Goal: Task Accomplishment & Management: Manage account settings

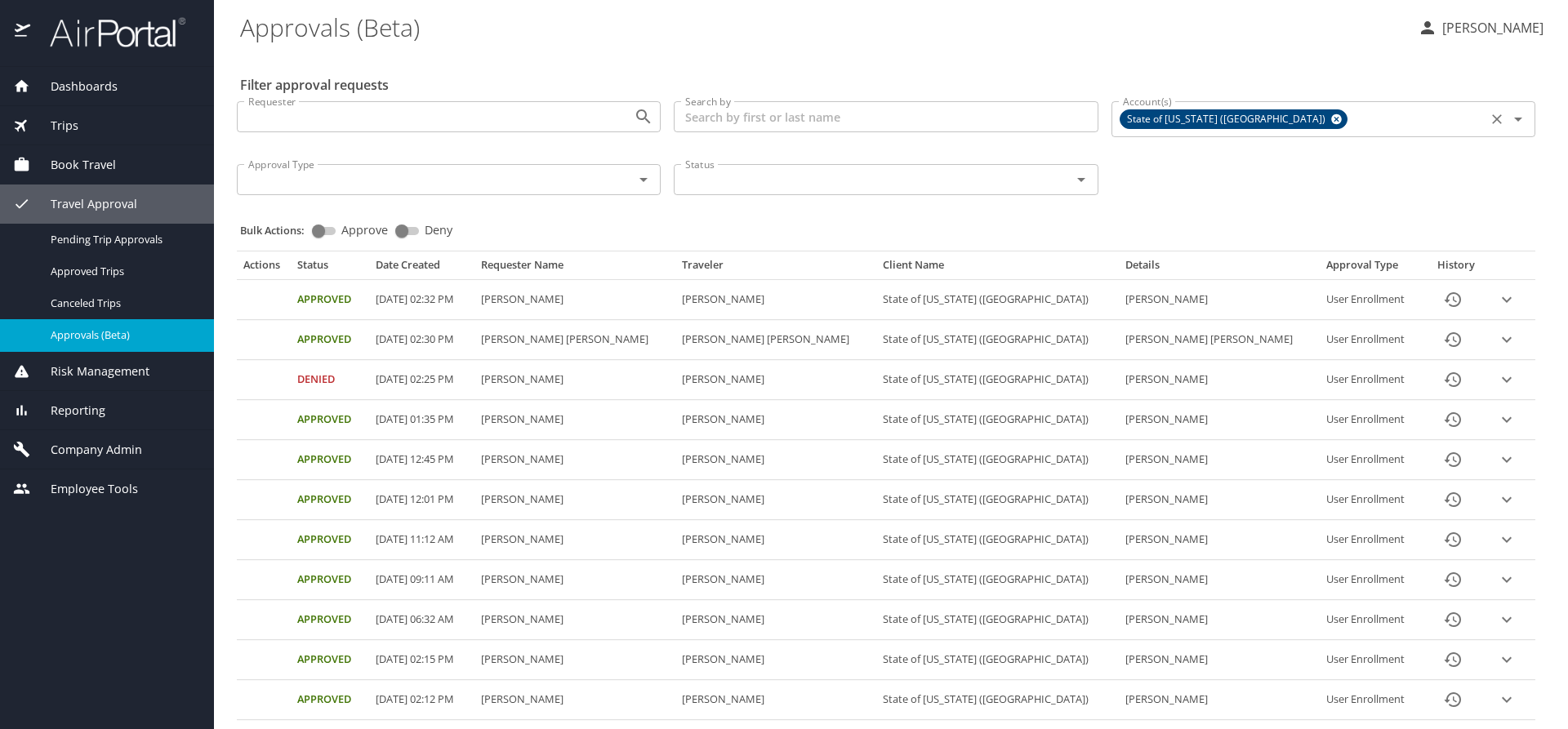
click at [1330, 115] on icon at bounding box center [1336, 119] width 12 height 18
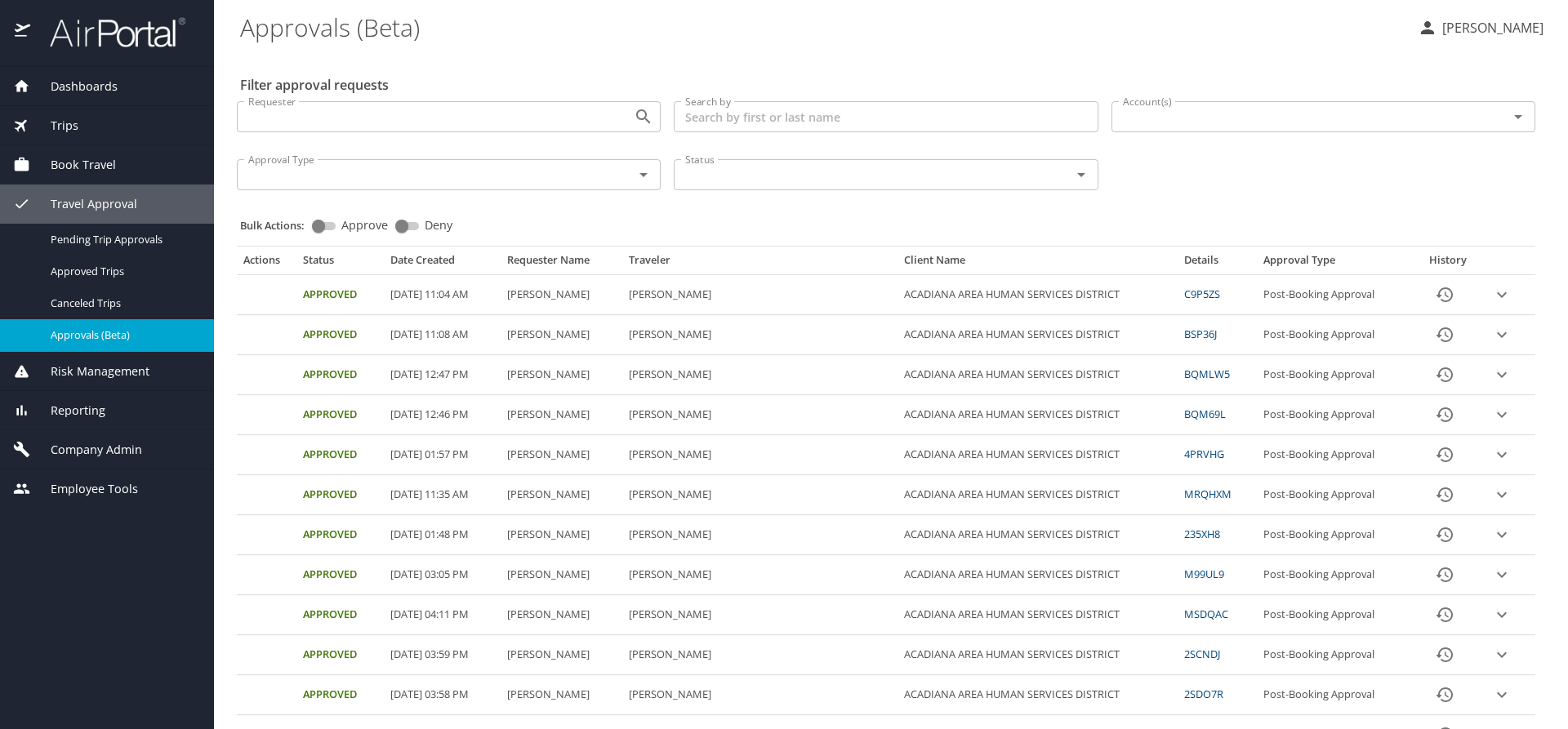
click at [1162, 124] on input "Account(s)" at bounding box center [1299, 117] width 365 height 21
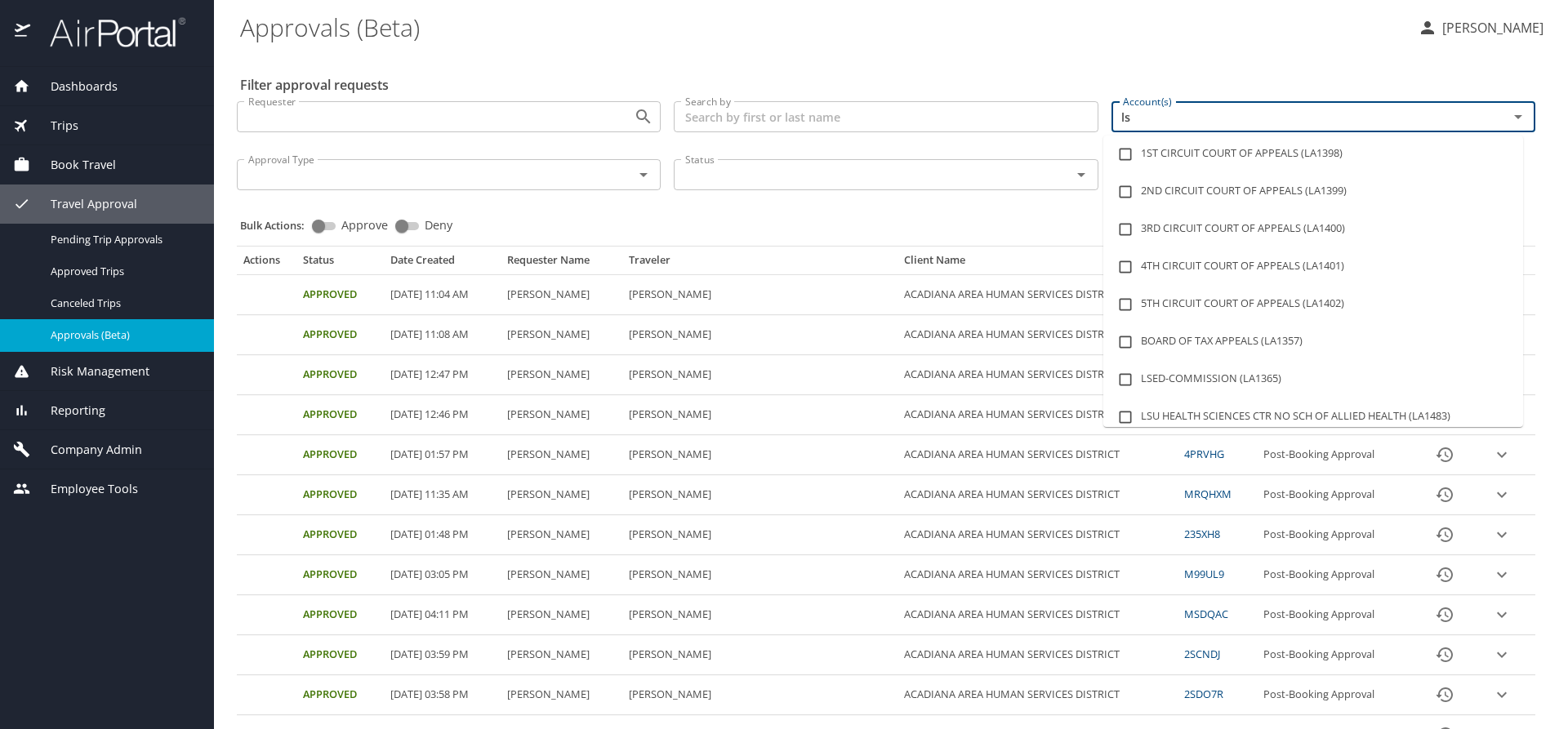
type input "lsu"
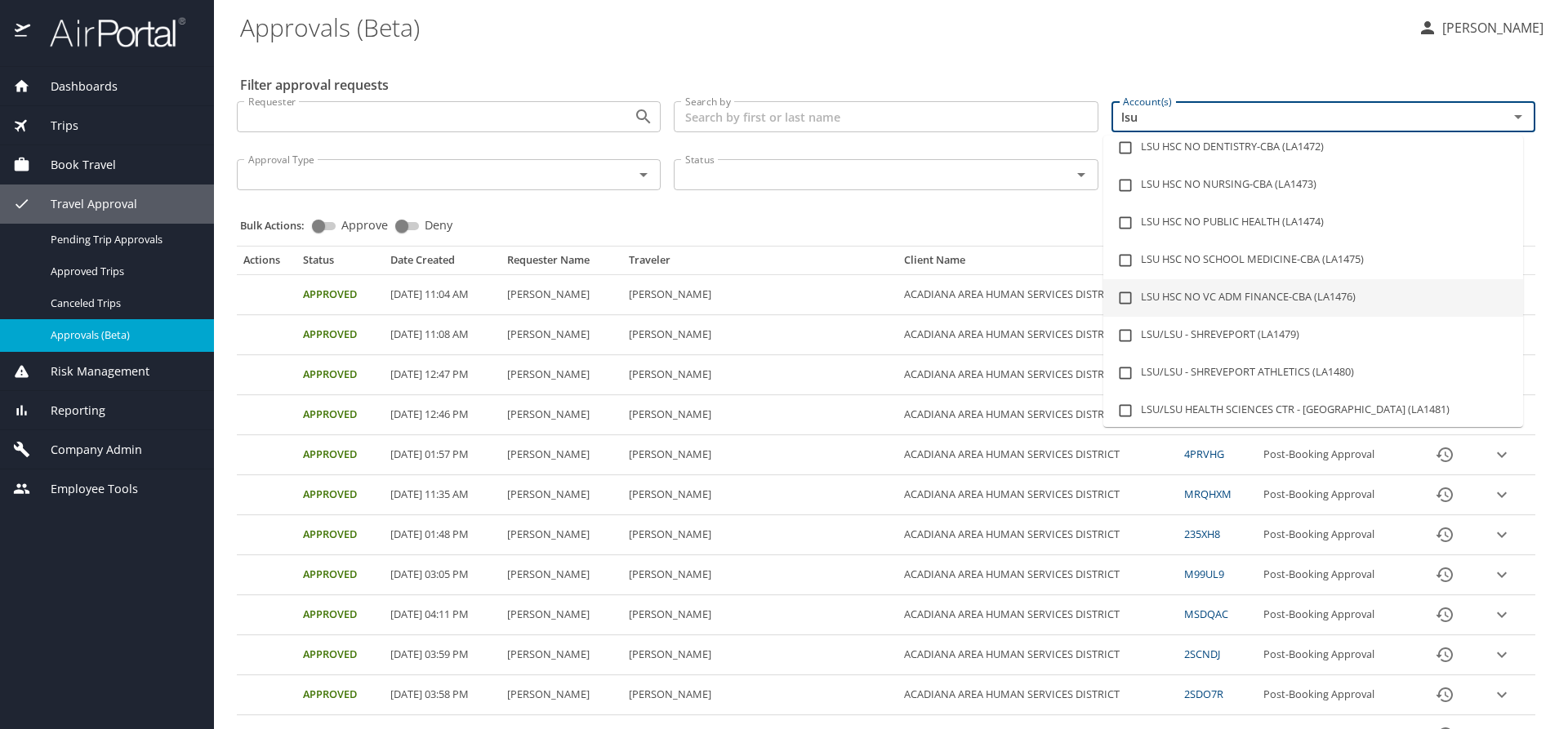
scroll to position [164, 0]
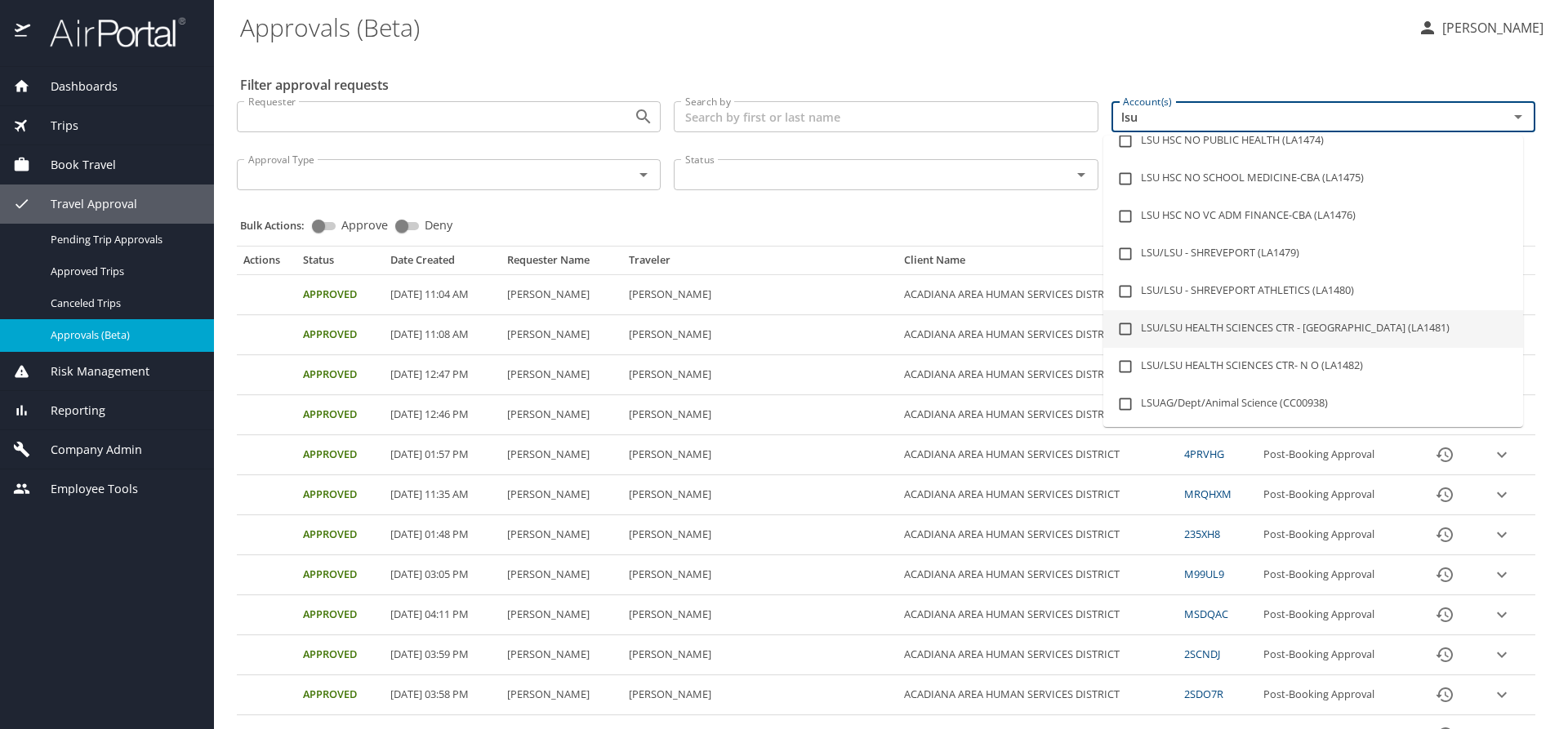
click at [1218, 326] on li "LSU/LSU HEALTH SCIENCES CTR - [GEOGRAPHIC_DATA] (LA1481)" at bounding box center [1313, 329] width 419 height 37
checkbox input "true"
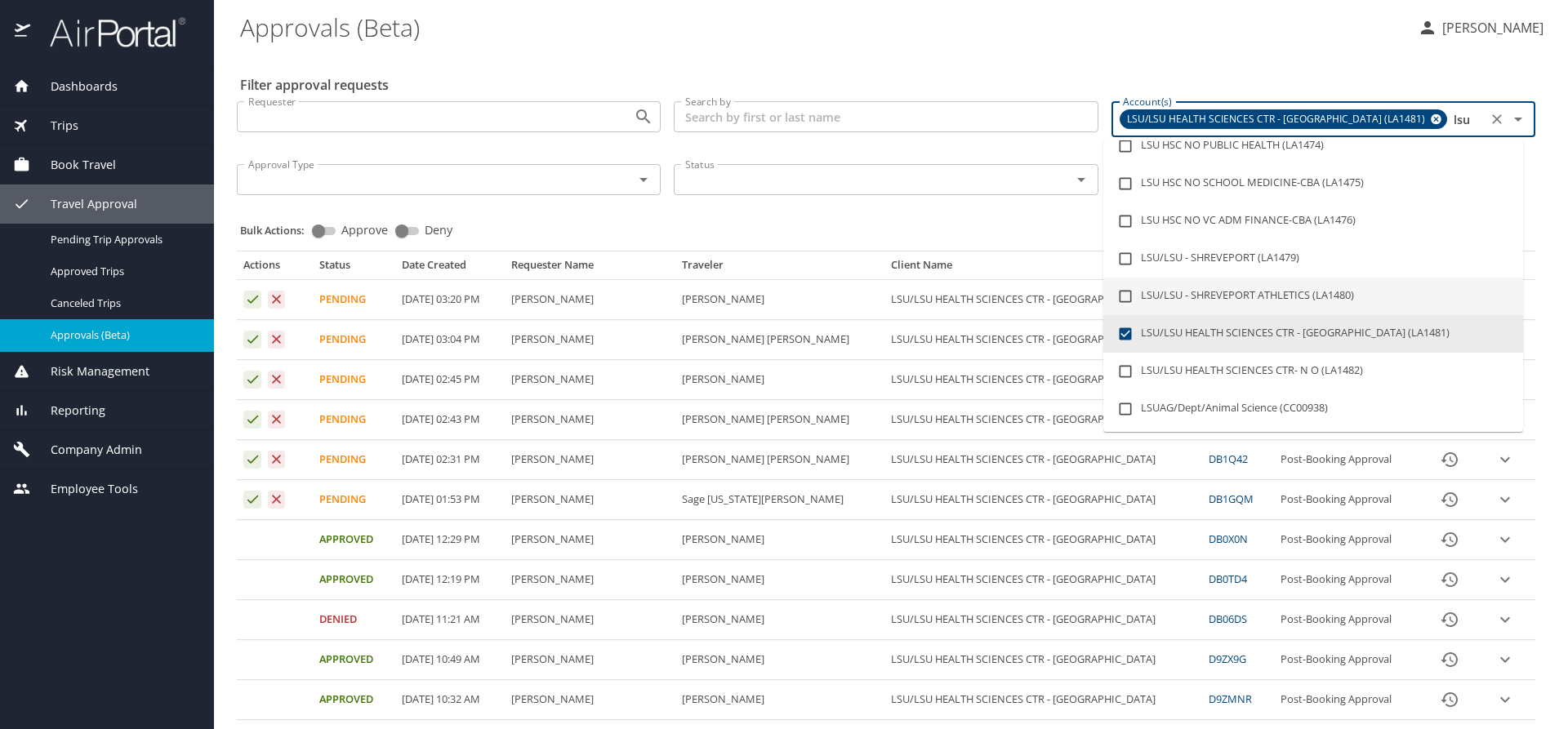
type input "lsu"
click at [955, 221] on div "Bulk Actions: Approve Deny" at bounding box center [890, 223] width 1302 height 36
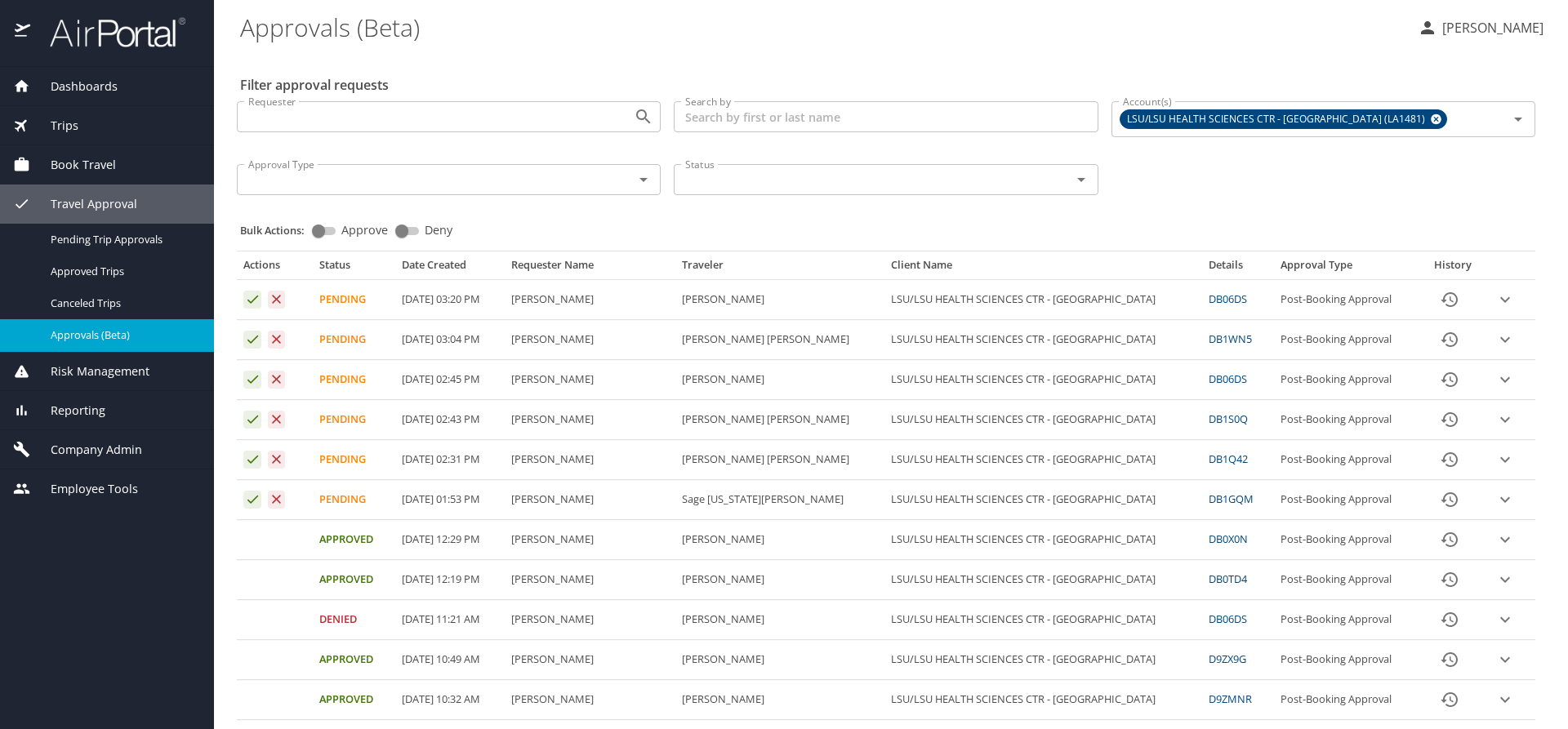
click at [1495, 295] on icon "expand row" at bounding box center [1505, 300] width 19 height 19
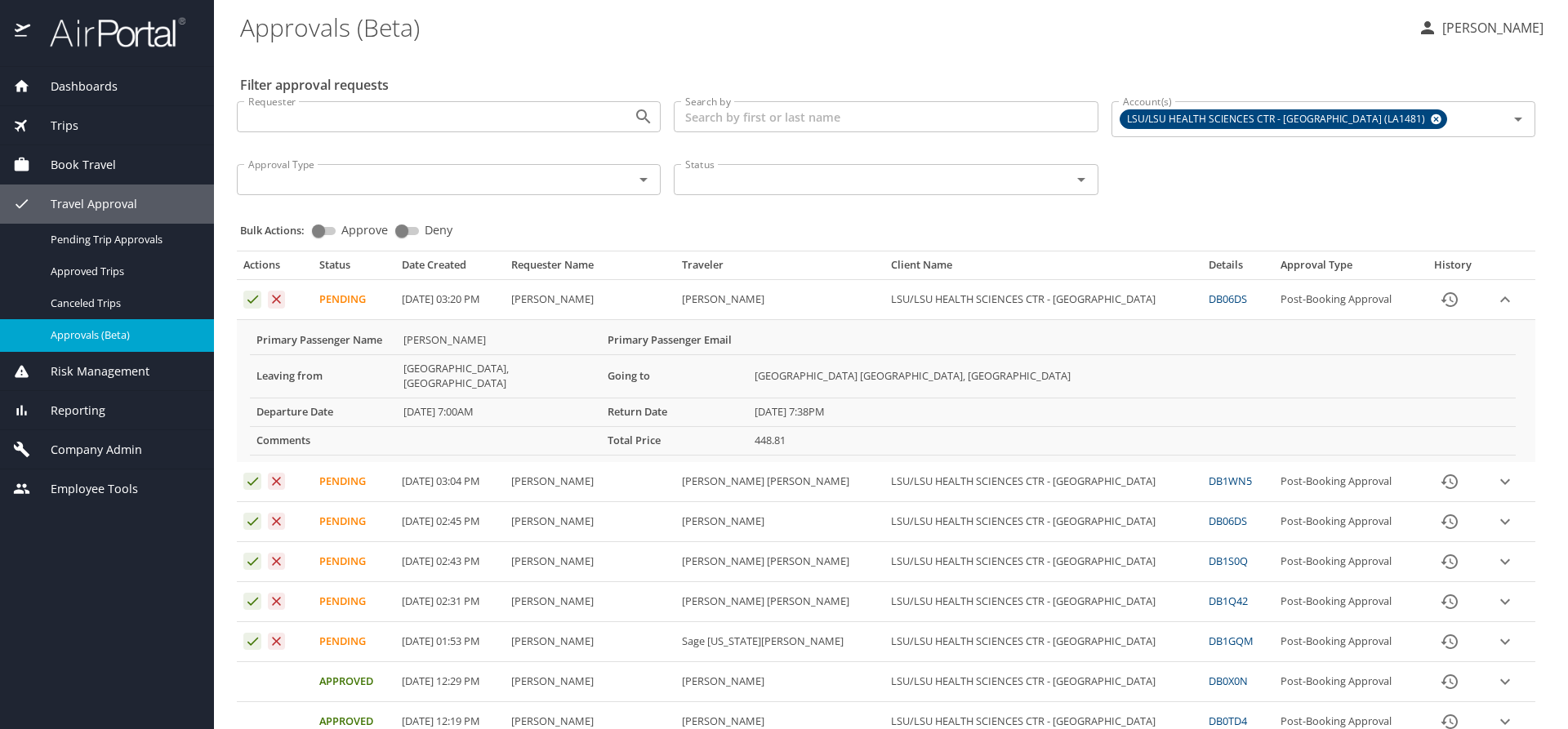
click at [1495, 302] on icon "expand row" at bounding box center [1505, 300] width 19 height 19
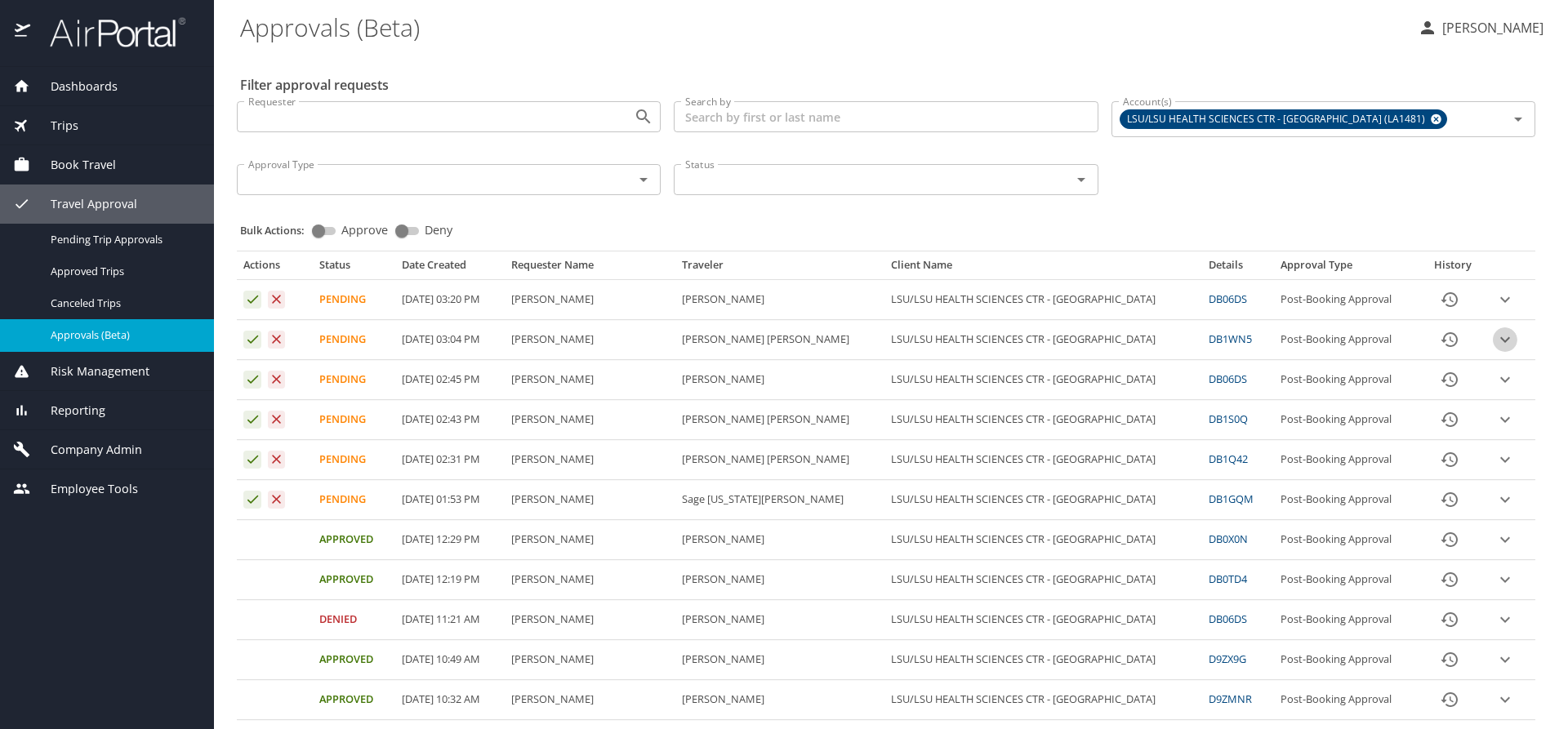
click at [1495, 336] on icon "expand row" at bounding box center [1505, 340] width 19 height 19
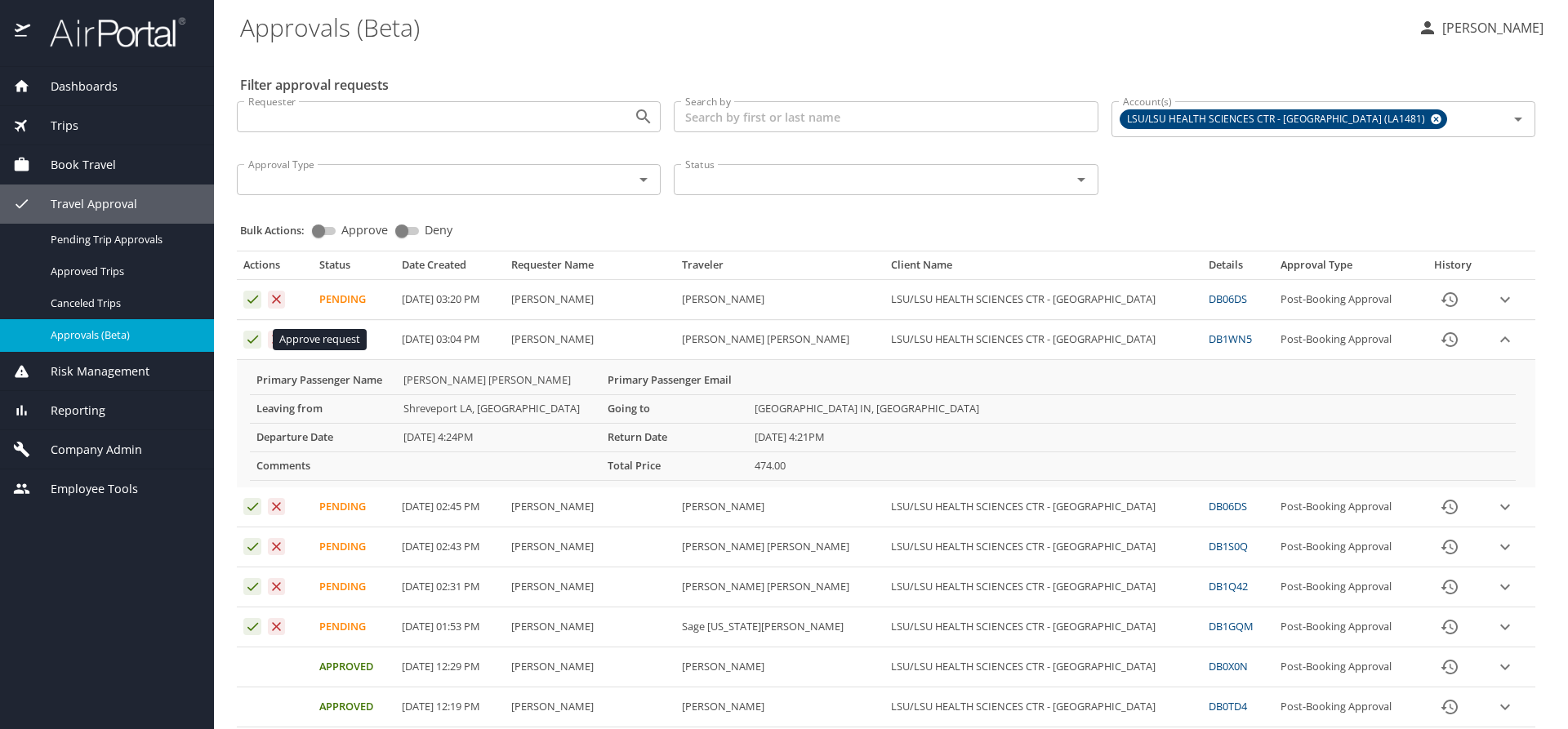
click at [252, 338] on icon "Approval table" at bounding box center [253, 340] width 16 height 16
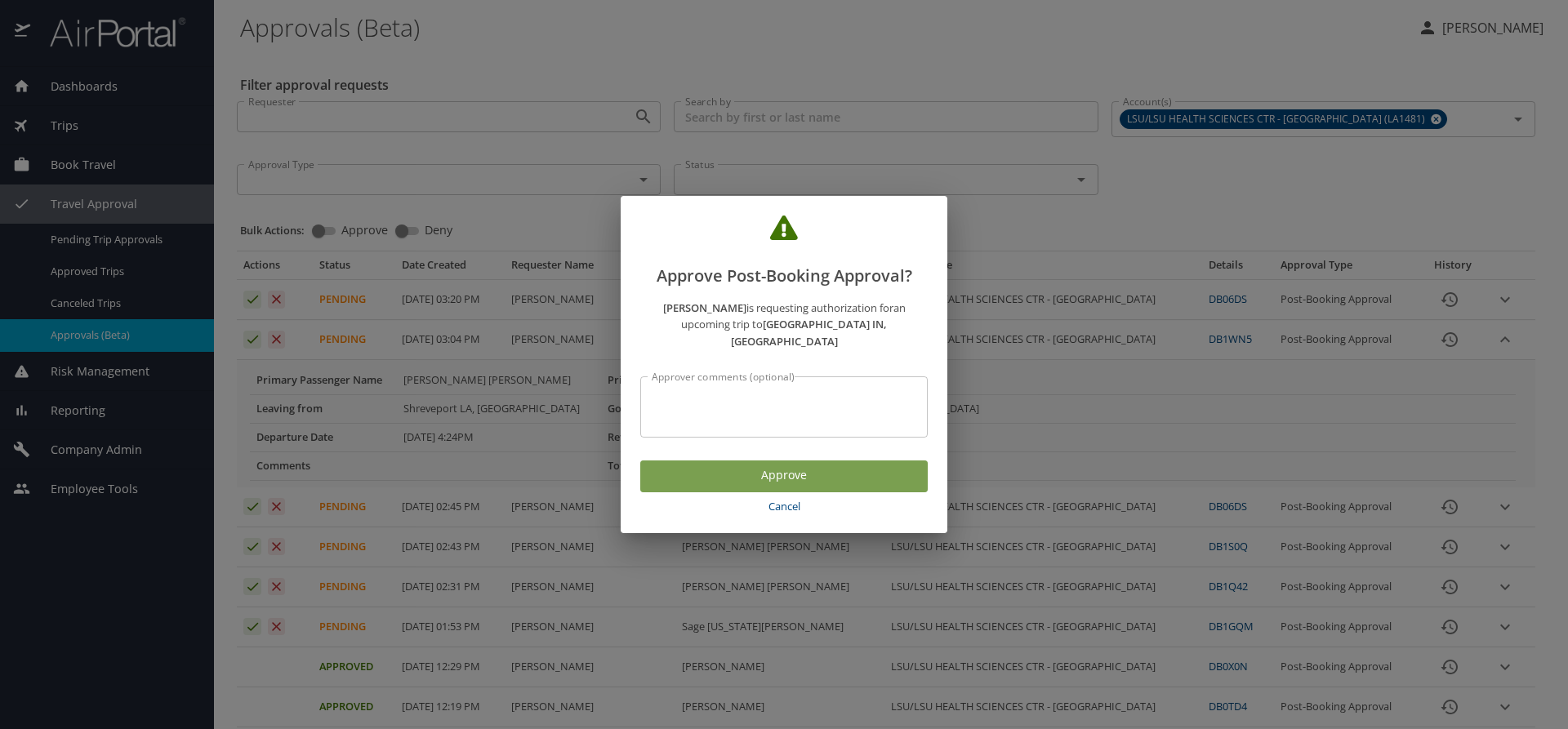
click at [750, 465] on span "Approve" at bounding box center [783, 475] width 261 height 20
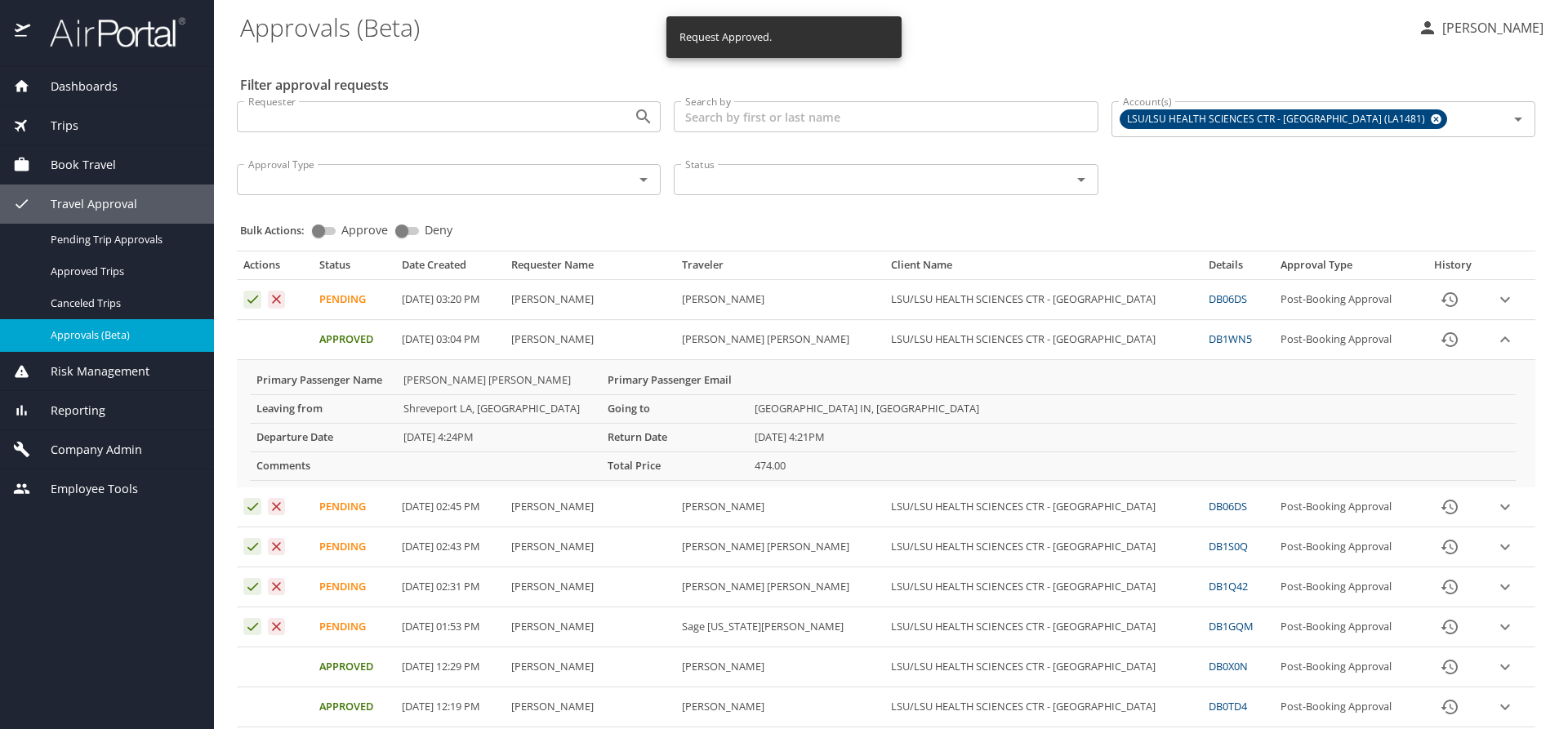
click at [1495, 335] on icon "expand row" at bounding box center [1505, 340] width 19 height 19
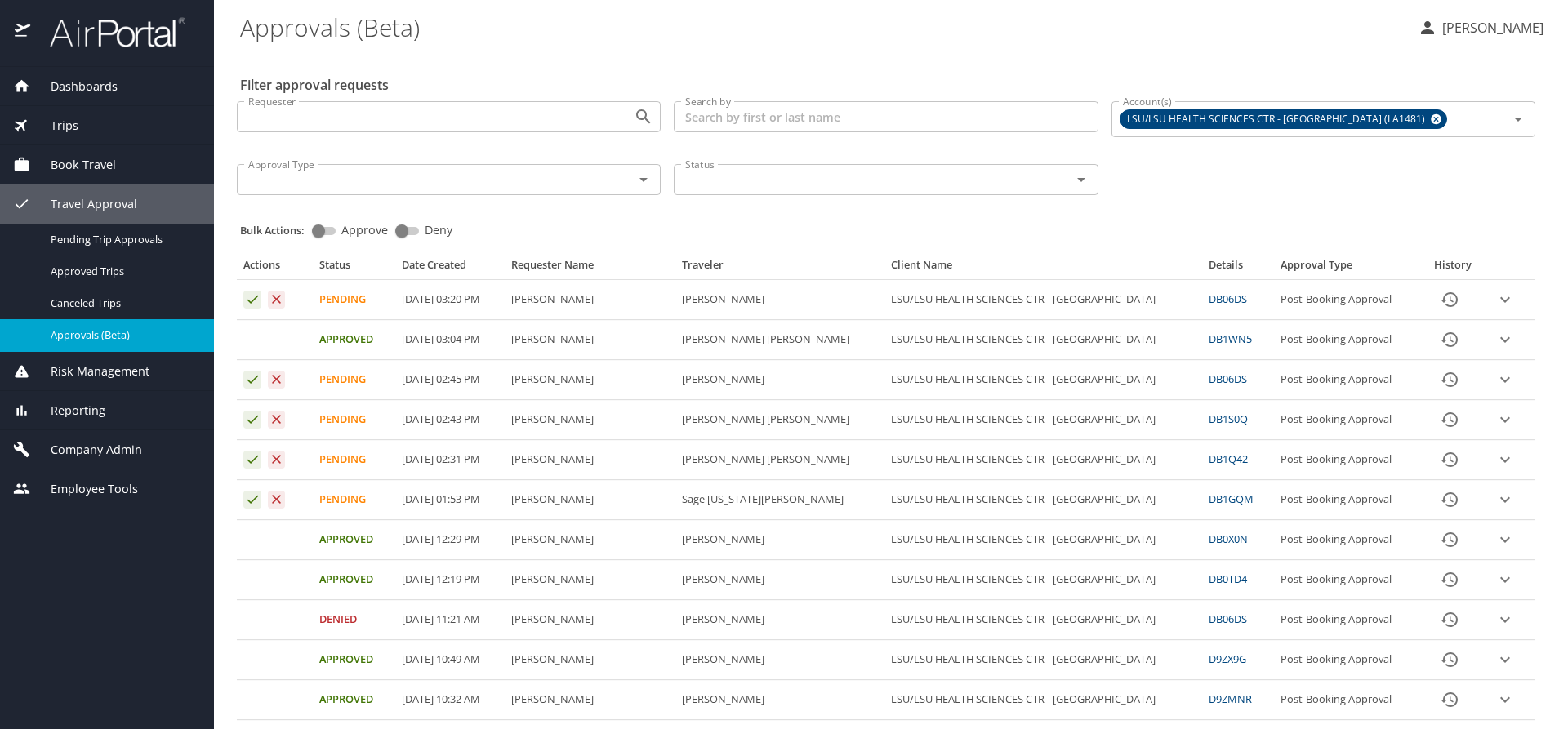
click at [1500, 301] on icon "expand row" at bounding box center [1504, 300] width 10 height 5
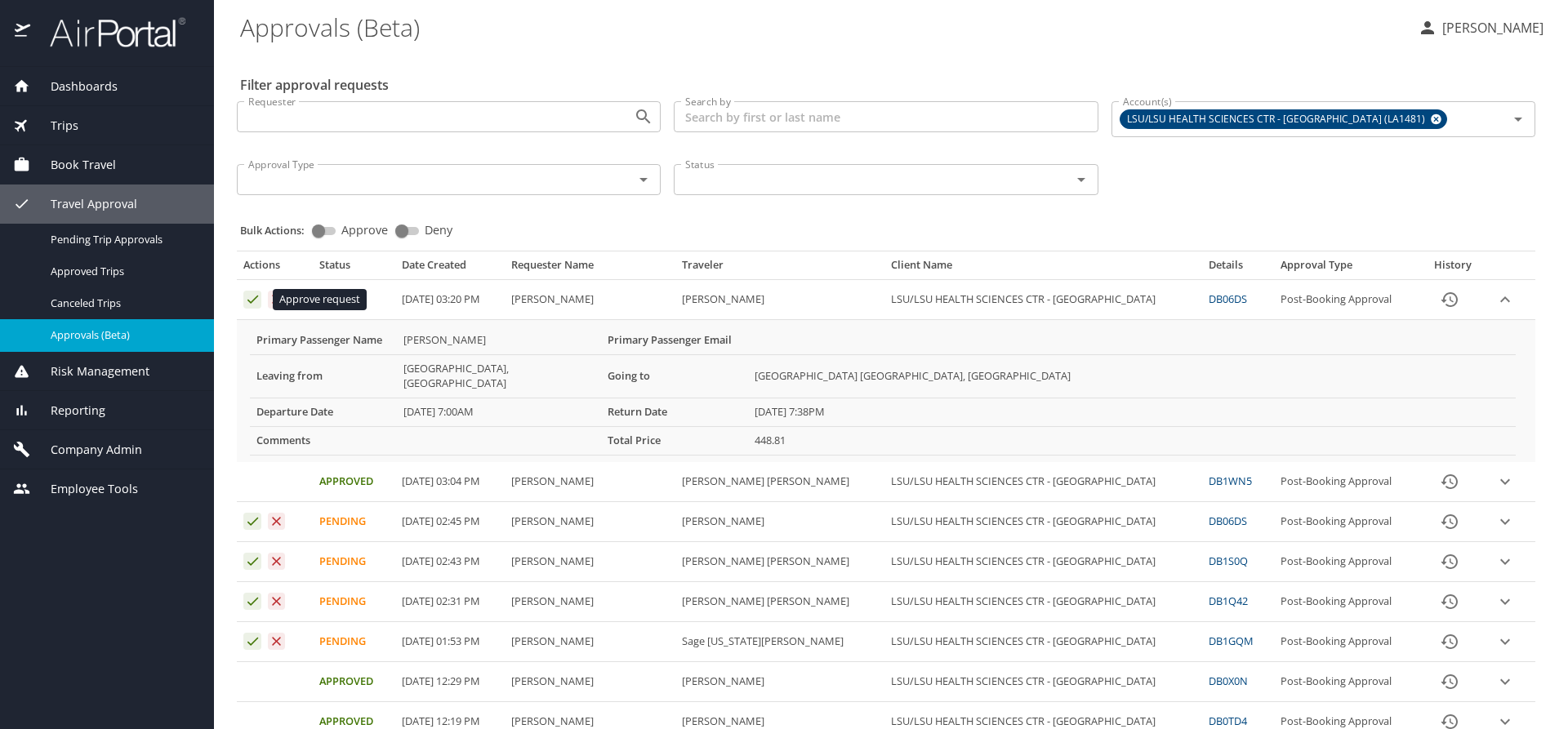
click at [250, 300] on icon "Approval table" at bounding box center [253, 299] width 16 height 16
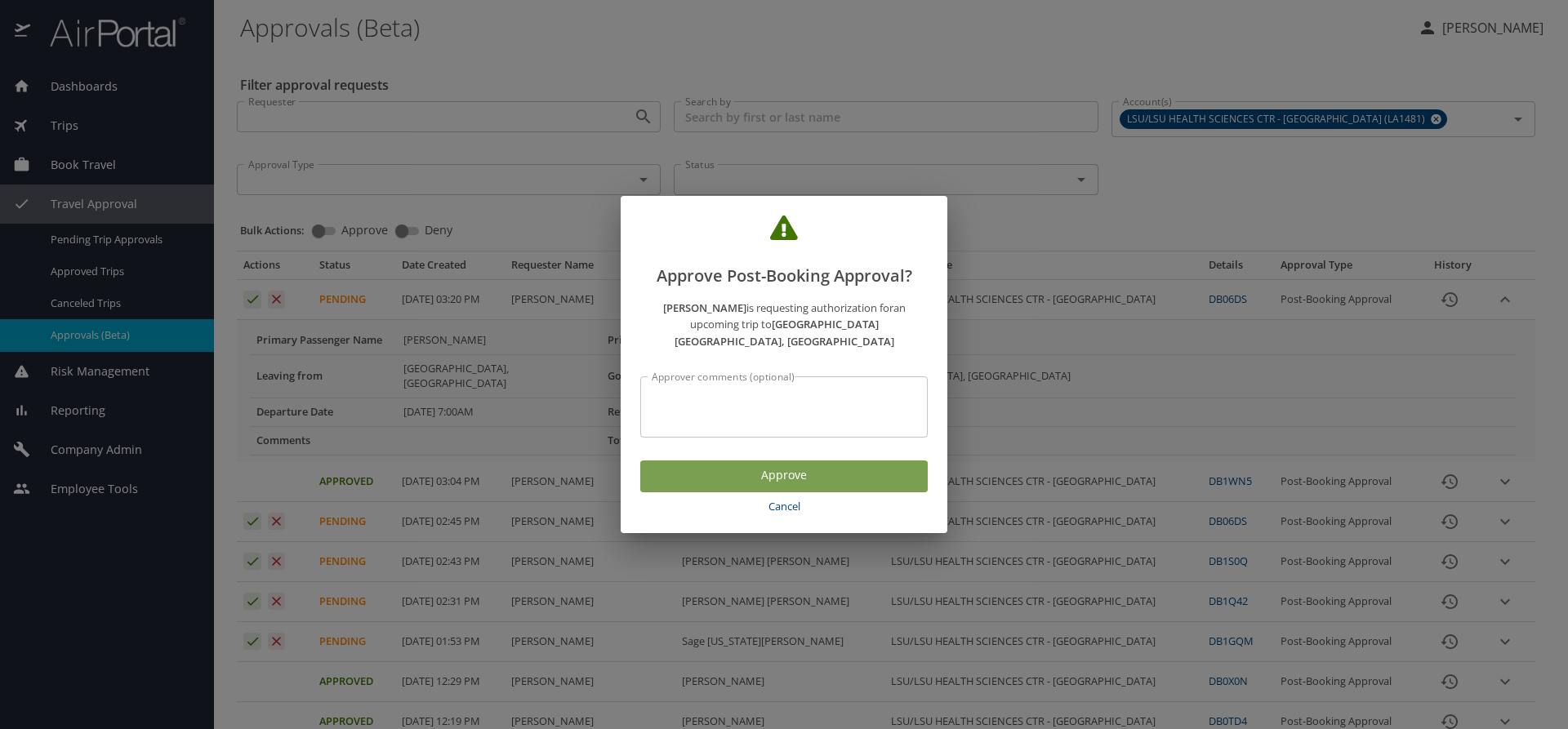
click at [704, 465] on span "Approve" at bounding box center [783, 475] width 261 height 20
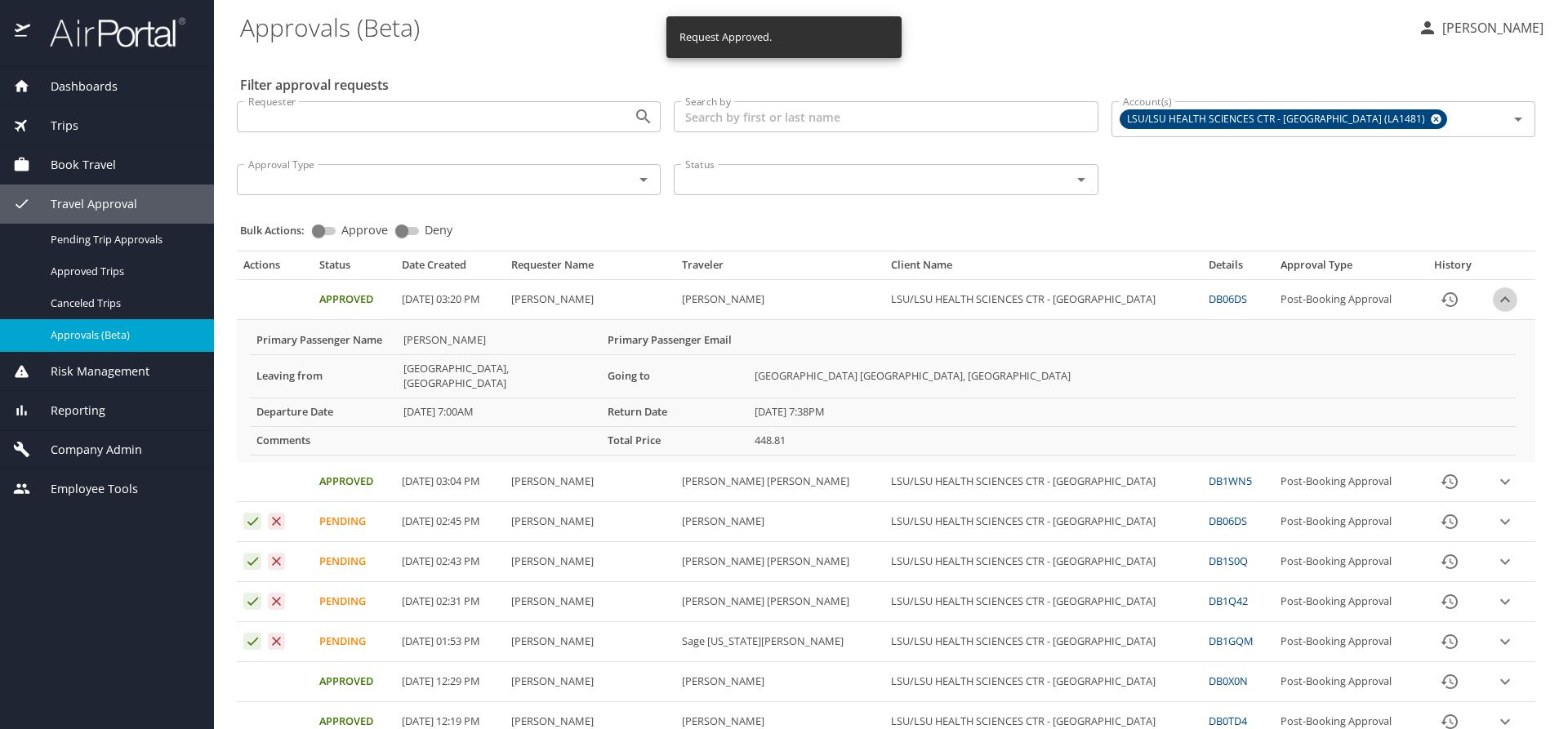
click at [1500, 299] on icon "expand row" at bounding box center [1504, 299] width 10 height 5
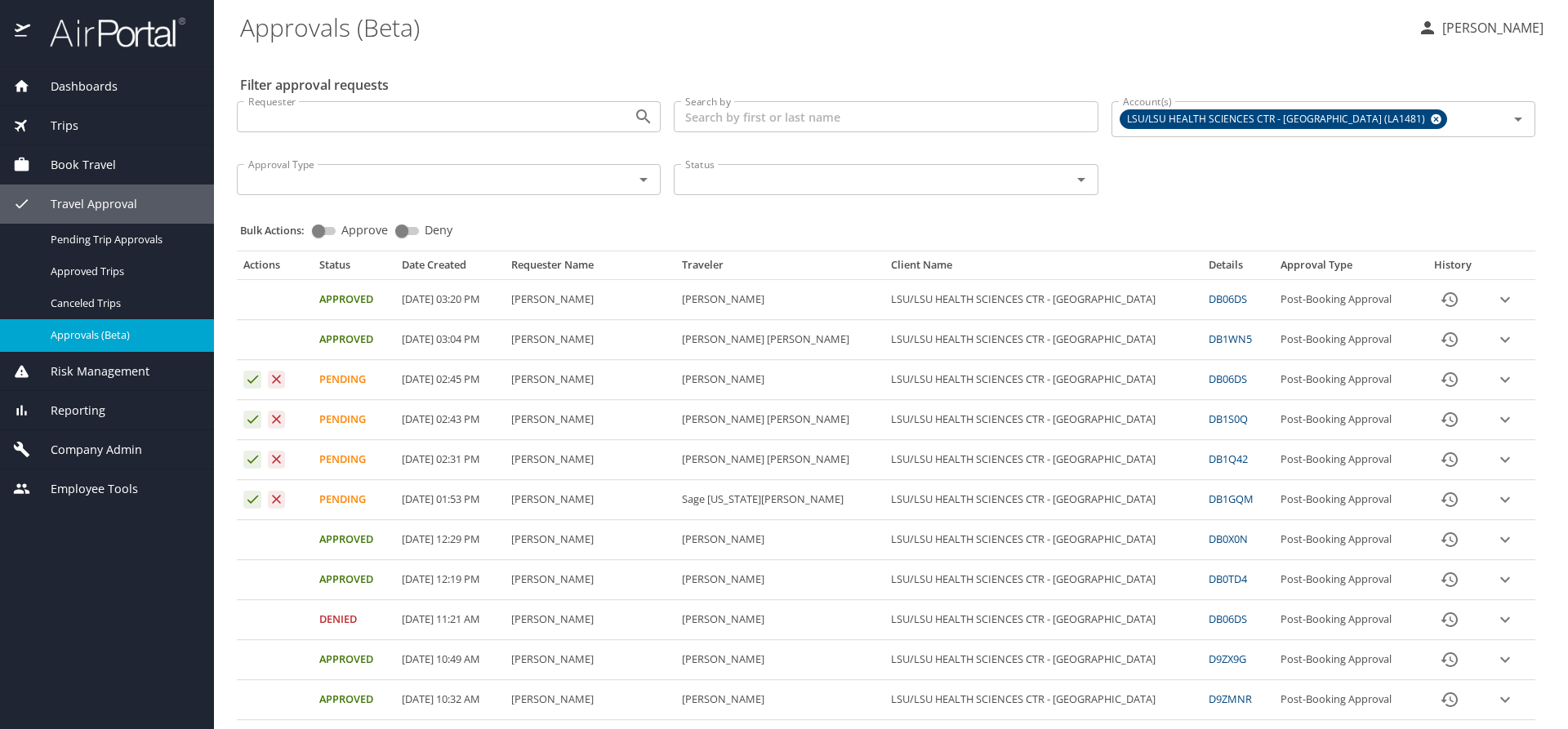
click at [1495, 380] on icon "expand row" at bounding box center [1505, 380] width 19 height 19
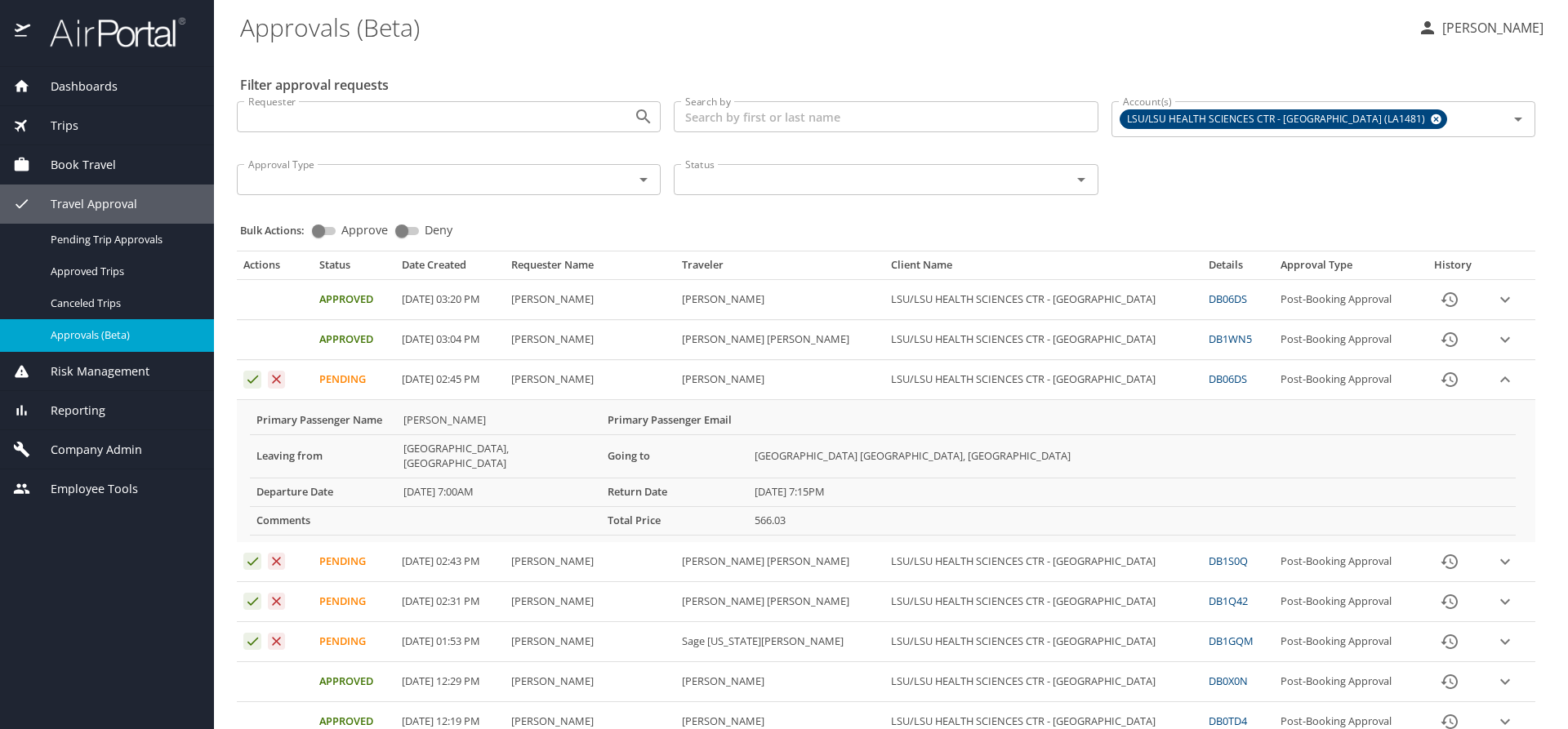
click at [1495, 295] on icon "expand row" at bounding box center [1505, 300] width 19 height 19
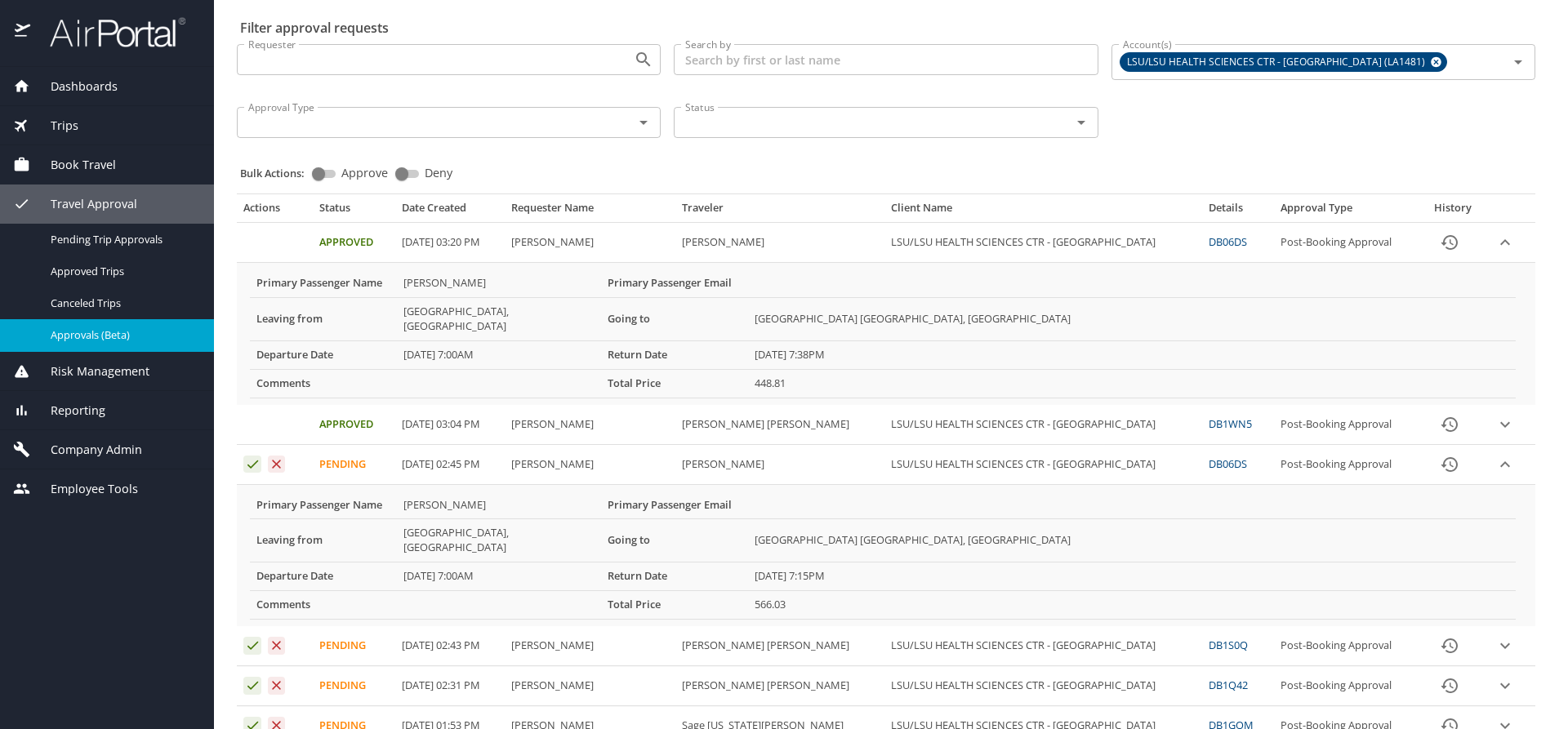
scroll to position [81, 0]
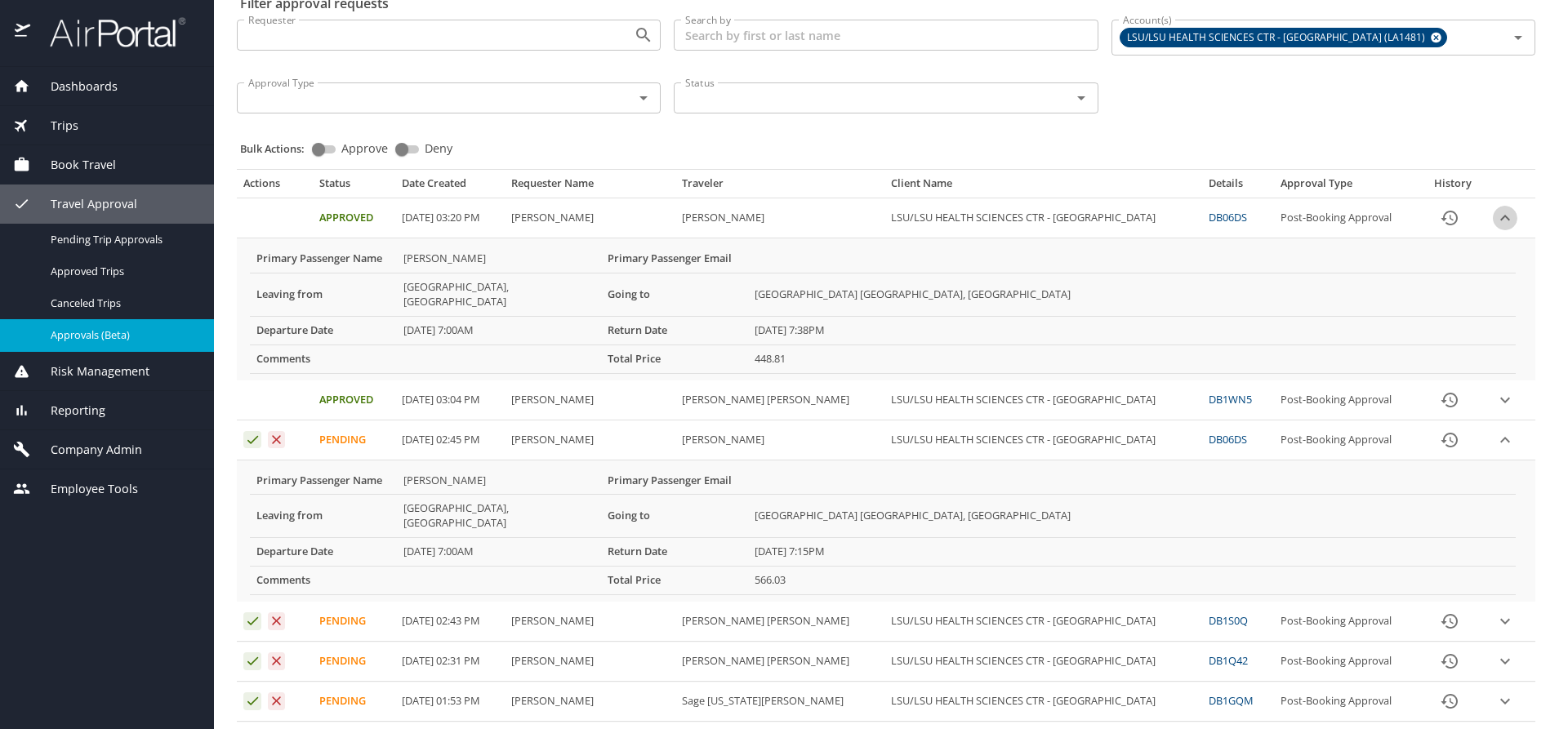
click at [1500, 218] on icon "expand row" at bounding box center [1504, 218] width 10 height 5
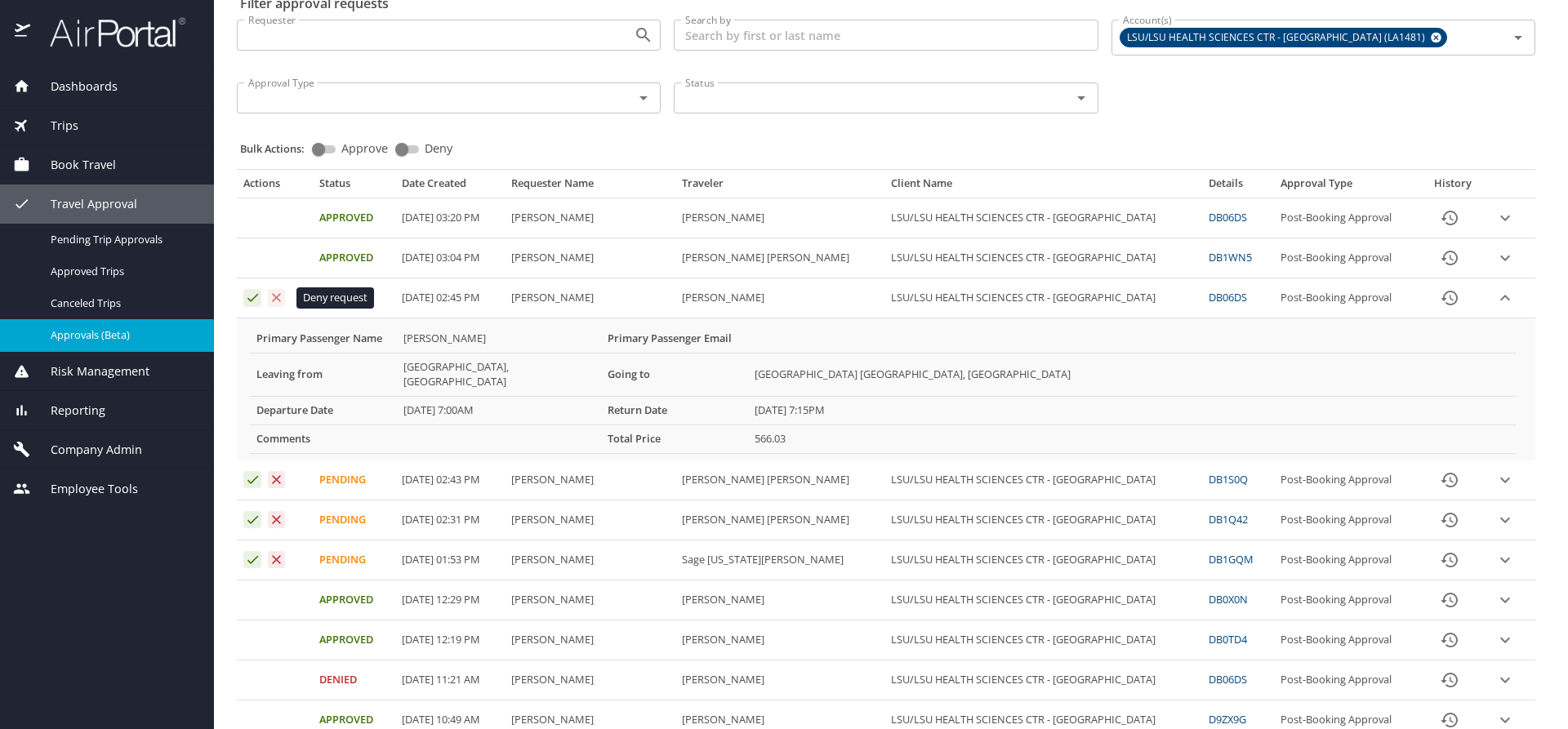
click at [275, 298] on icon "Approval table" at bounding box center [277, 298] width 16 height 16
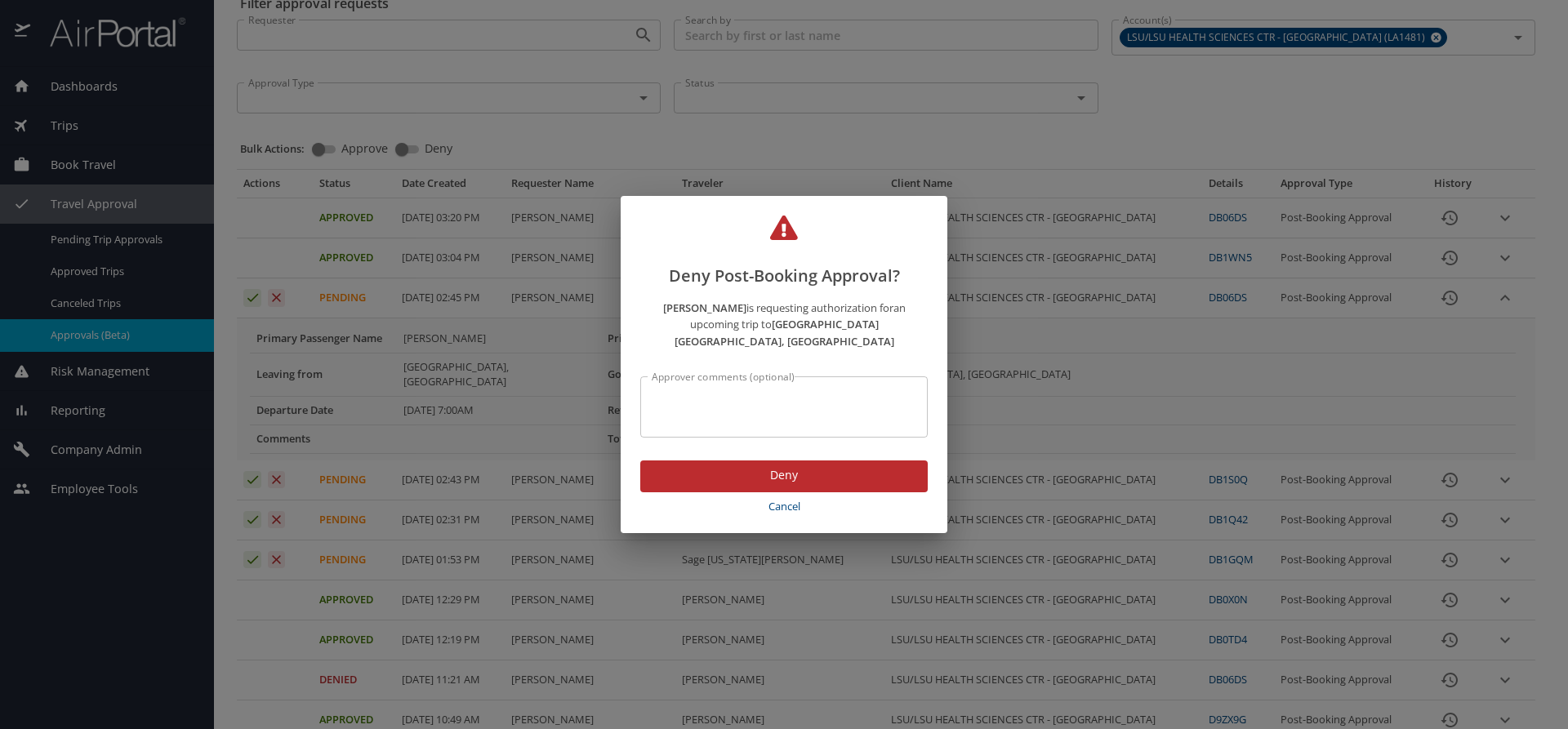
click at [692, 465] on span "Deny" at bounding box center [783, 475] width 261 height 20
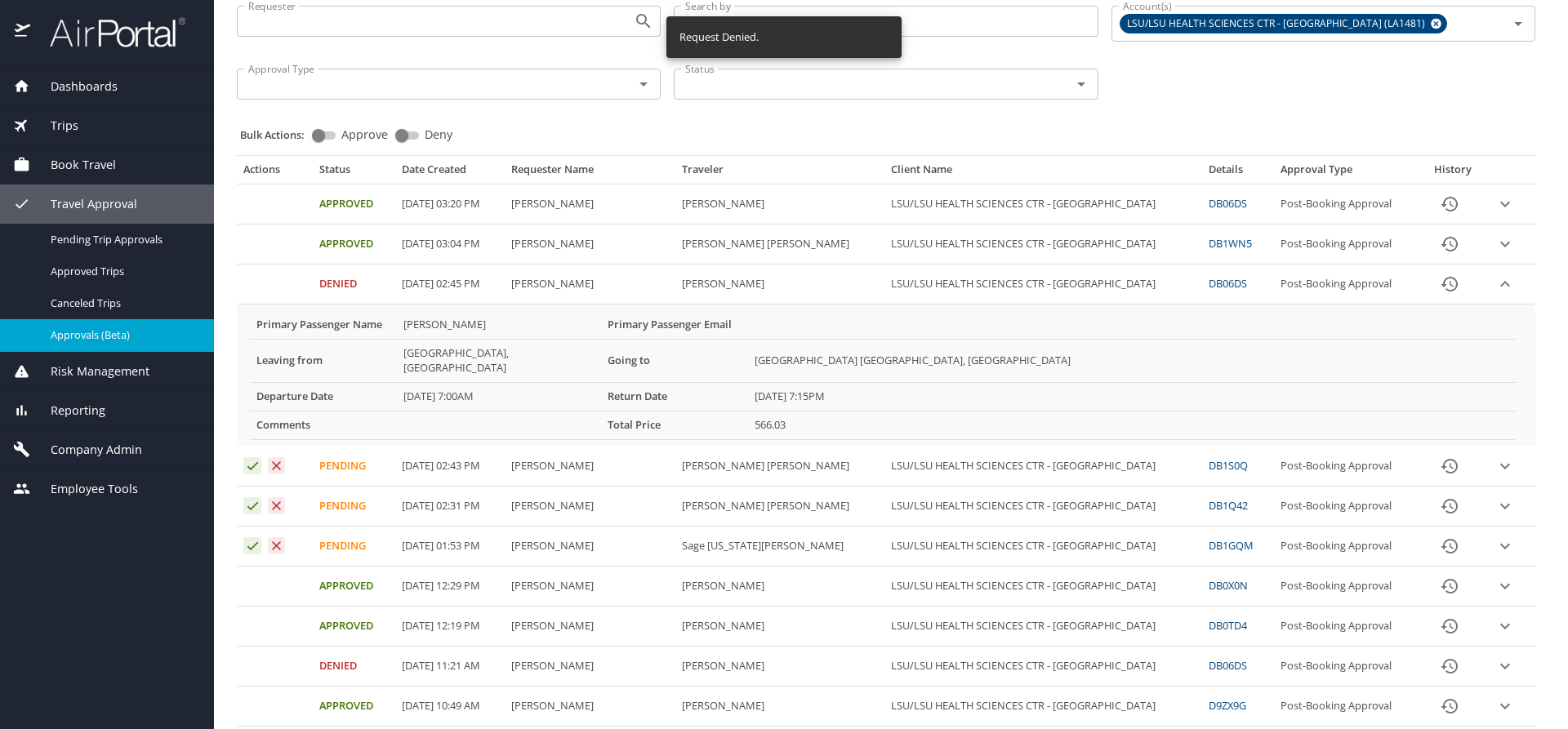
scroll to position [97, 0]
click at [1495, 283] on icon "expand row" at bounding box center [1505, 282] width 19 height 19
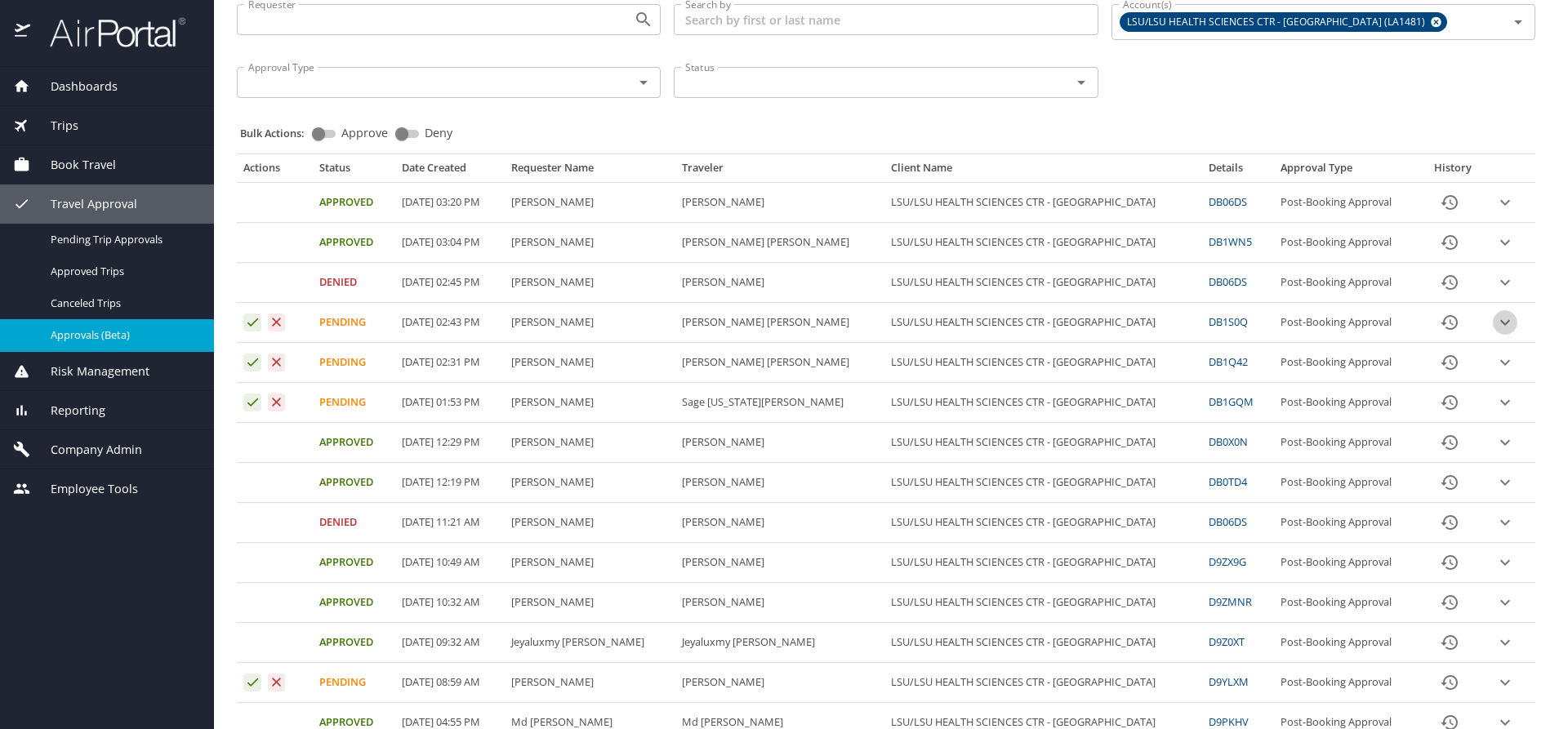
click at [1498, 318] on icon "expand row" at bounding box center [1505, 322] width 19 height 19
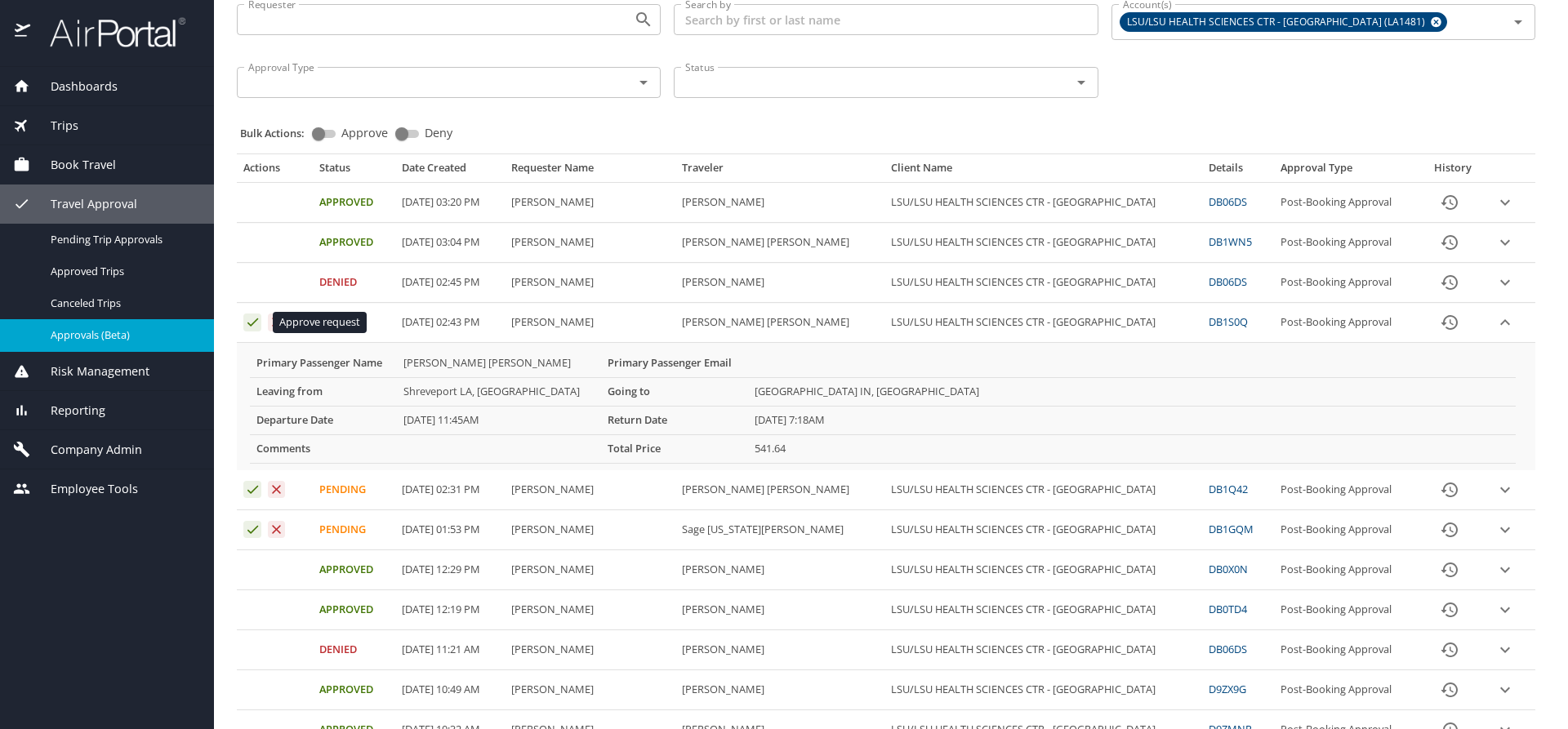
click at [250, 317] on icon "Approval table" at bounding box center [253, 322] width 16 height 16
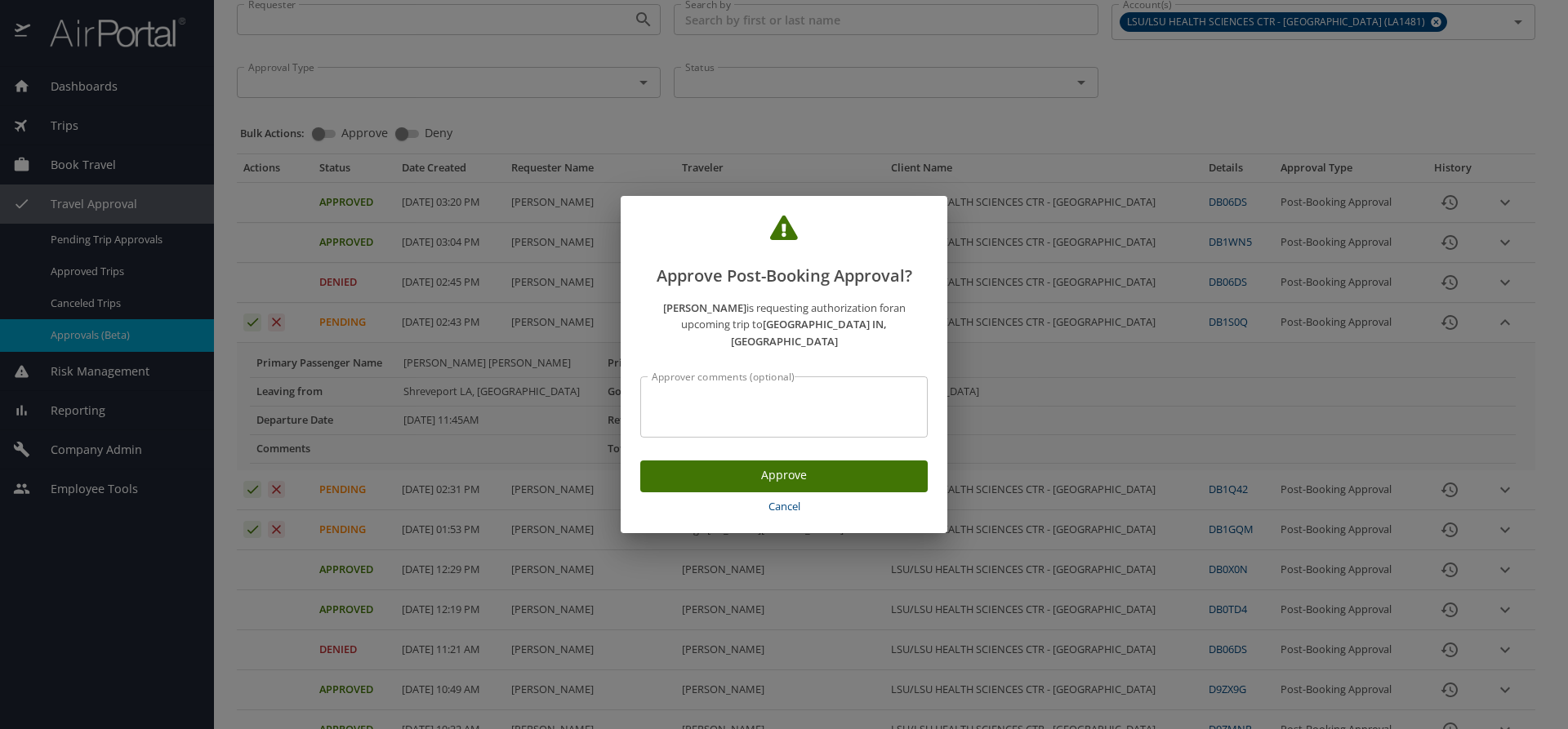
click at [773, 497] on span "Cancel" at bounding box center [784, 506] width 274 height 19
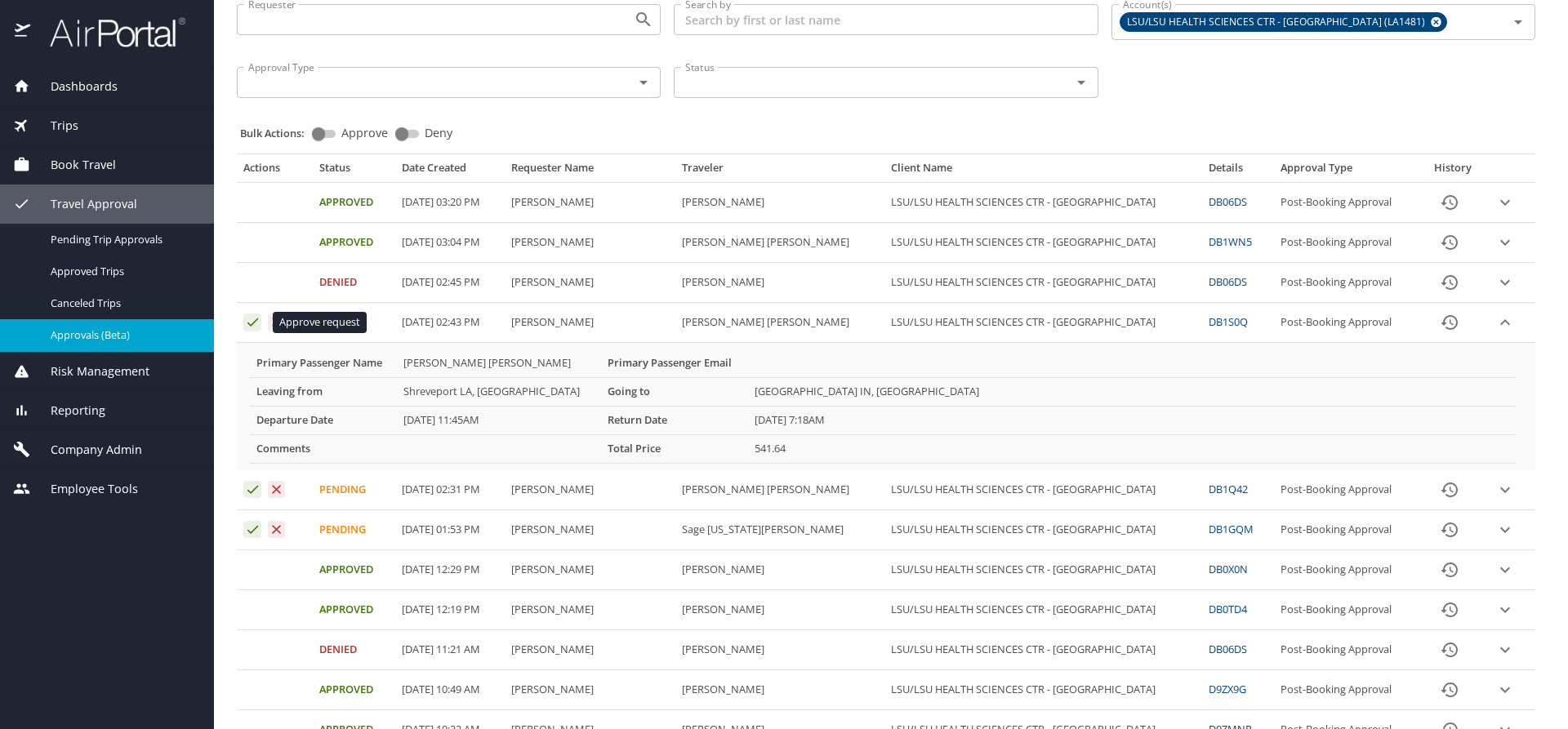
click at [252, 327] on icon "Approval table" at bounding box center [253, 322] width 16 height 16
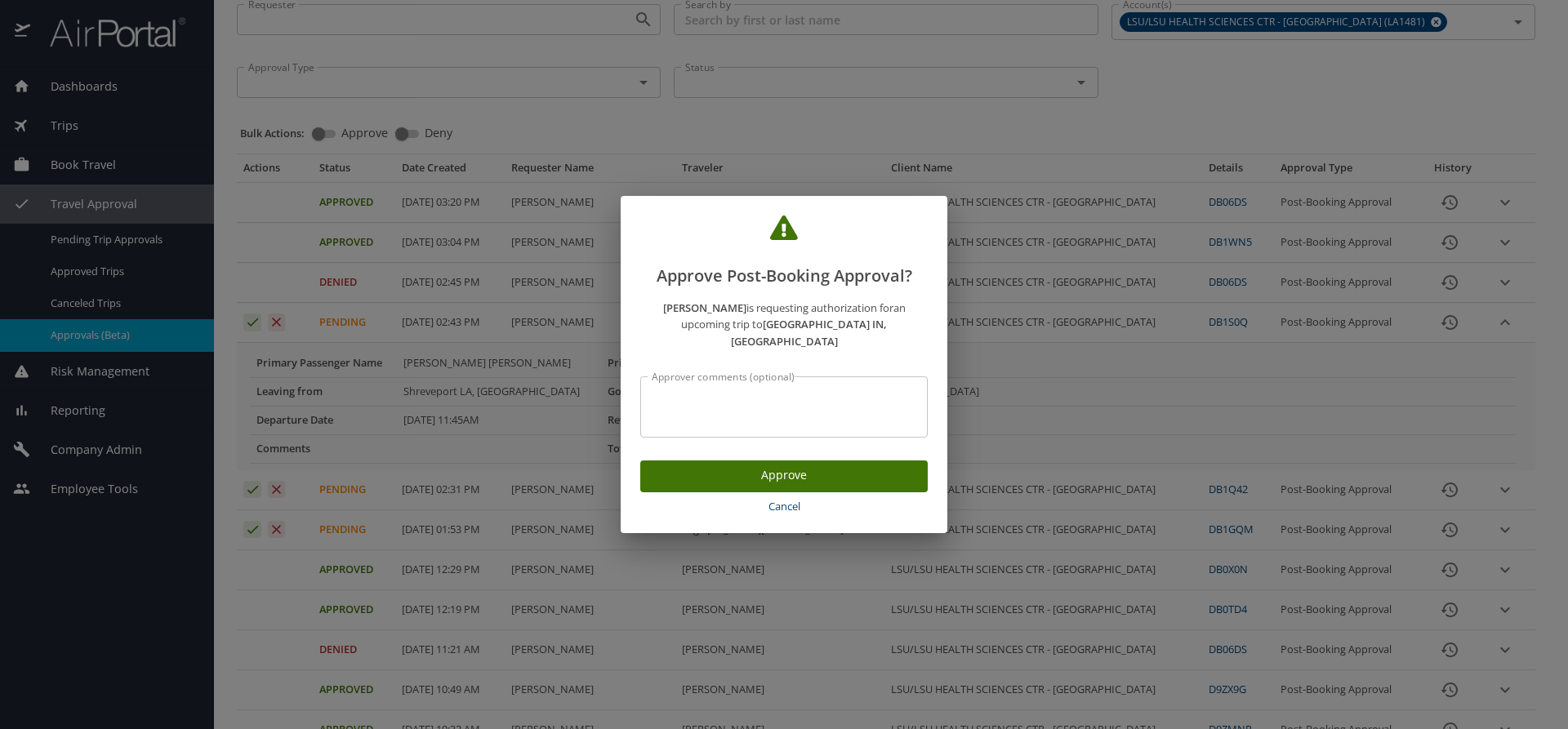
click at [673, 465] on span "Approve" at bounding box center [783, 475] width 261 height 20
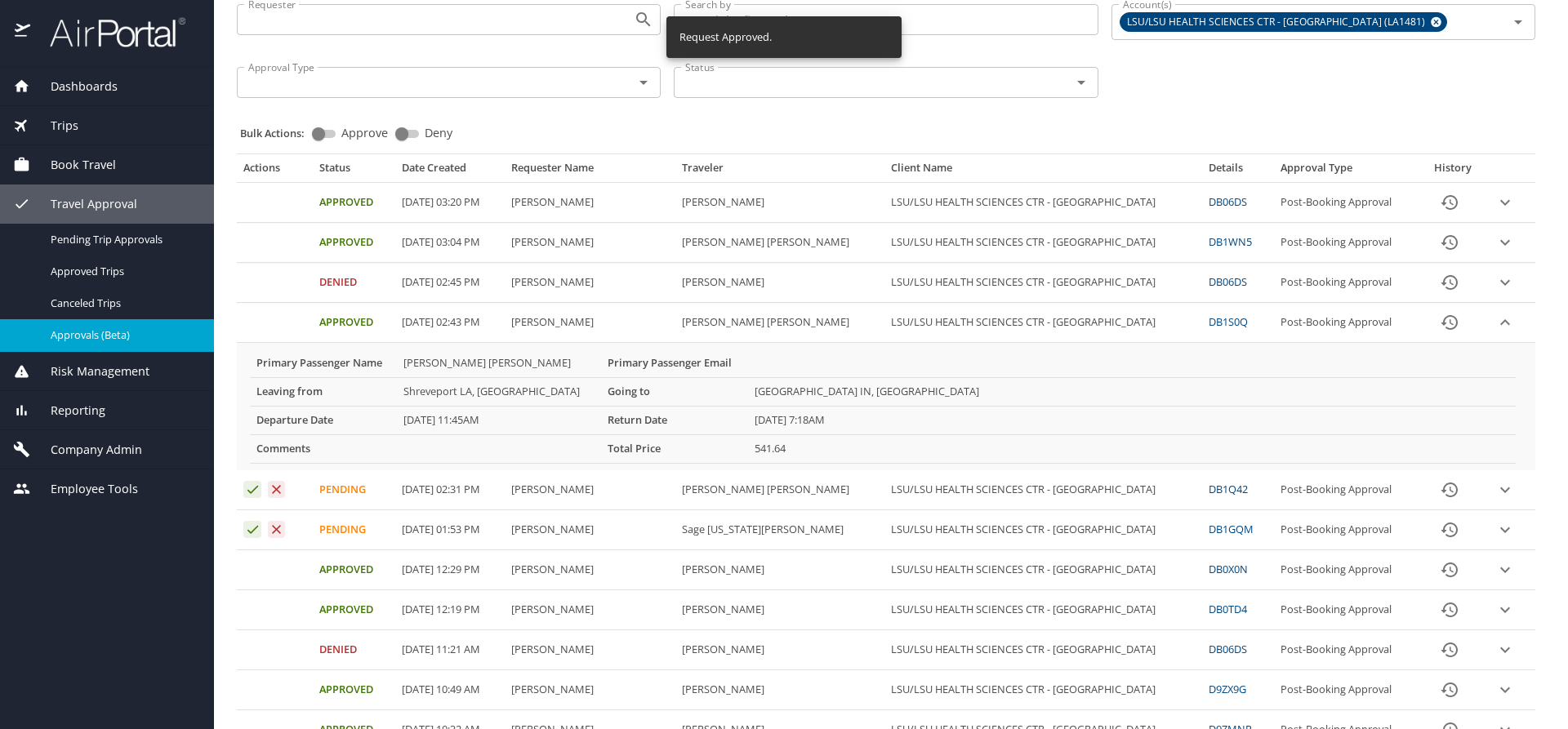
click at [1495, 319] on icon "expand row" at bounding box center [1505, 322] width 19 height 19
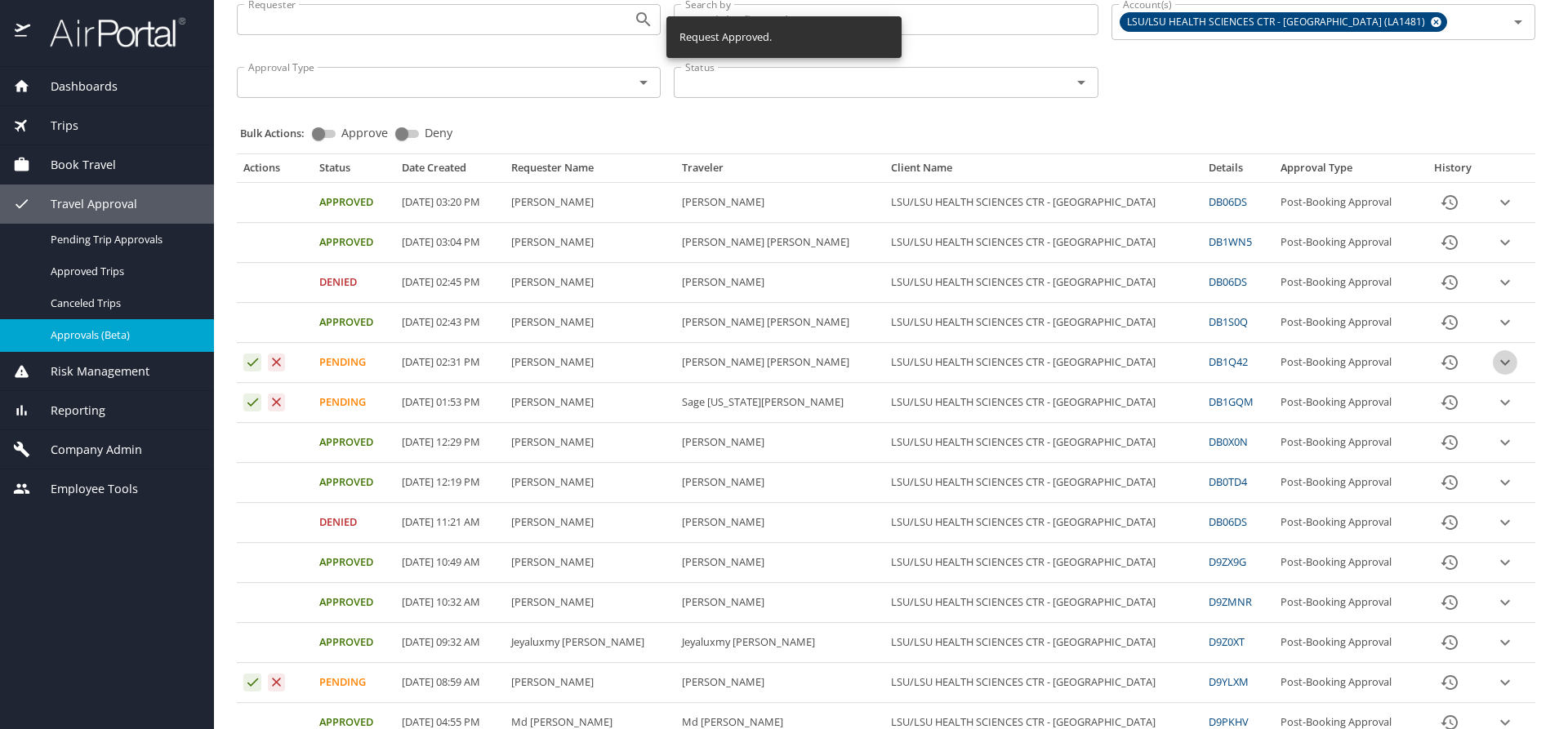
click at [1495, 362] on icon "expand row" at bounding box center [1505, 363] width 19 height 19
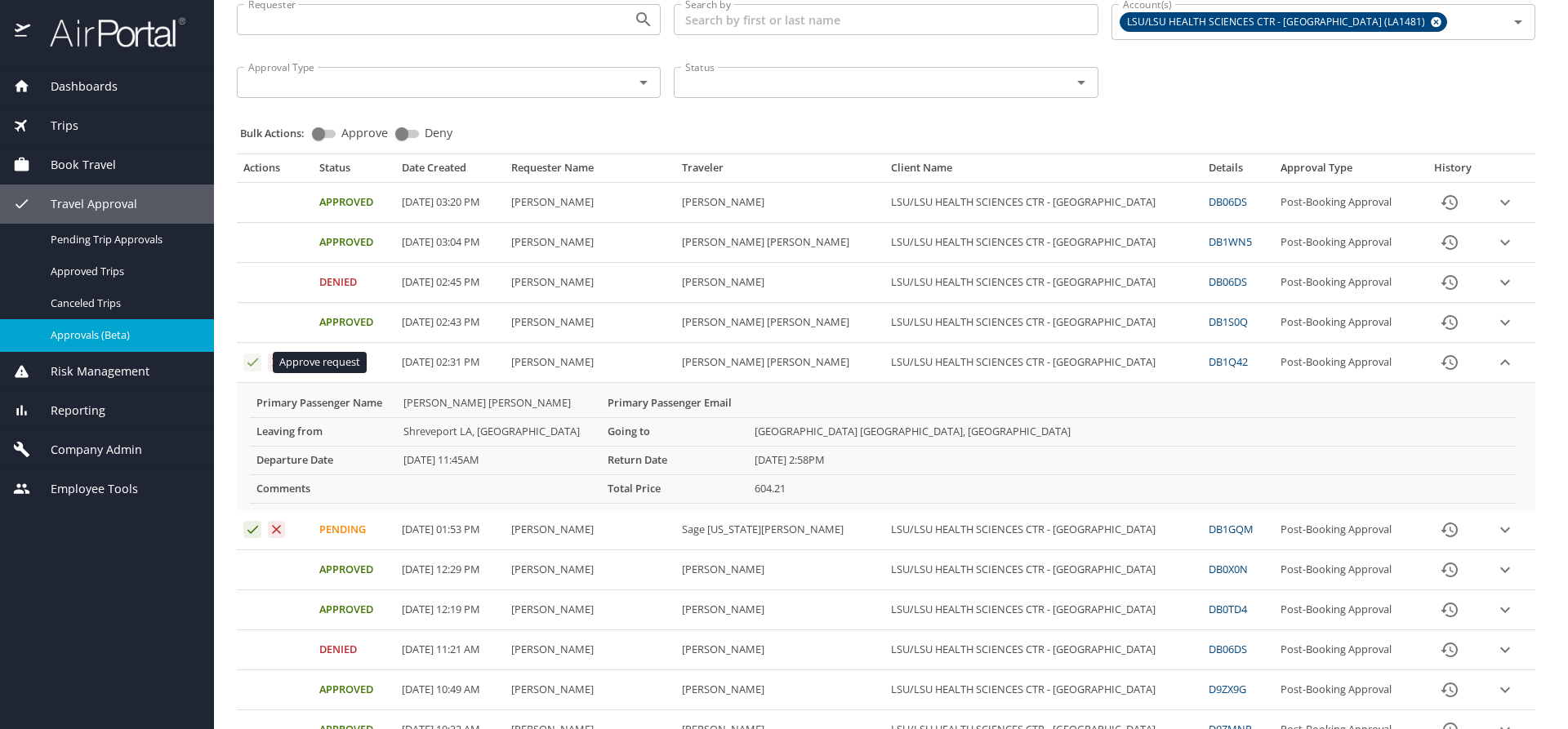
click at [254, 360] on icon "Approval table" at bounding box center [253, 363] width 16 height 16
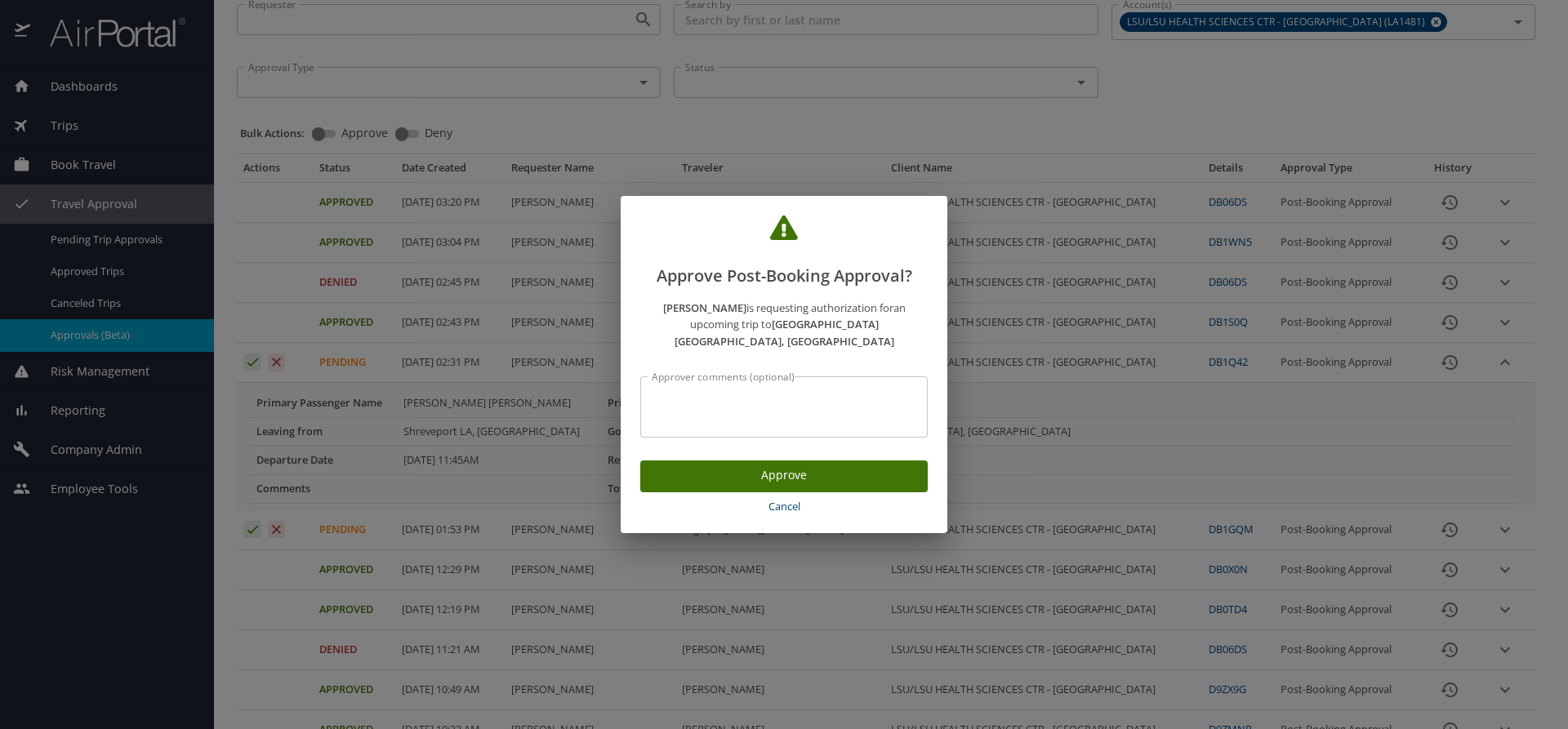
click at [693, 469] on span "Approve" at bounding box center [783, 475] width 261 height 20
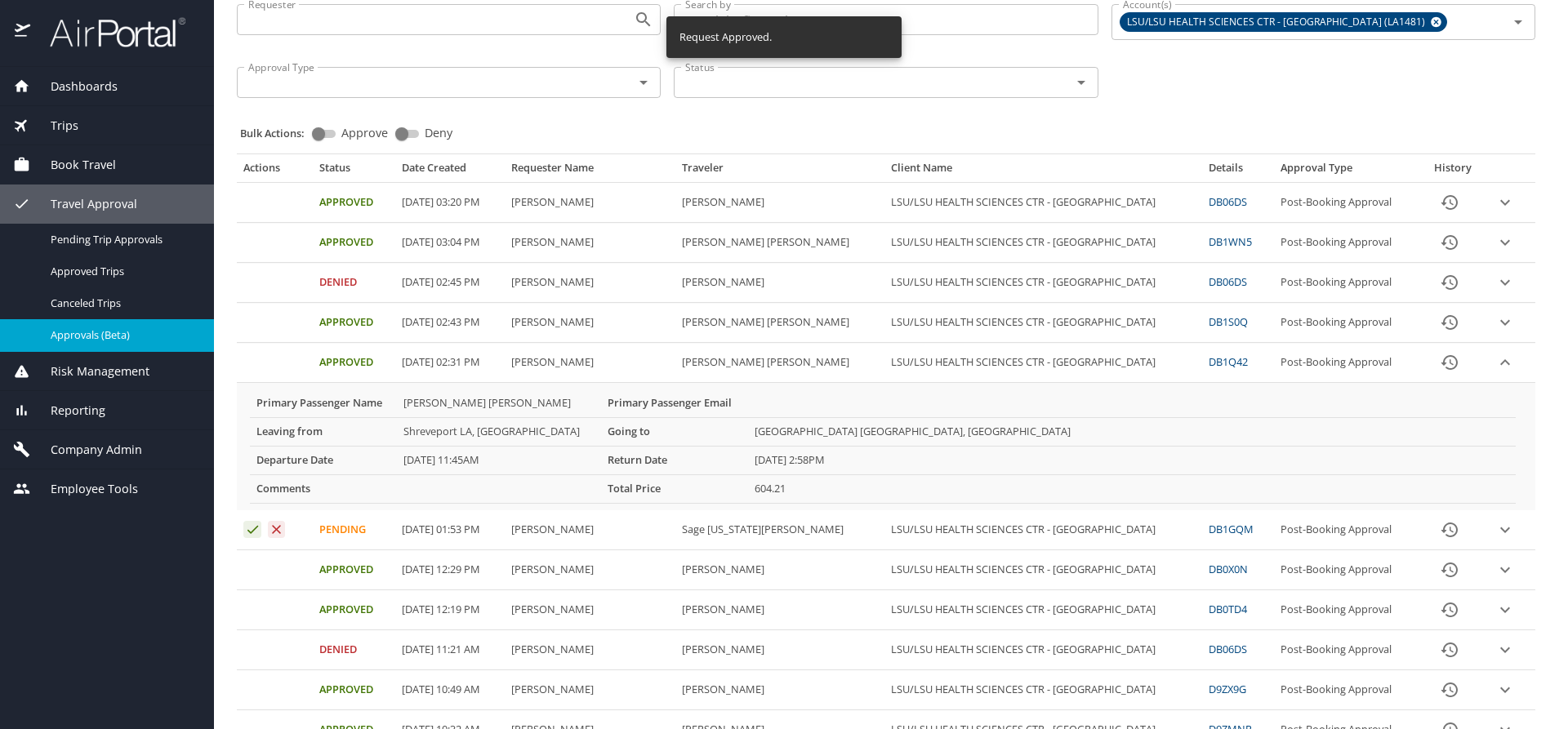
click at [1500, 364] on icon "expand row" at bounding box center [1504, 362] width 10 height 5
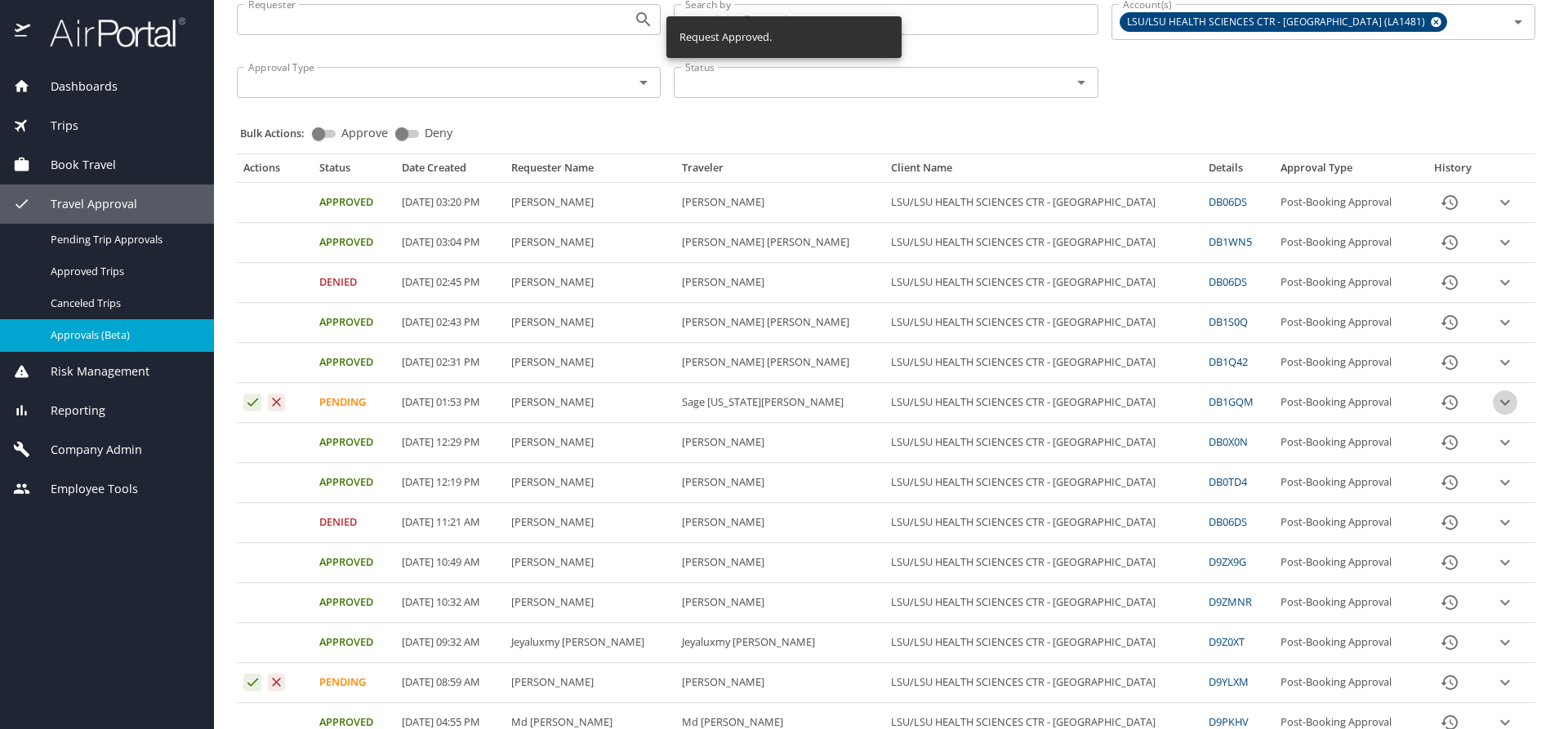
click at [1495, 404] on icon "expand row" at bounding box center [1505, 403] width 19 height 19
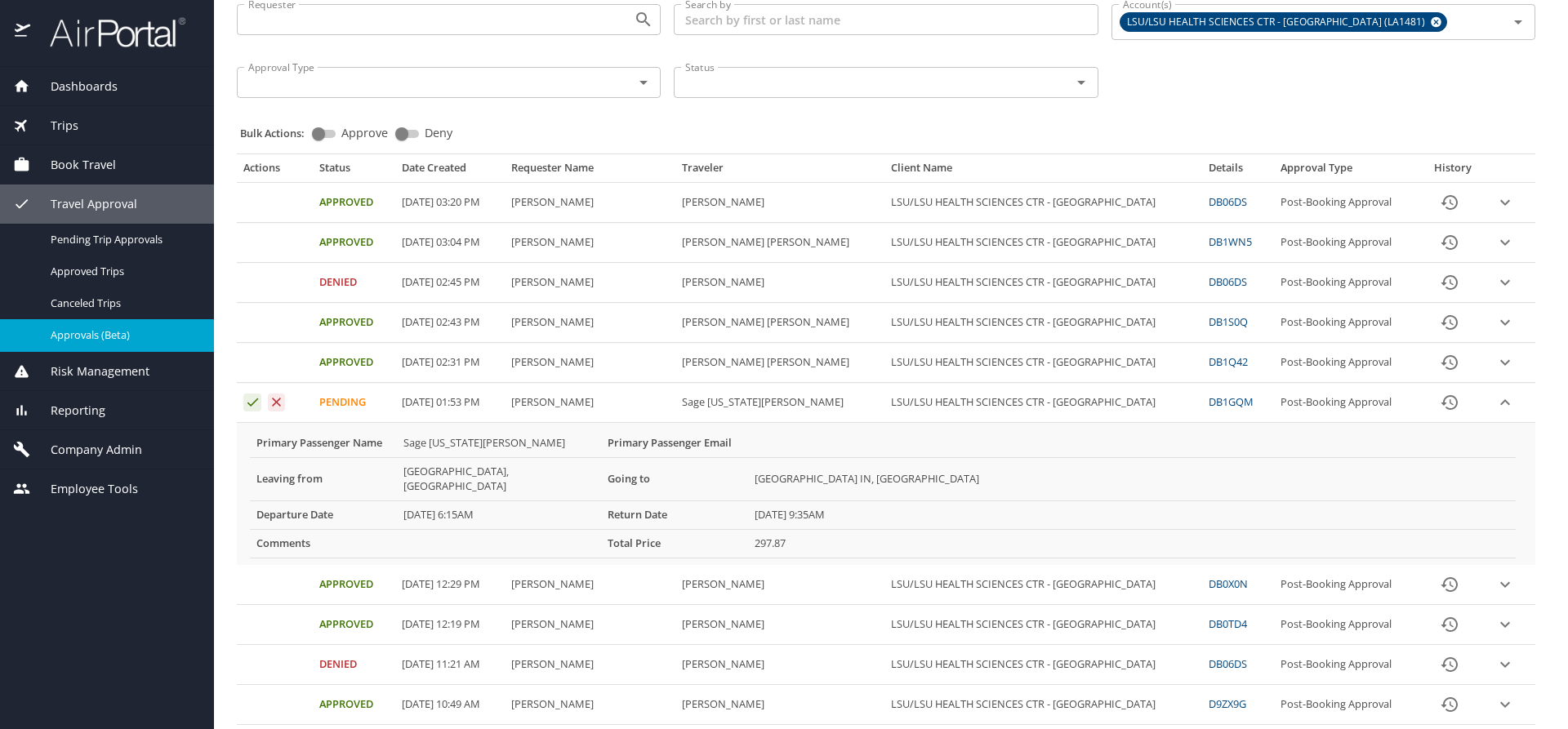
click at [1495, 406] on icon "expand row" at bounding box center [1505, 403] width 19 height 19
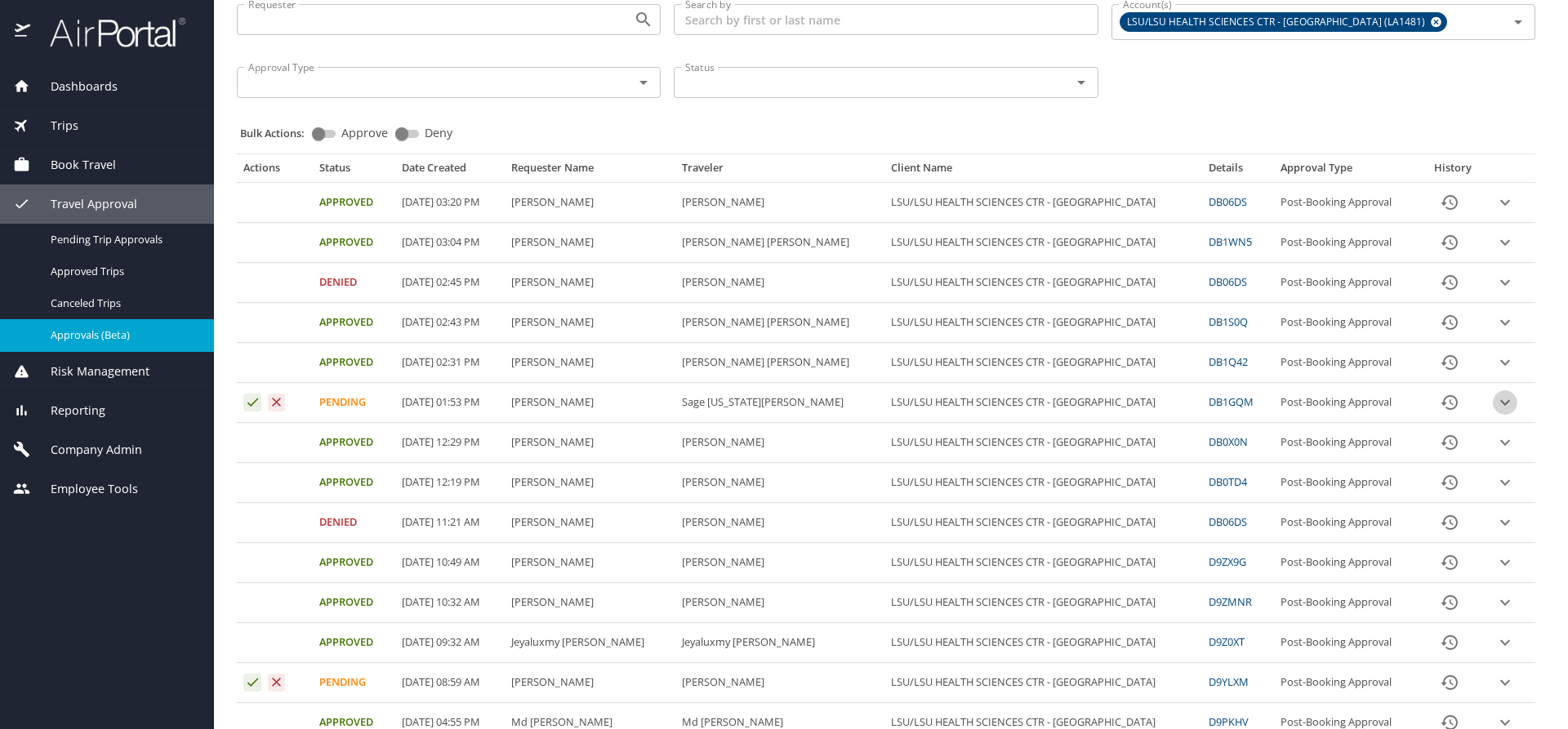
click at [1495, 401] on icon "expand row" at bounding box center [1505, 403] width 19 height 19
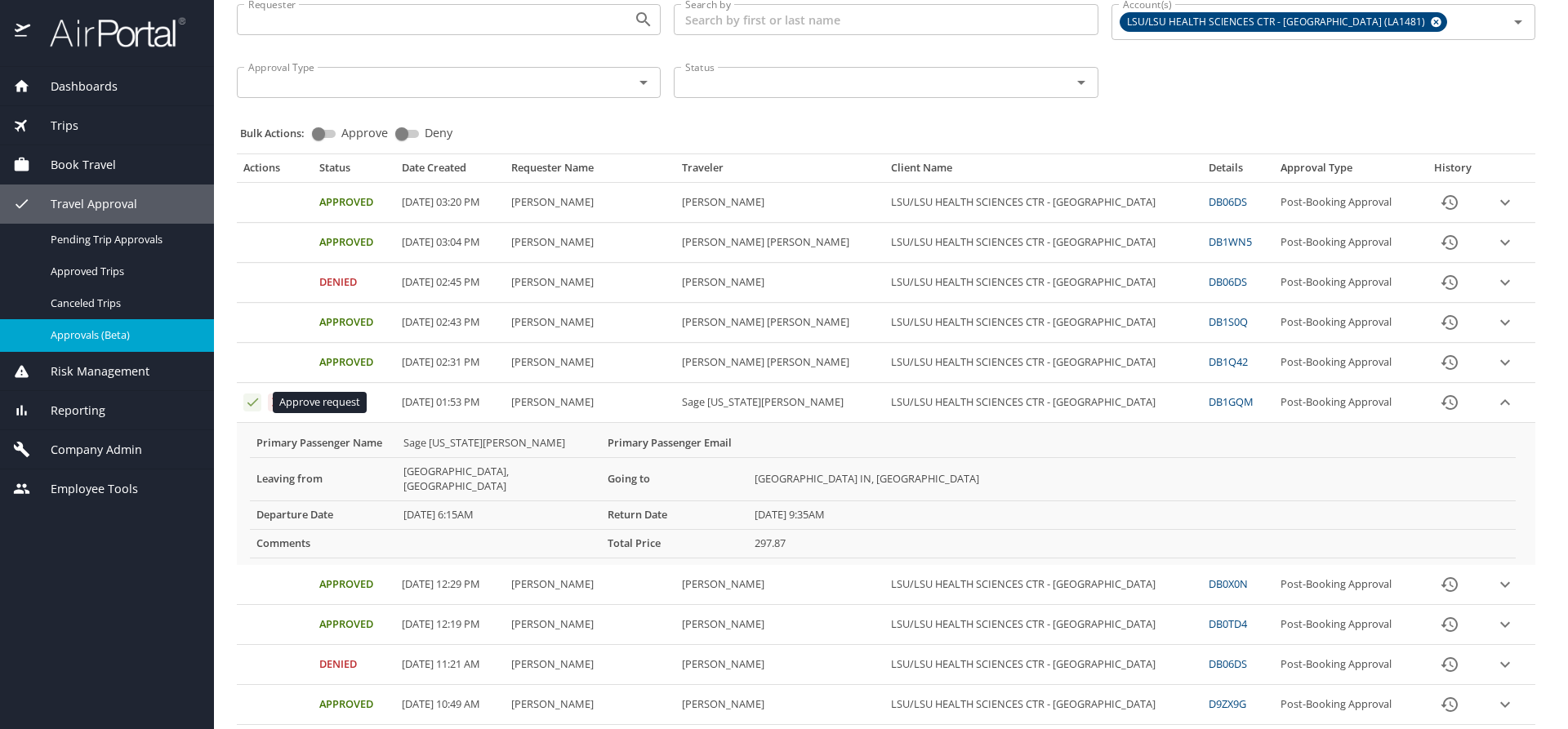
click at [250, 401] on icon "Approval table" at bounding box center [253, 403] width 16 height 16
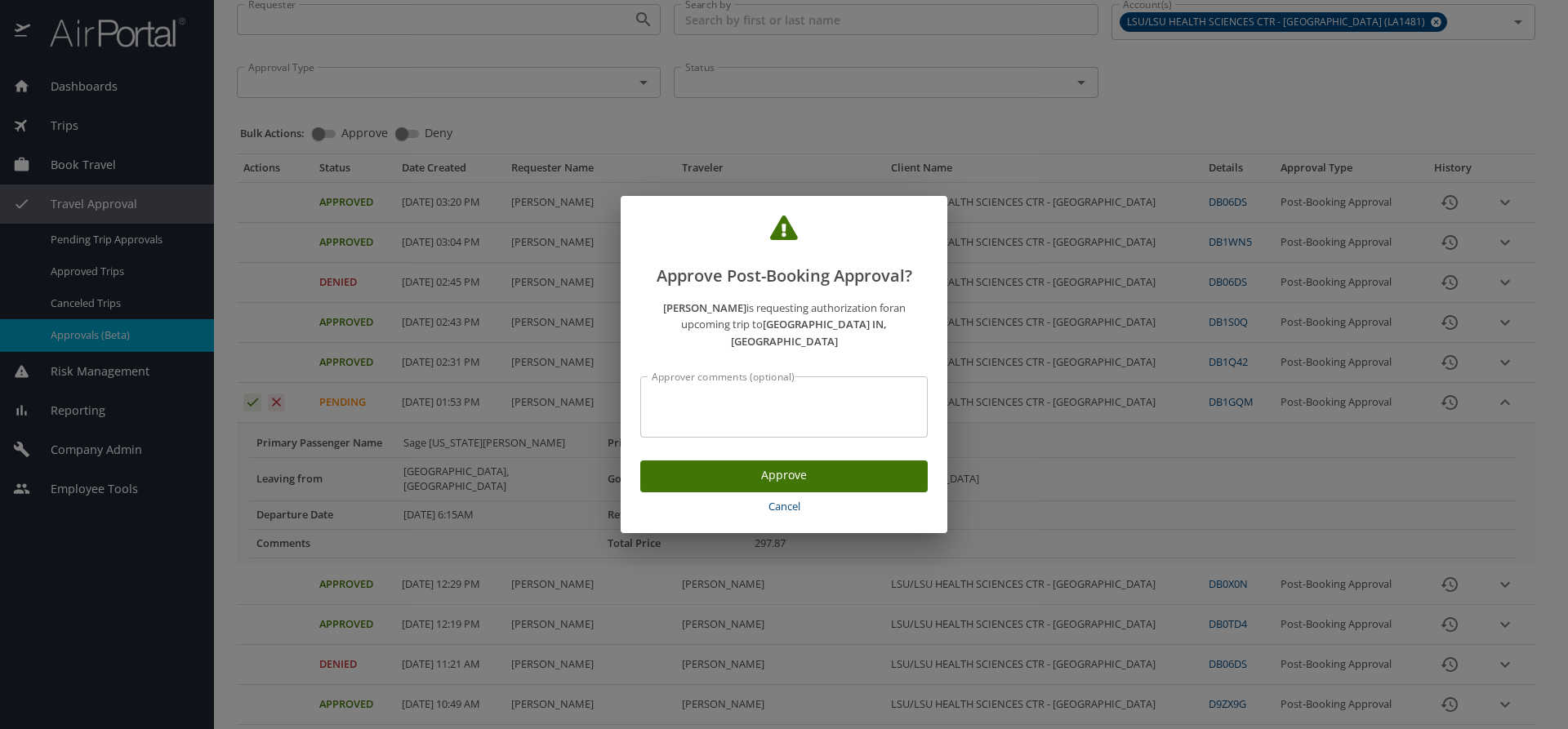
click at [772, 465] on span "Approve" at bounding box center [783, 475] width 261 height 20
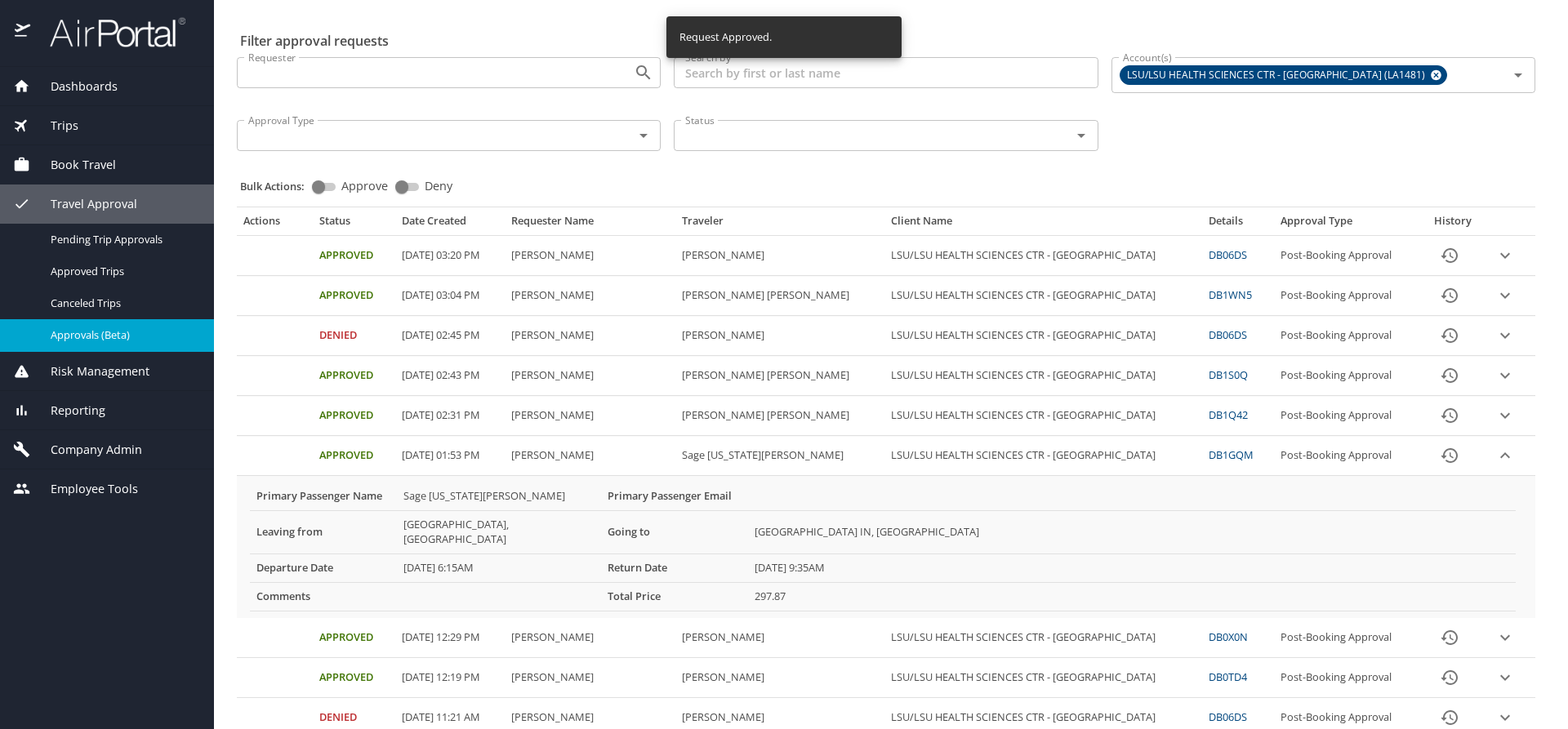
scroll to position [16, 0]
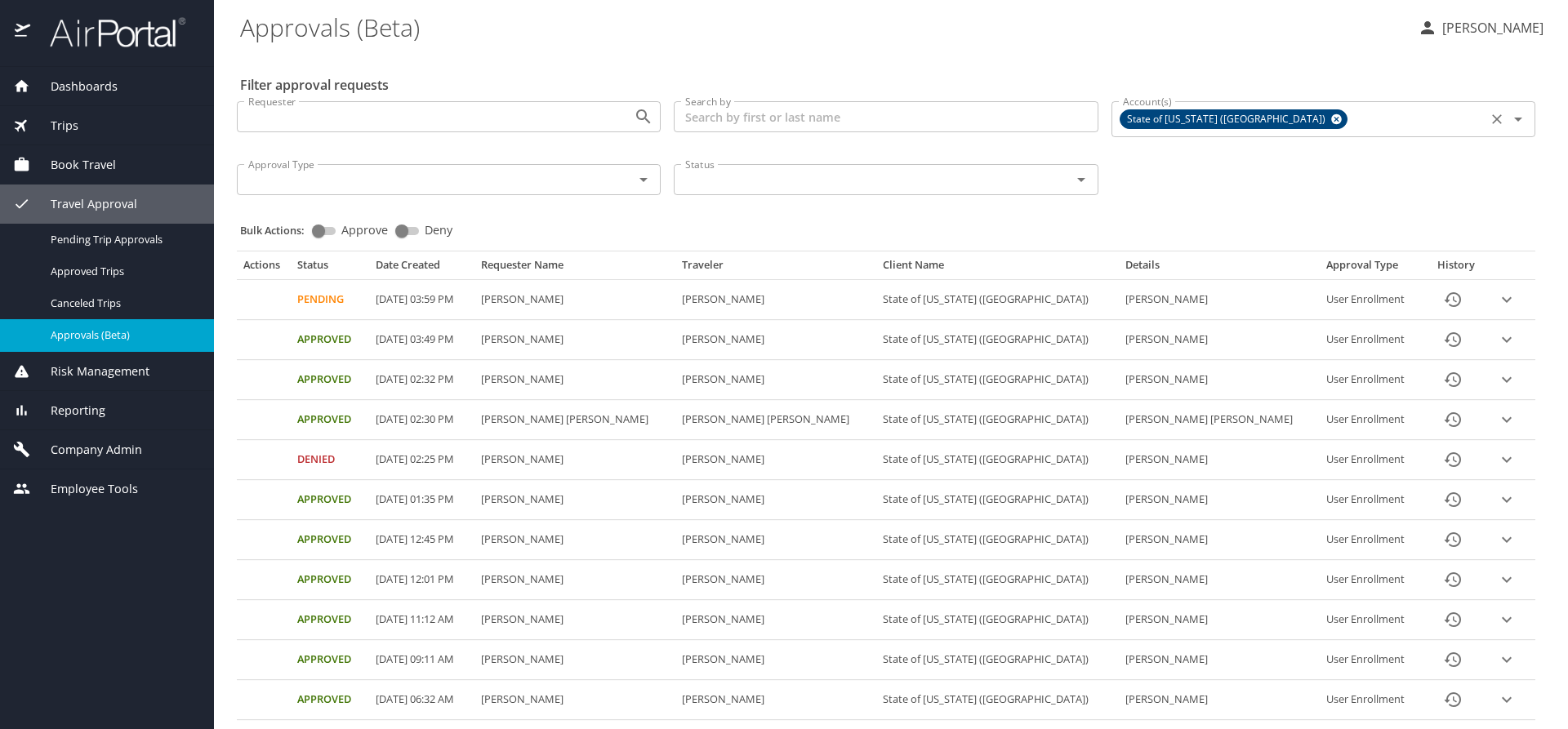
click at [1330, 112] on icon at bounding box center [1336, 119] width 12 height 18
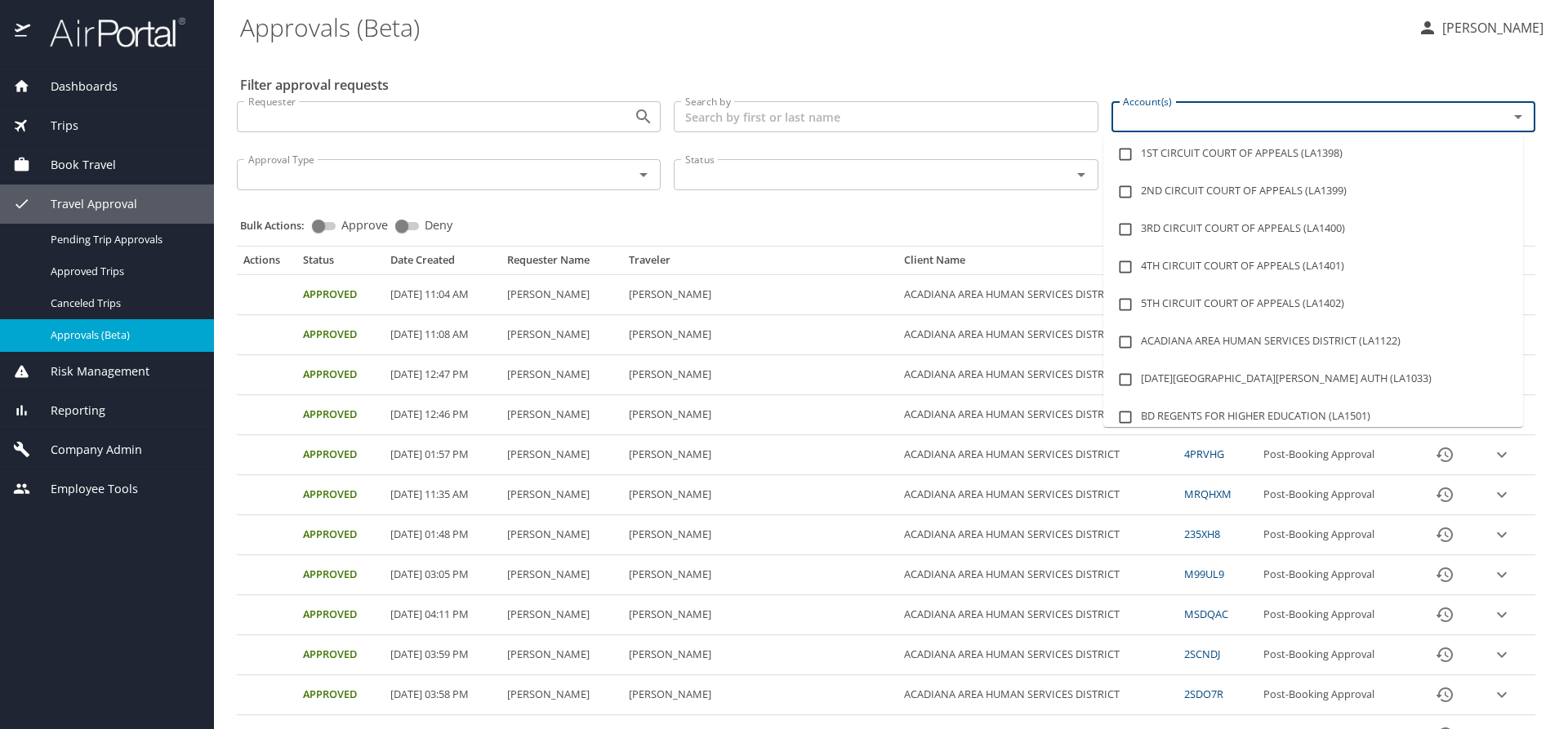
click at [1182, 119] on input "Account(s)" at bounding box center [1299, 117] width 365 height 21
type input "lsu"
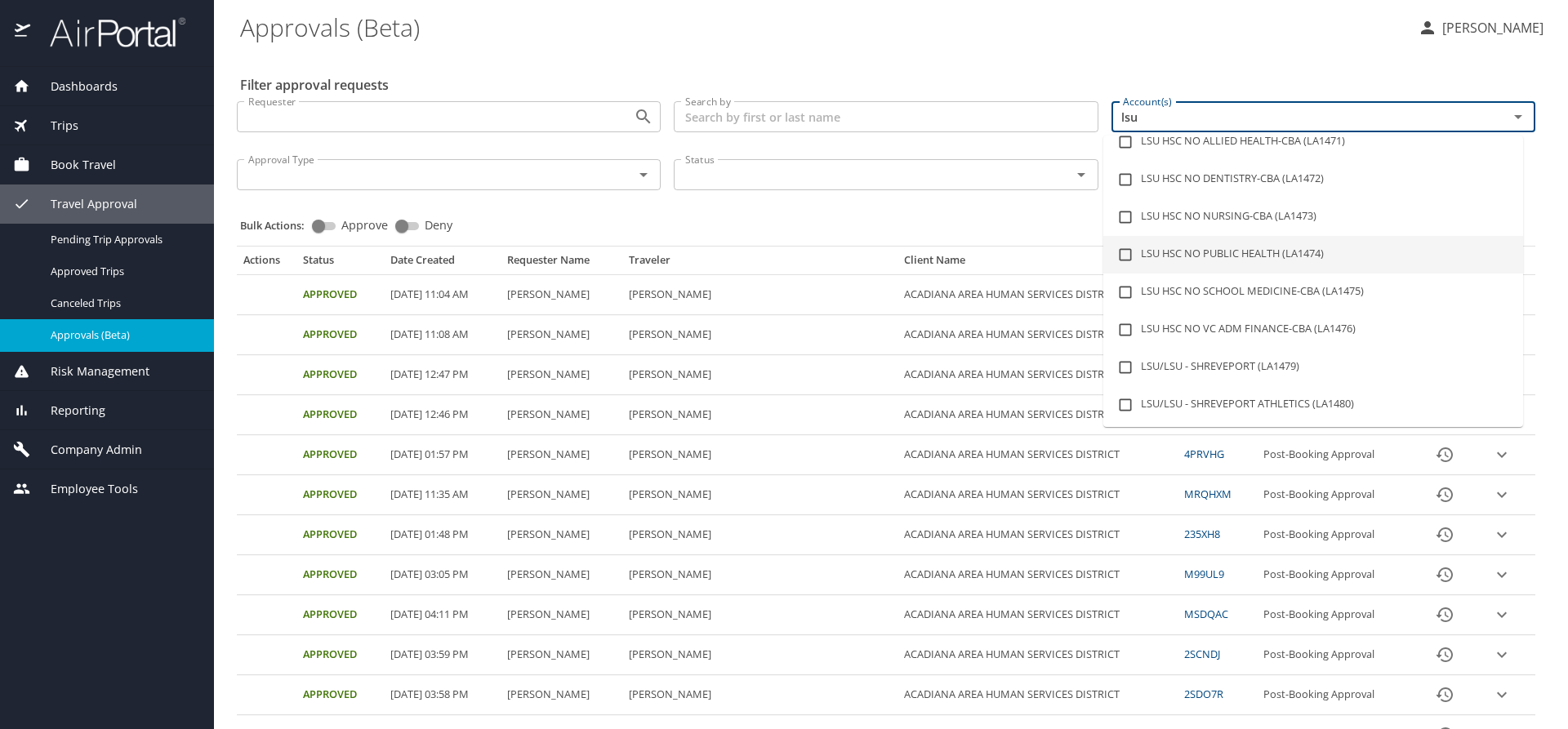
scroll to position [245, 0]
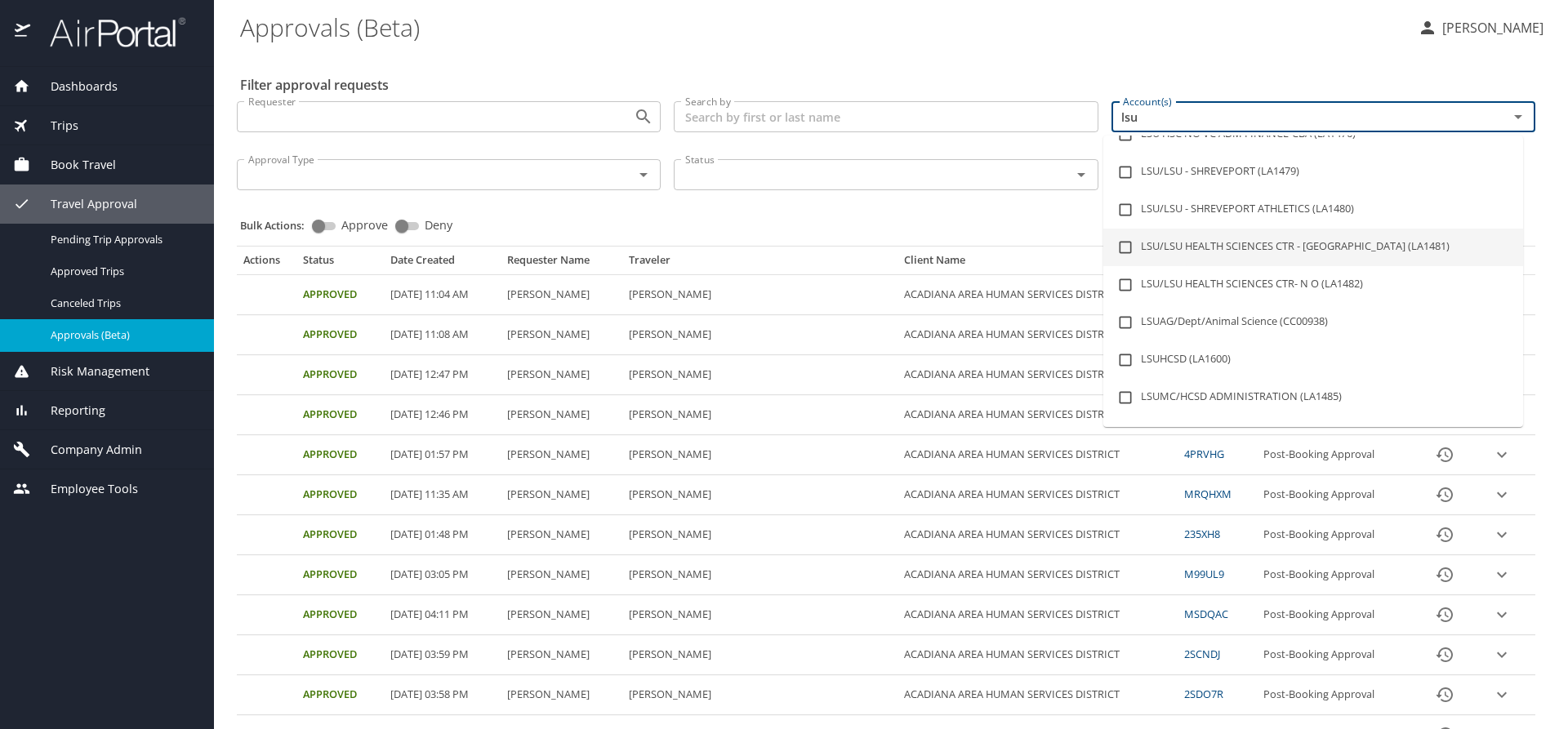
click at [1279, 246] on li "LSU/LSU HEALTH SCIENCES CTR - [GEOGRAPHIC_DATA] (LA1481)" at bounding box center [1313, 247] width 419 height 37
checkbox input "true"
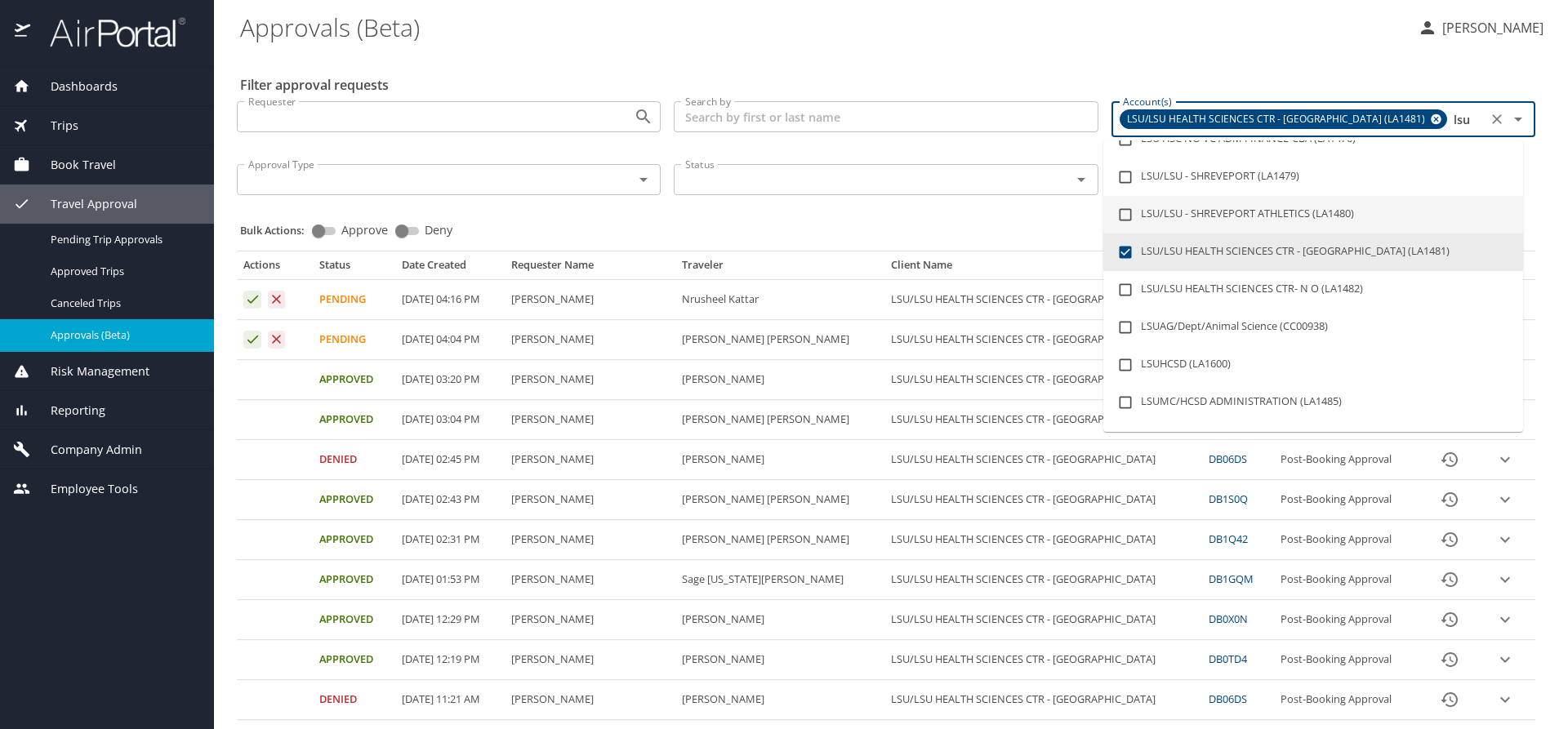
type input "lsu"
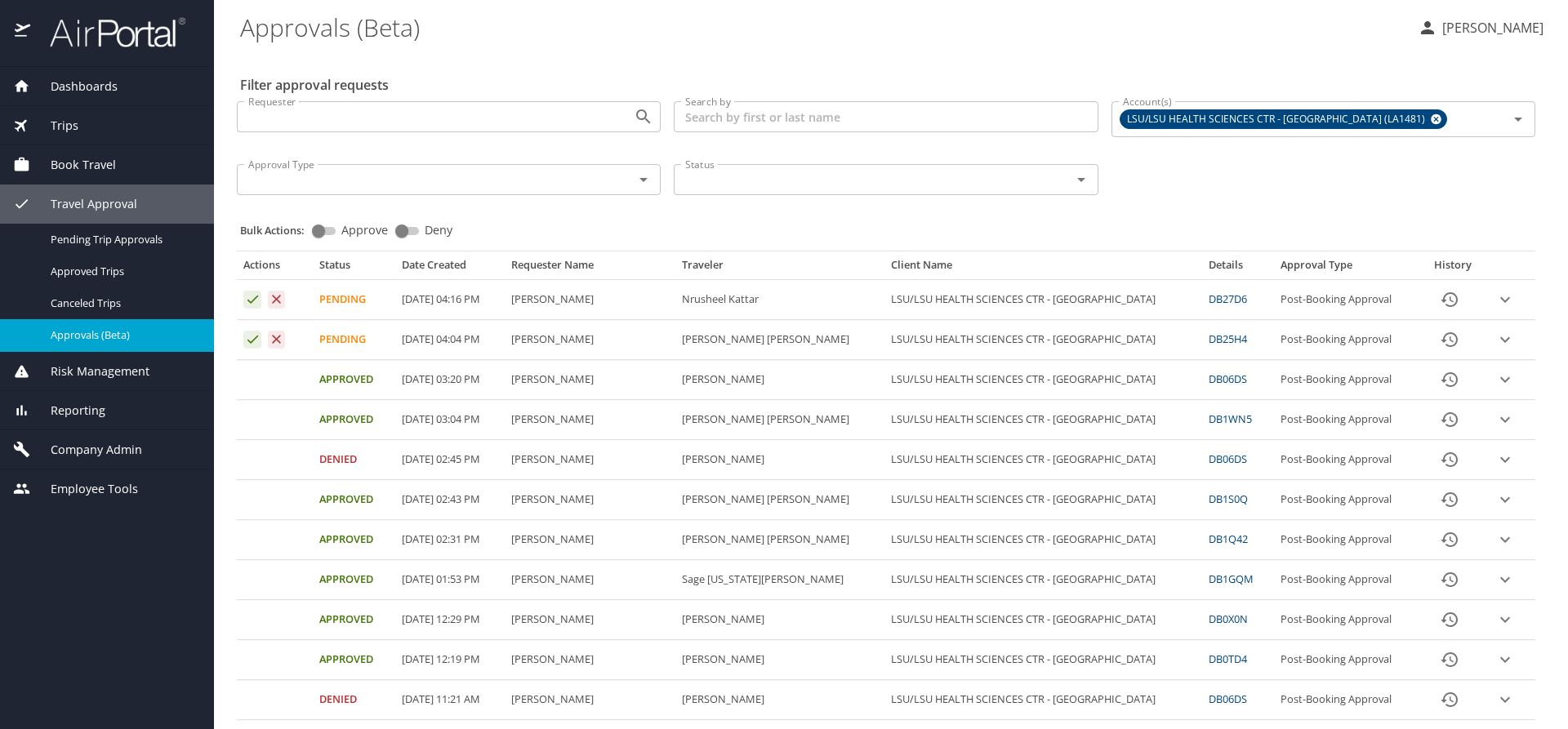
click at [1044, 217] on div "Bulk Actions: Approve Deny" at bounding box center [890, 223] width 1302 height 36
click at [1495, 297] on icon "expand row" at bounding box center [1505, 300] width 19 height 19
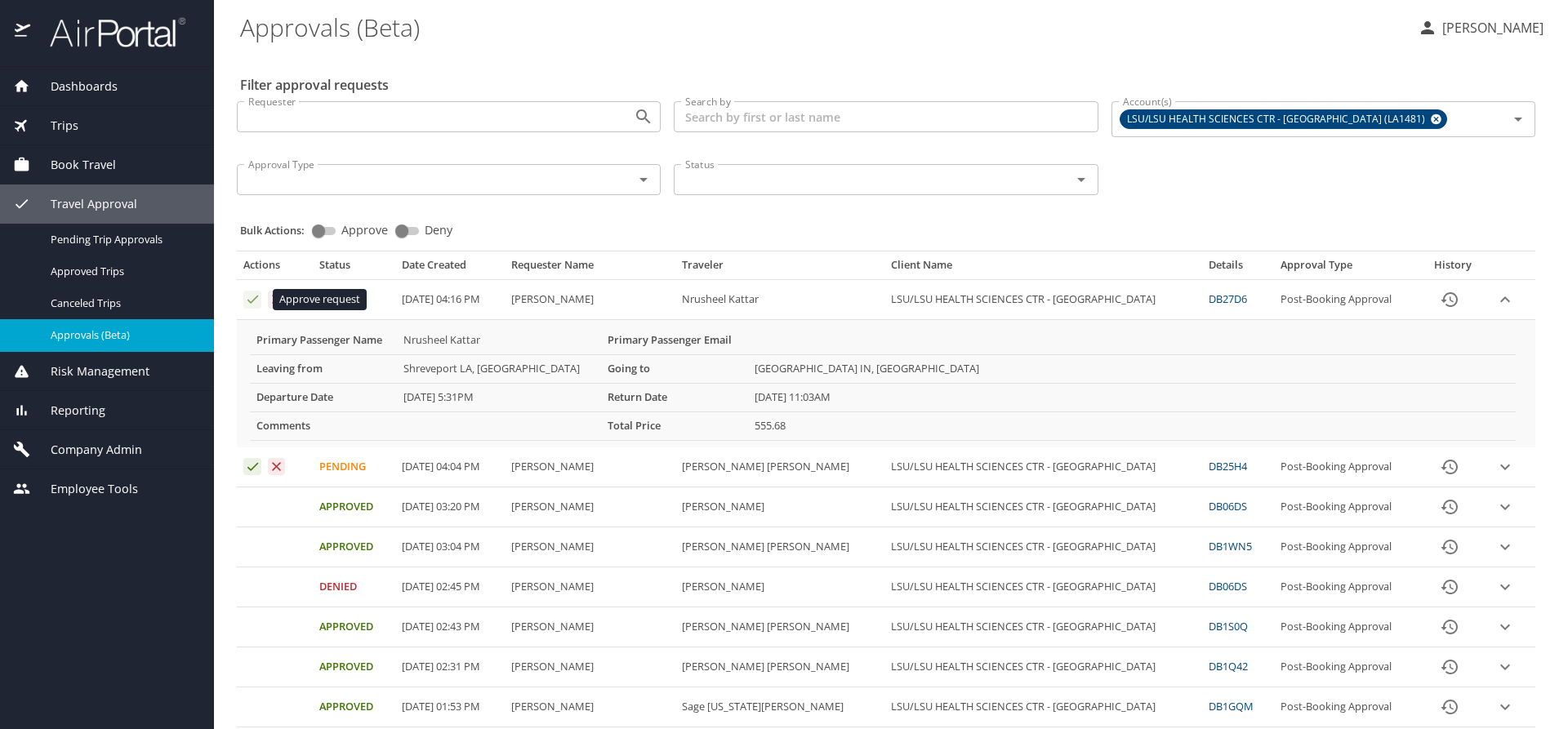
click at [250, 298] on icon "Approval table" at bounding box center [253, 299] width 16 height 16
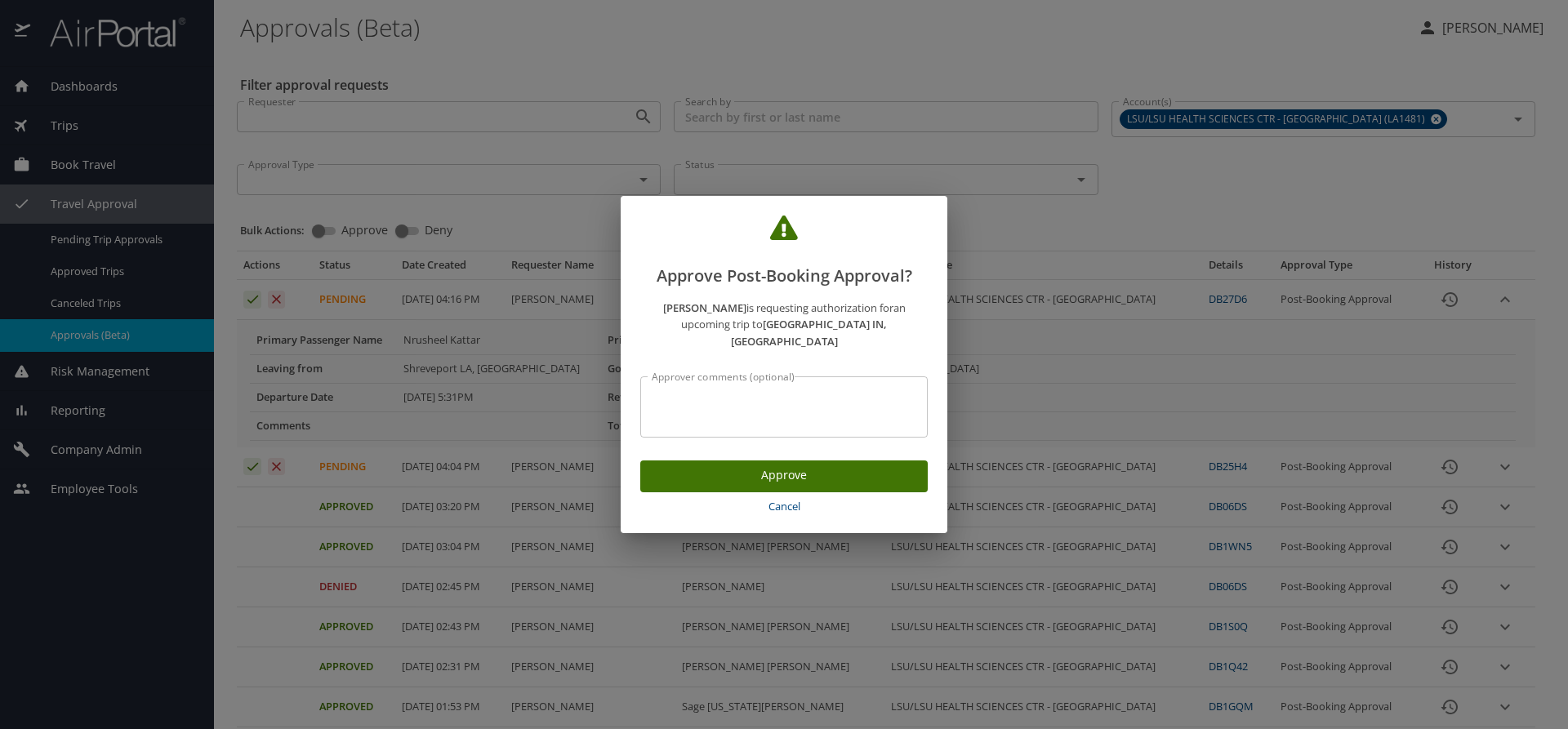
click at [751, 468] on span "Approve" at bounding box center [783, 475] width 261 height 20
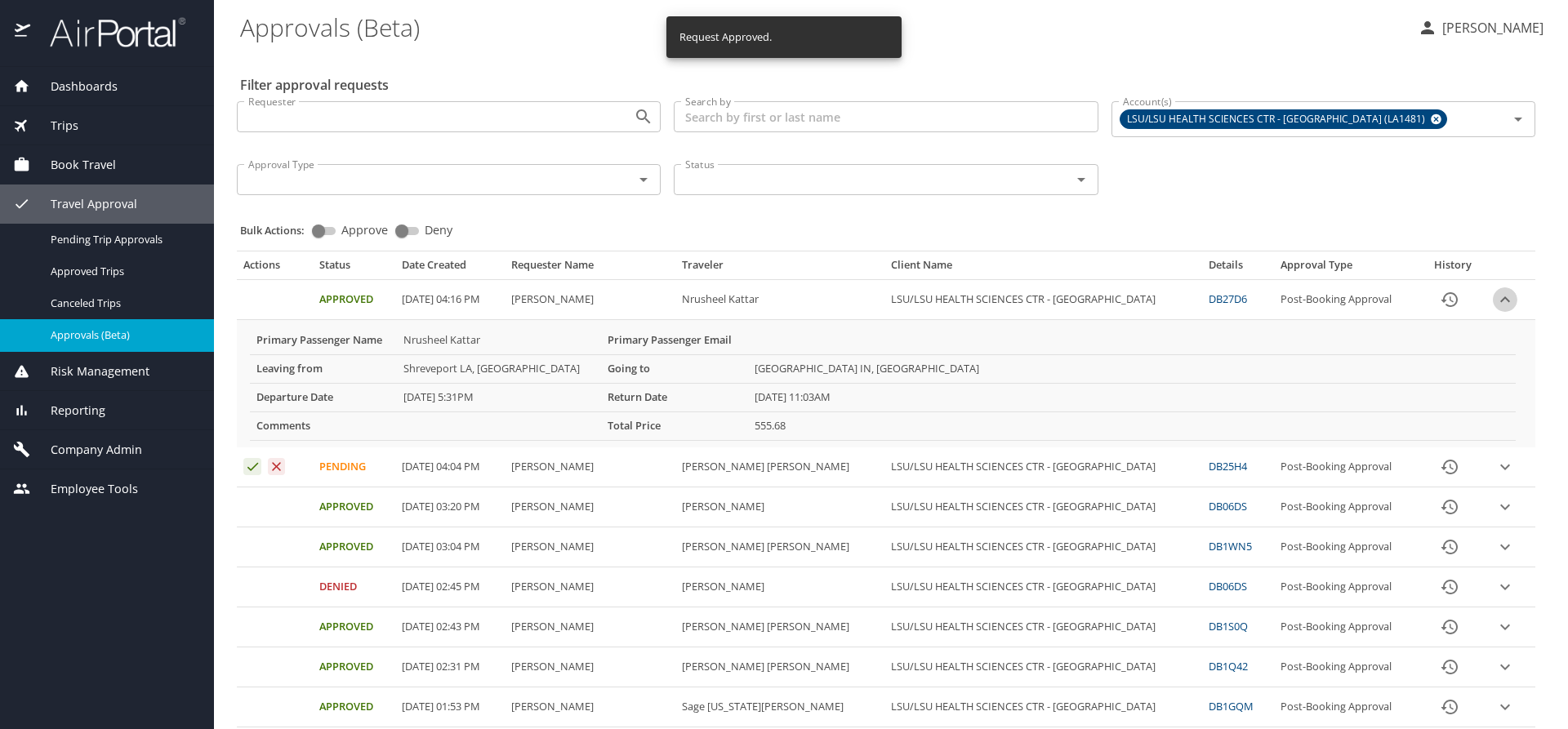
click at [1495, 295] on icon "expand row" at bounding box center [1505, 300] width 19 height 19
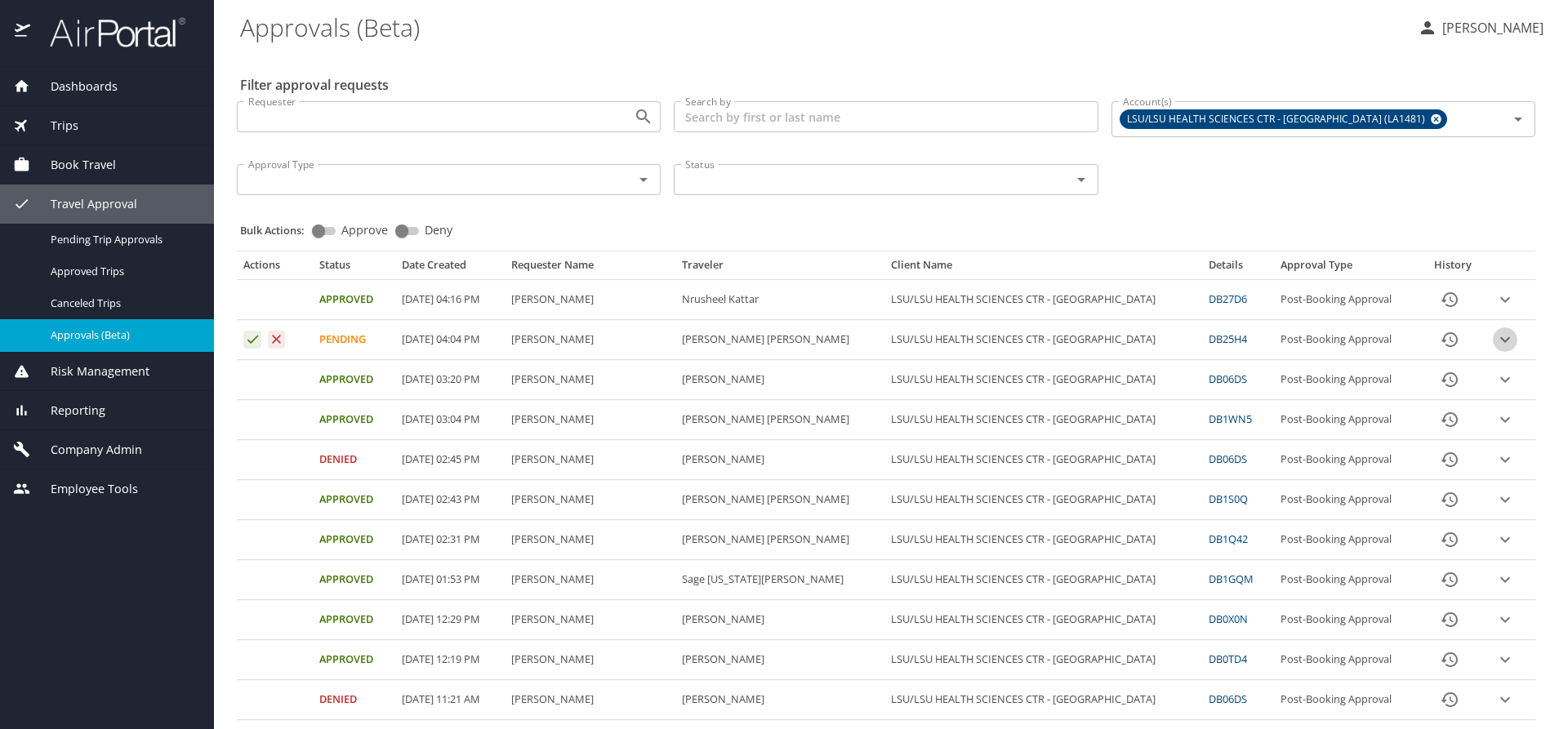
click at [1495, 343] on icon "expand row" at bounding box center [1505, 340] width 19 height 19
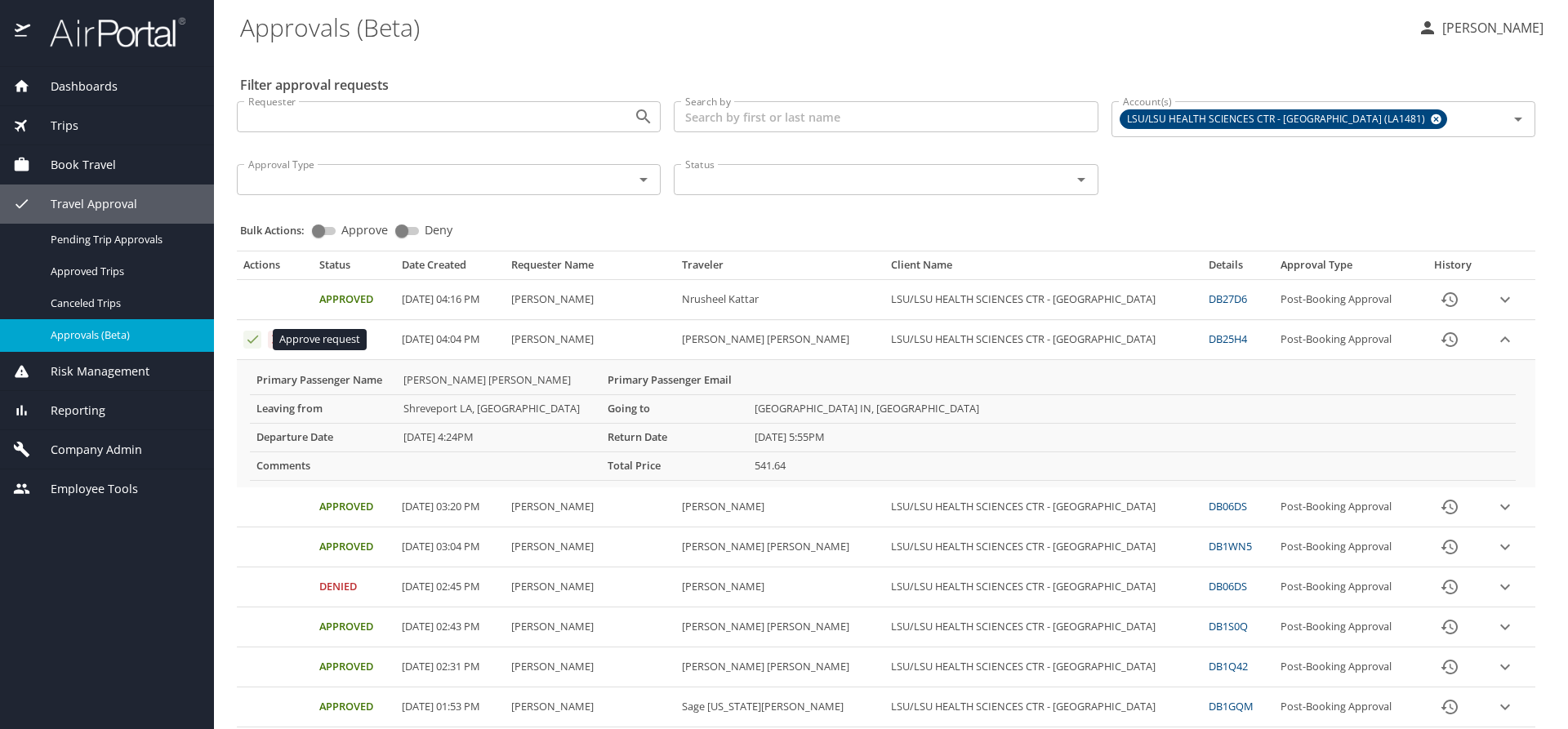
click at [250, 337] on icon "Approval table" at bounding box center [253, 340] width 16 height 16
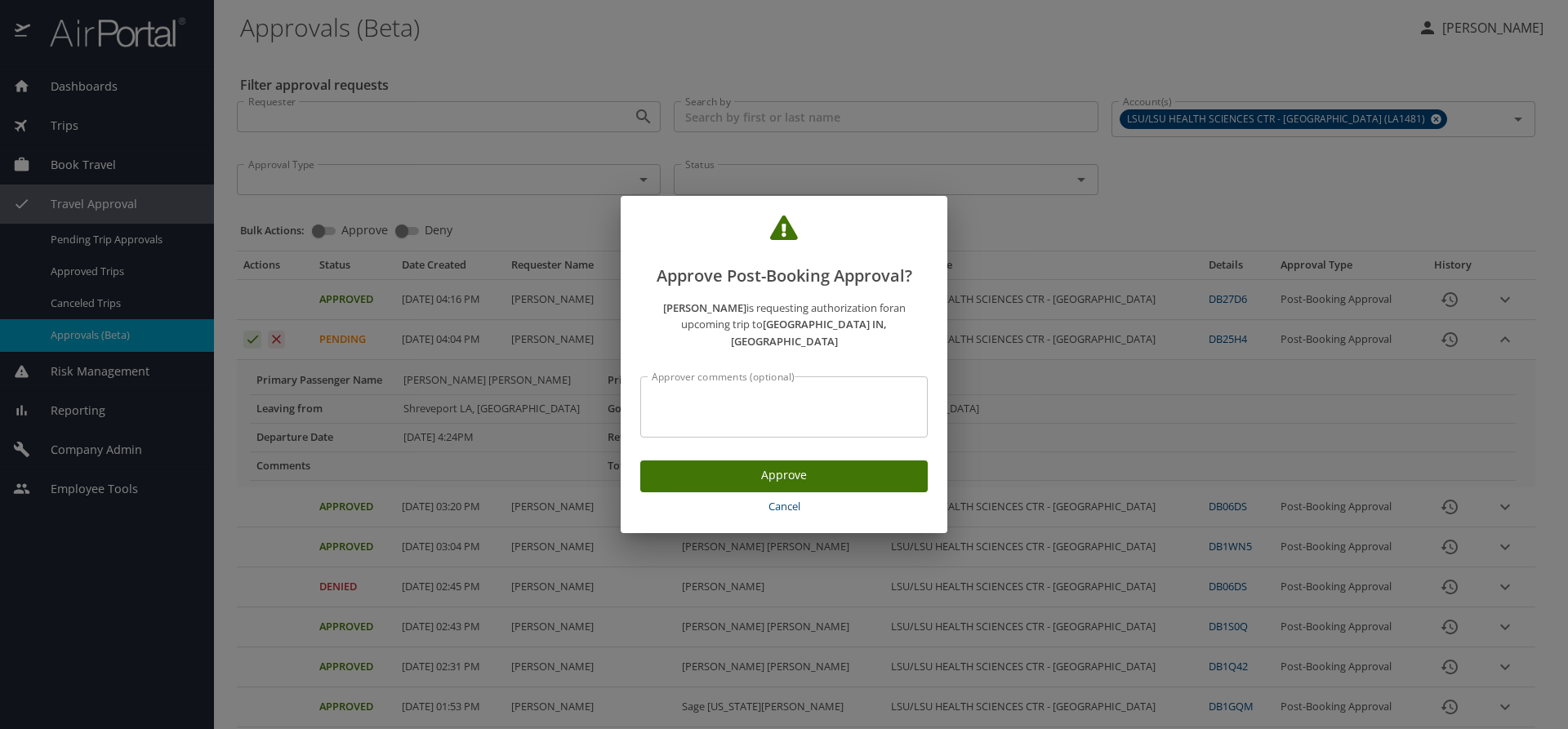
click at [683, 465] on span "Approve" at bounding box center [783, 475] width 261 height 20
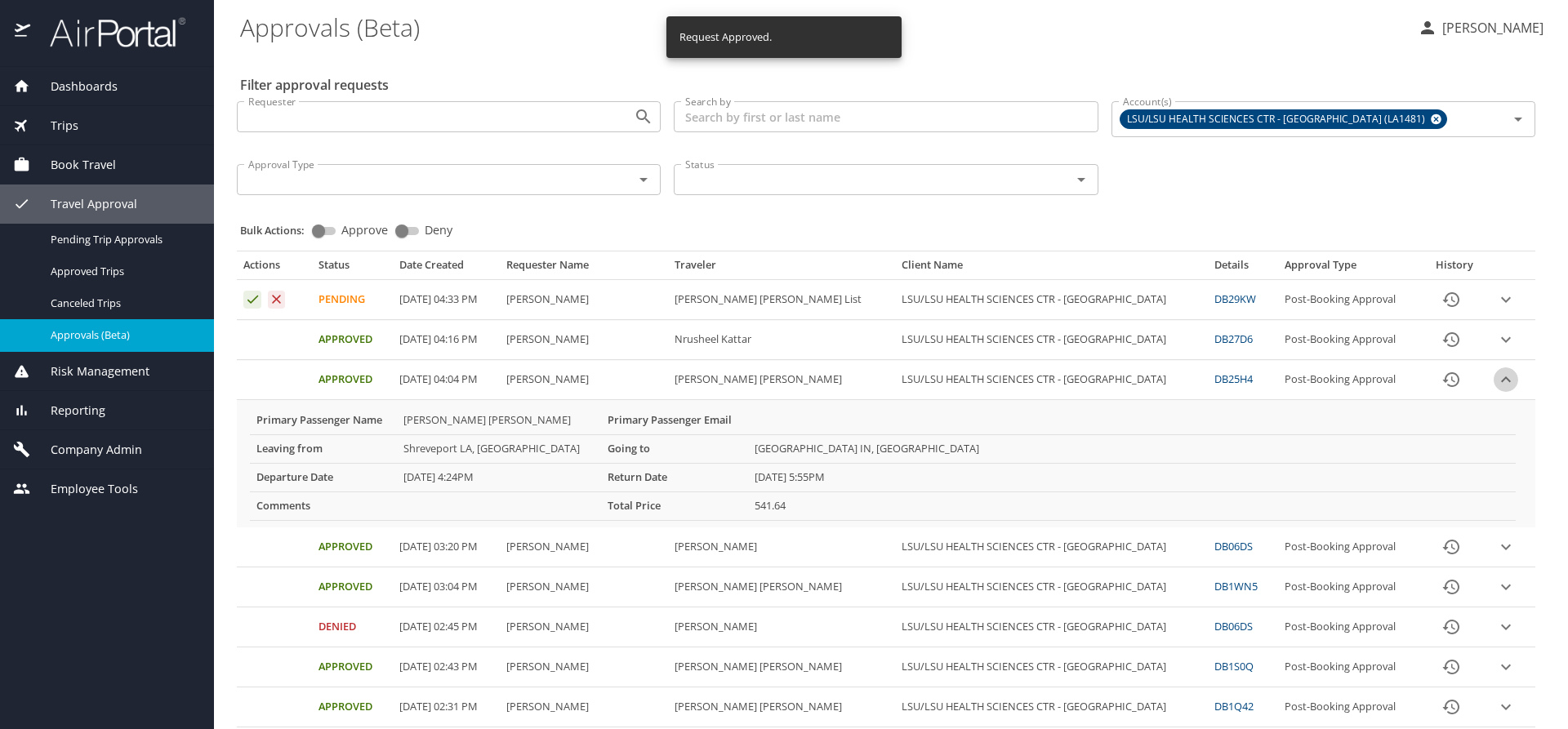
click at [1496, 378] on icon "expand row" at bounding box center [1506, 380] width 19 height 19
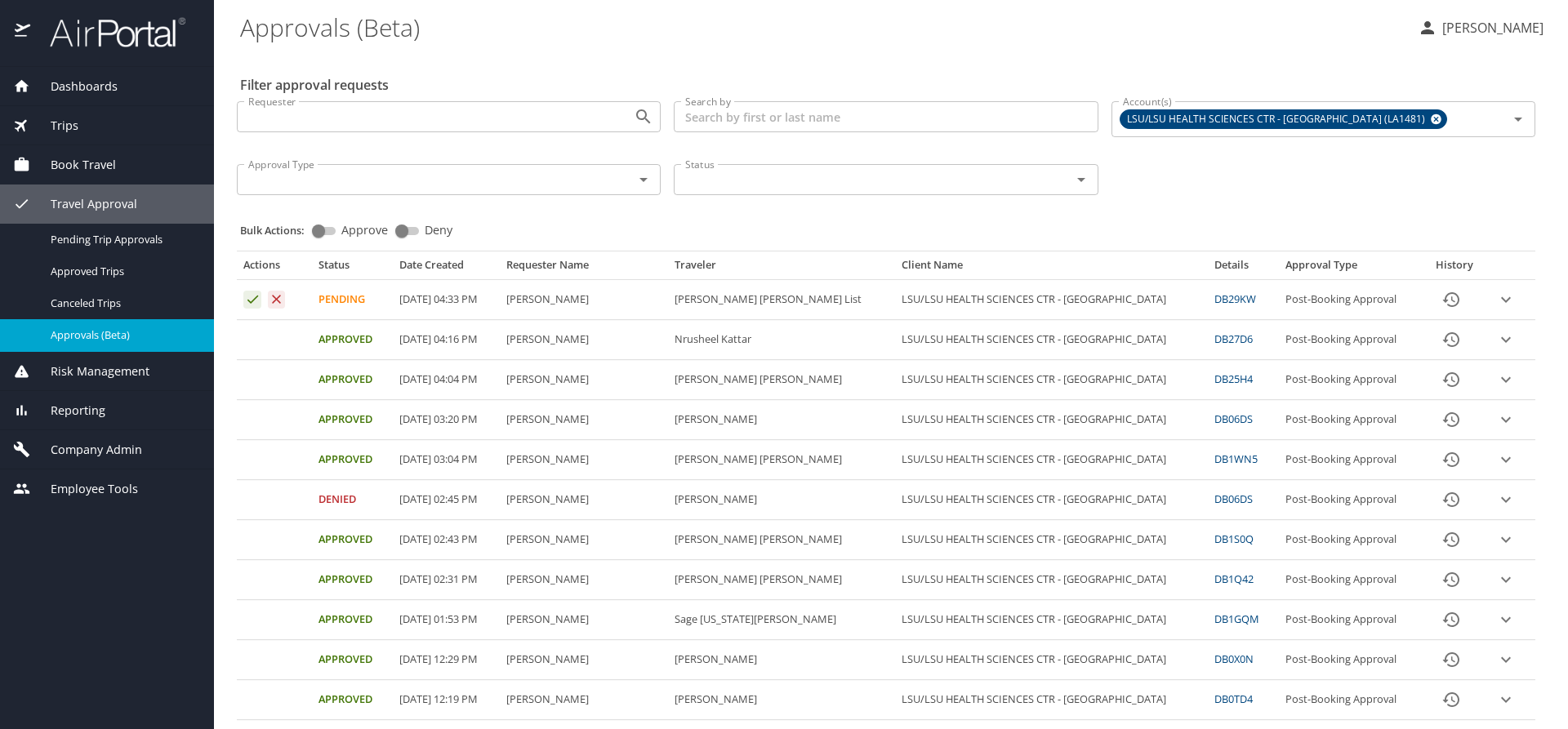
click at [1501, 300] on icon "expand row" at bounding box center [1505, 300] width 10 height 5
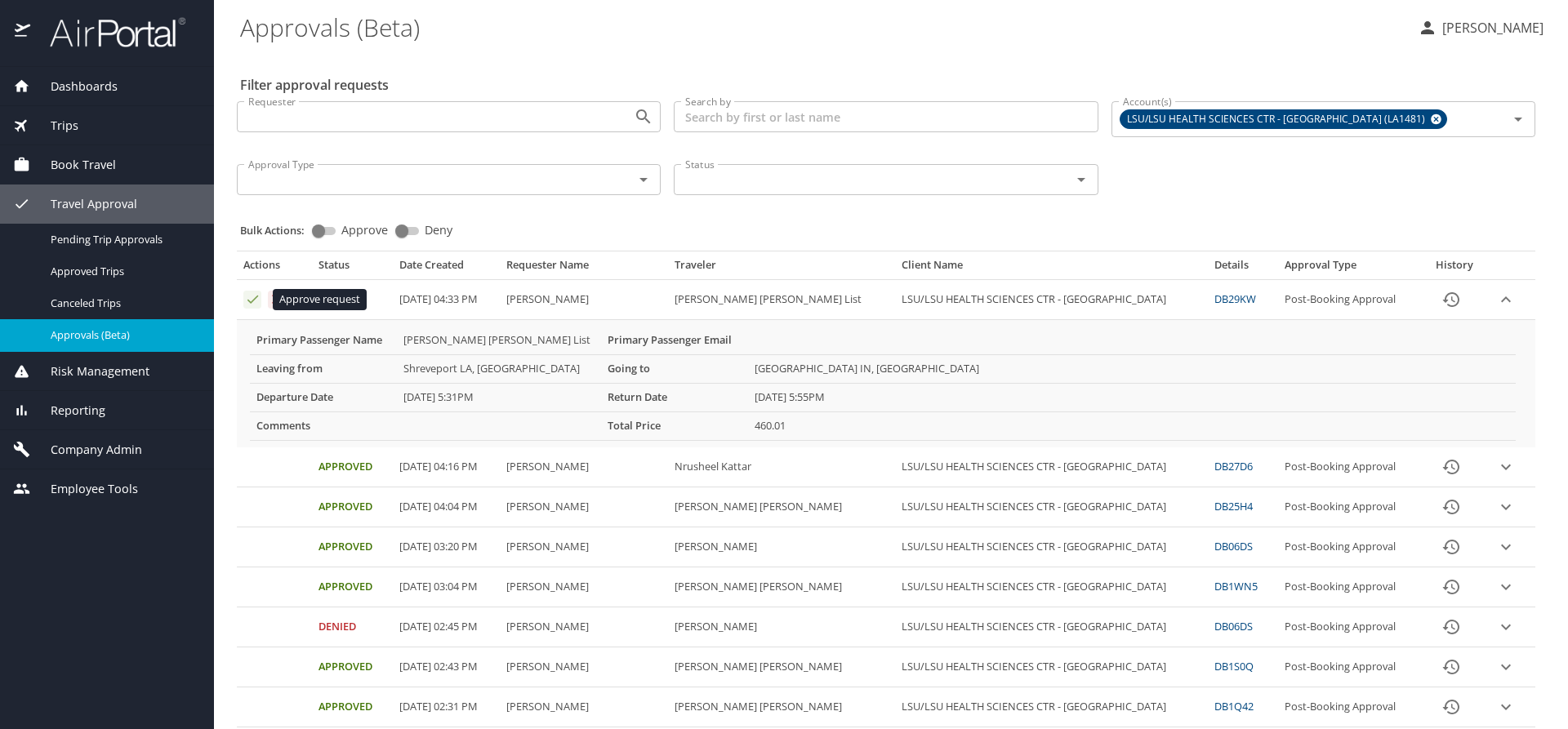
click at [251, 299] on icon "Approval table" at bounding box center [253, 299] width 16 height 16
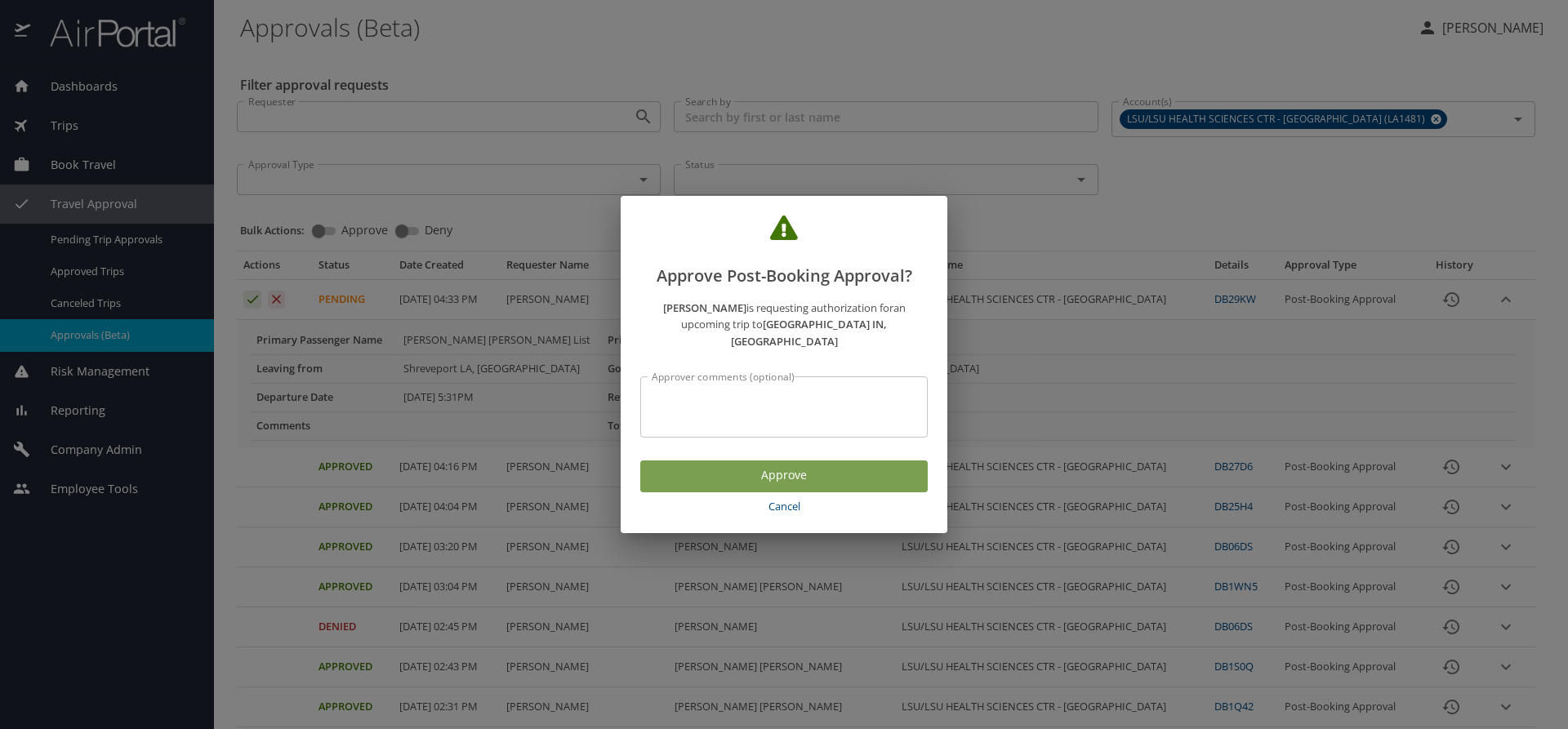
click at [693, 460] on button "Approve" at bounding box center [784, 476] width 288 height 32
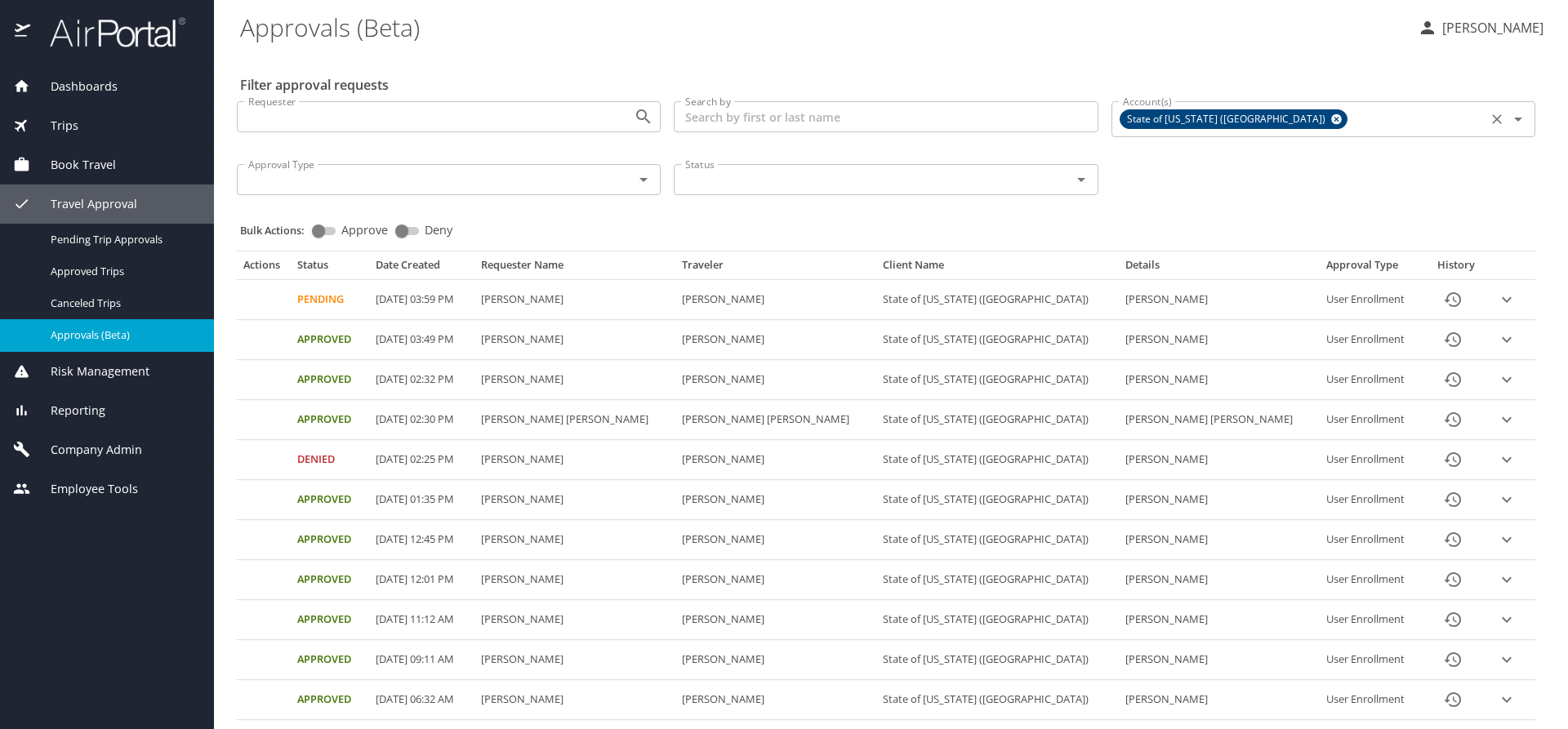
click at [1331, 123] on icon at bounding box center [1336, 119] width 11 height 11
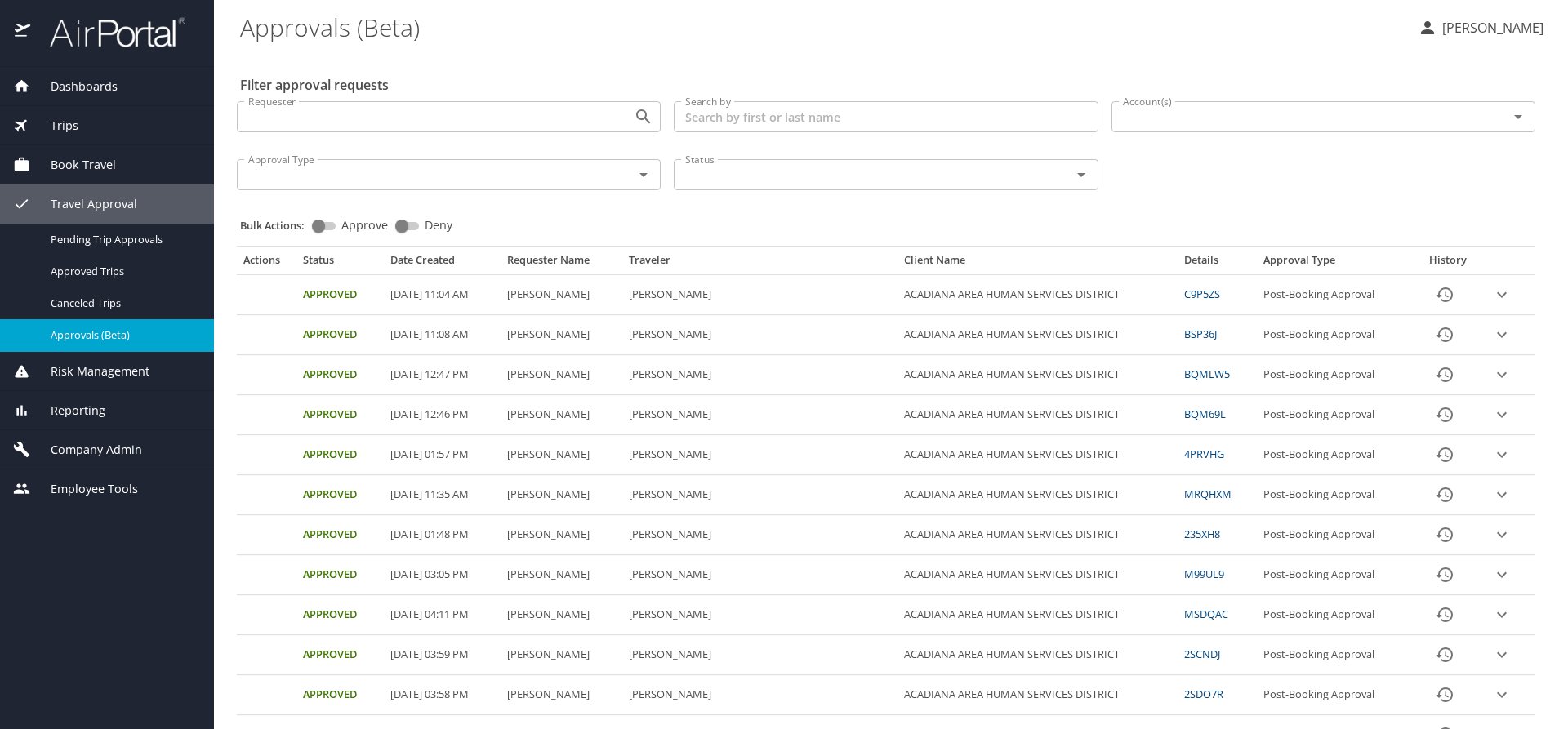
click at [1144, 125] on input "Account(s)" at bounding box center [1299, 117] width 365 height 21
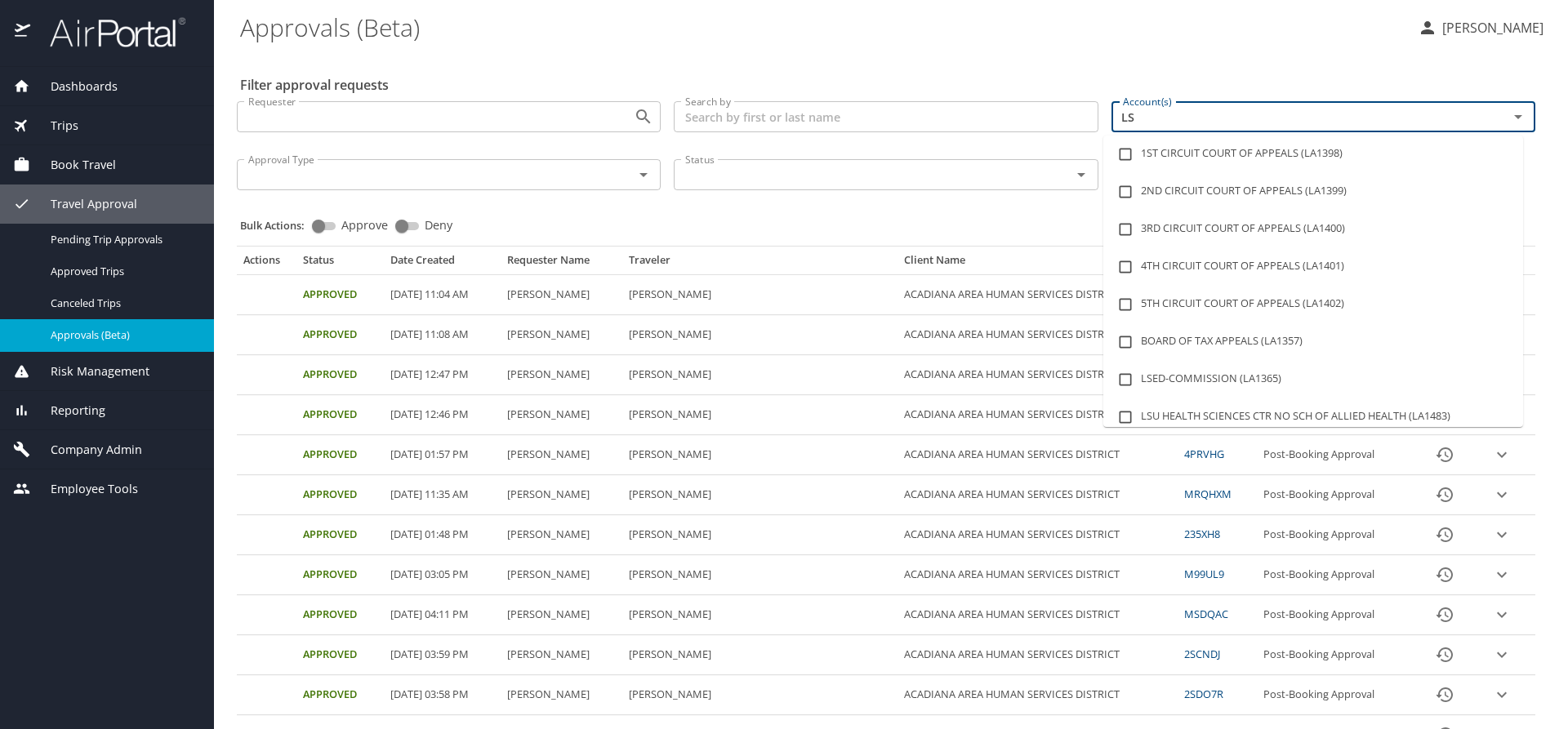
type input "LSU"
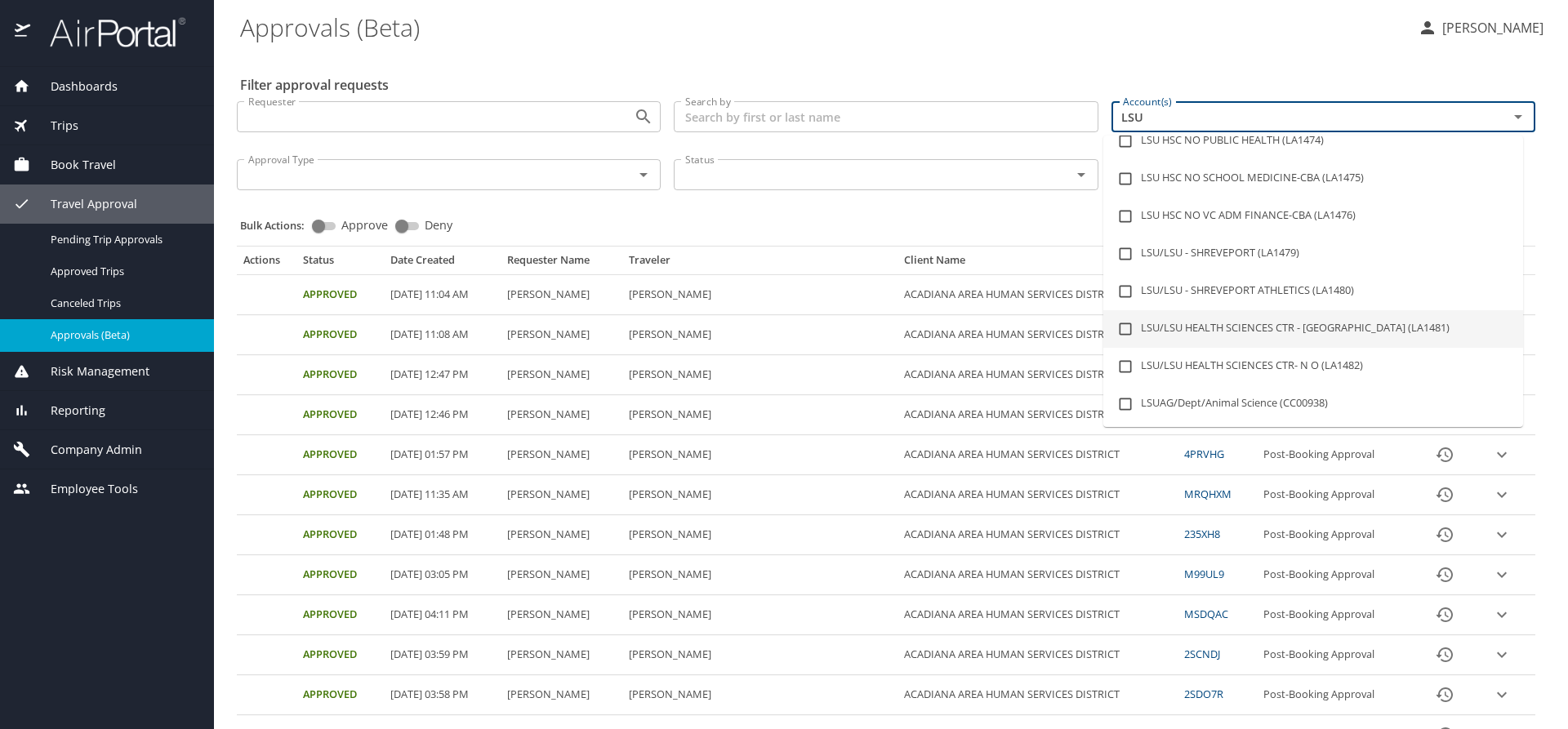
click at [1367, 319] on li "LSU/LSU HEALTH SCIENCES CTR - [GEOGRAPHIC_DATA] (LA1481)" at bounding box center [1313, 329] width 419 height 37
checkbox input "true"
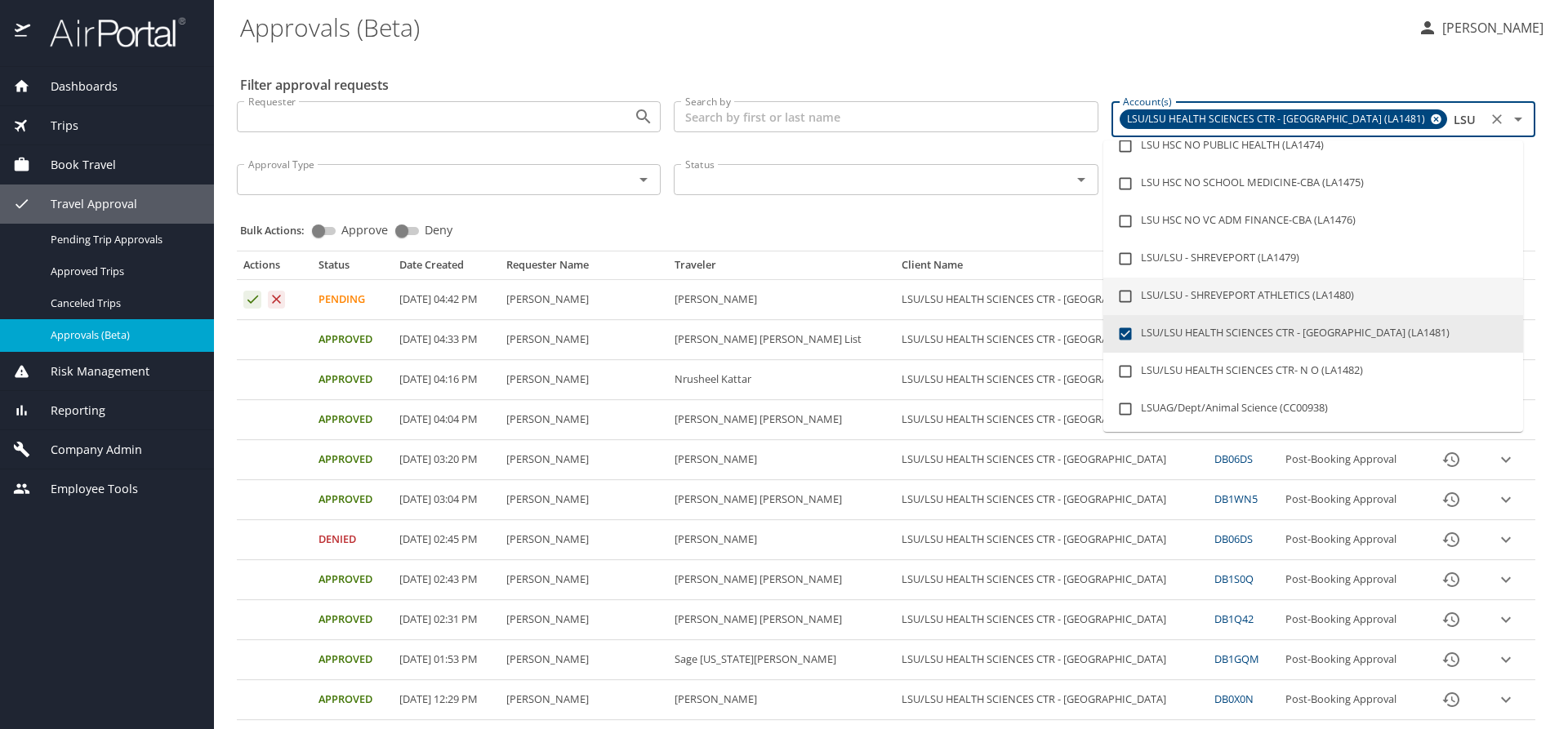
type input "LSU"
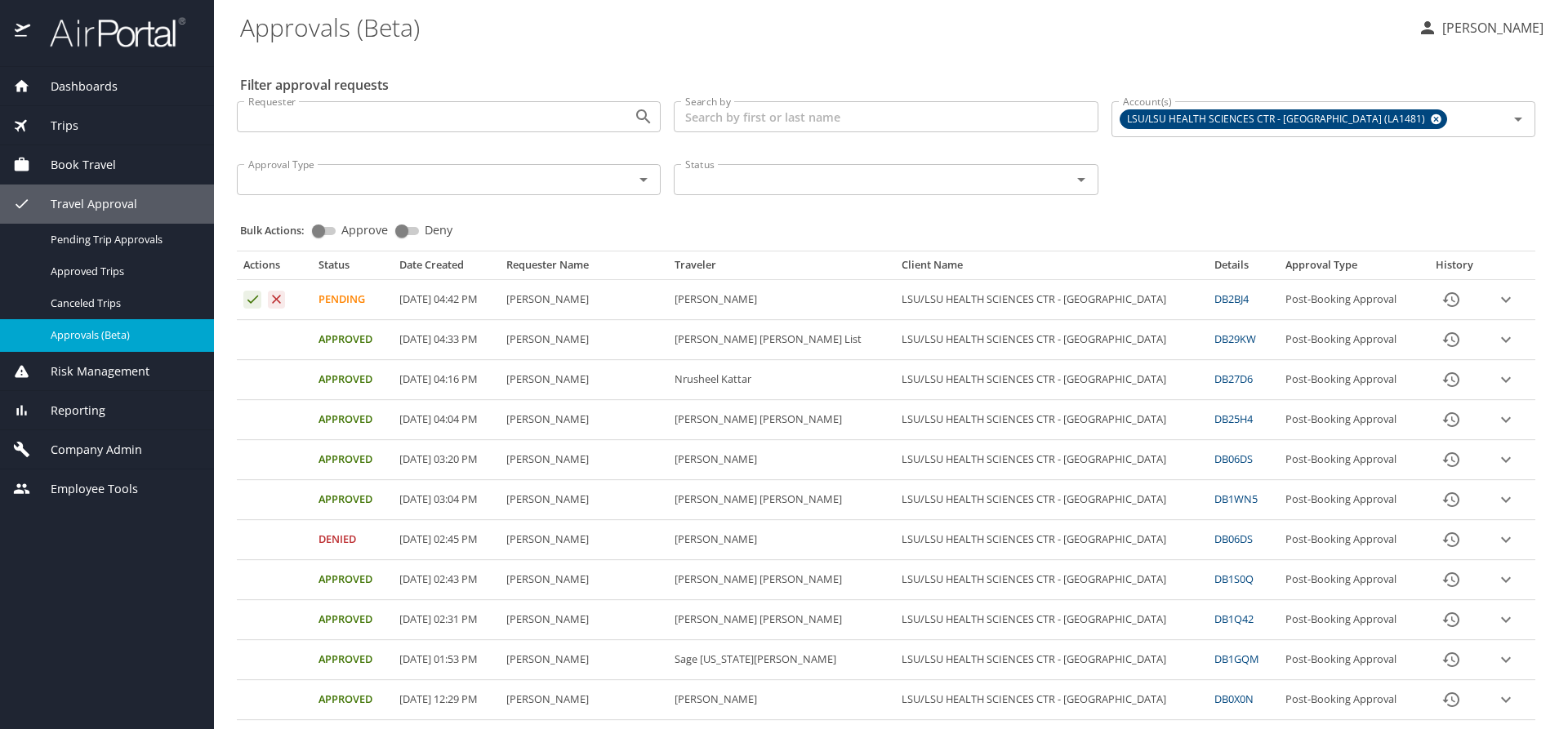
click at [949, 209] on div "Bulk Actions: Approve Deny" at bounding box center [890, 223] width 1302 height 36
click at [1496, 297] on icon "expand row" at bounding box center [1506, 300] width 19 height 19
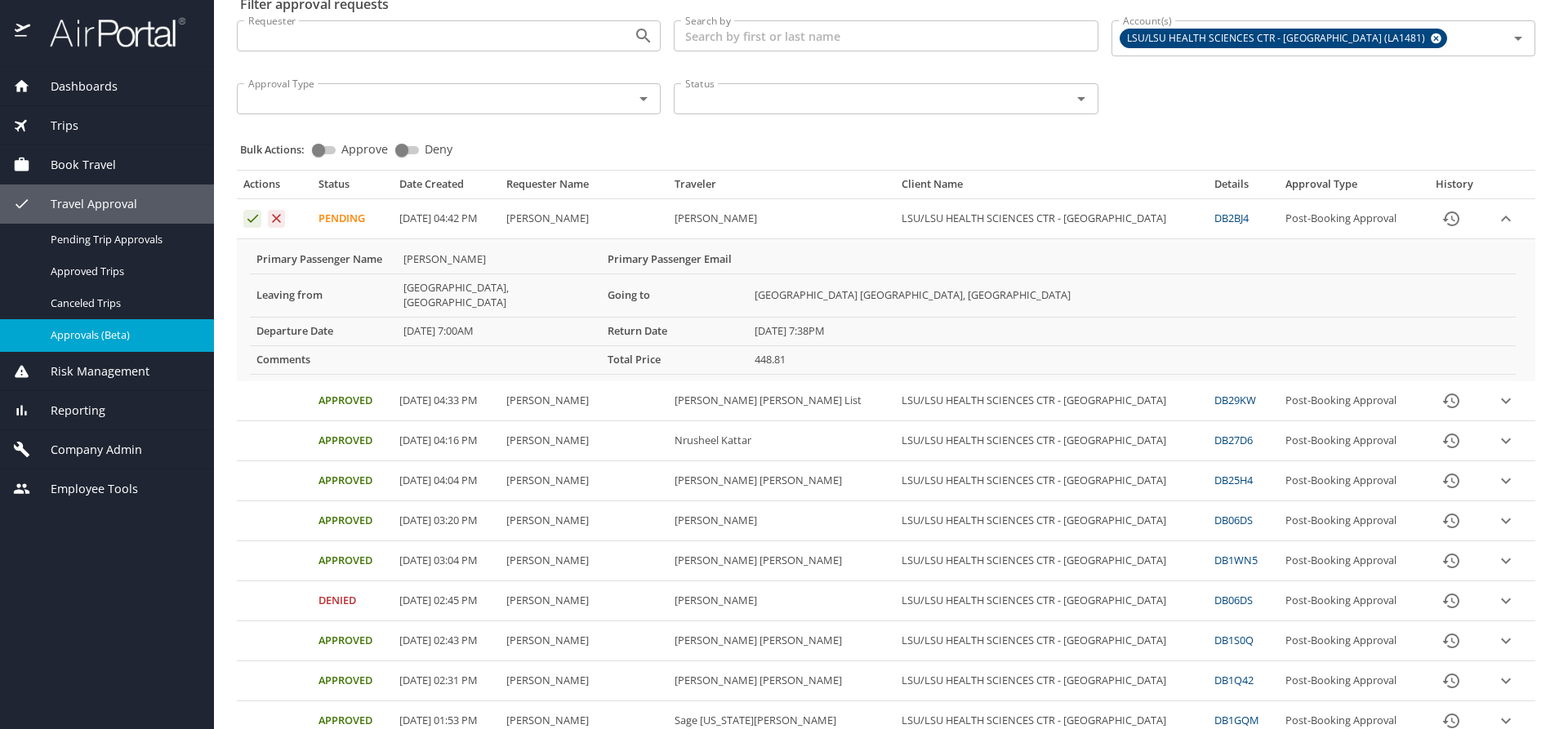
scroll to position [81, 0]
click at [1501, 517] on icon "expand row" at bounding box center [1505, 519] width 10 height 5
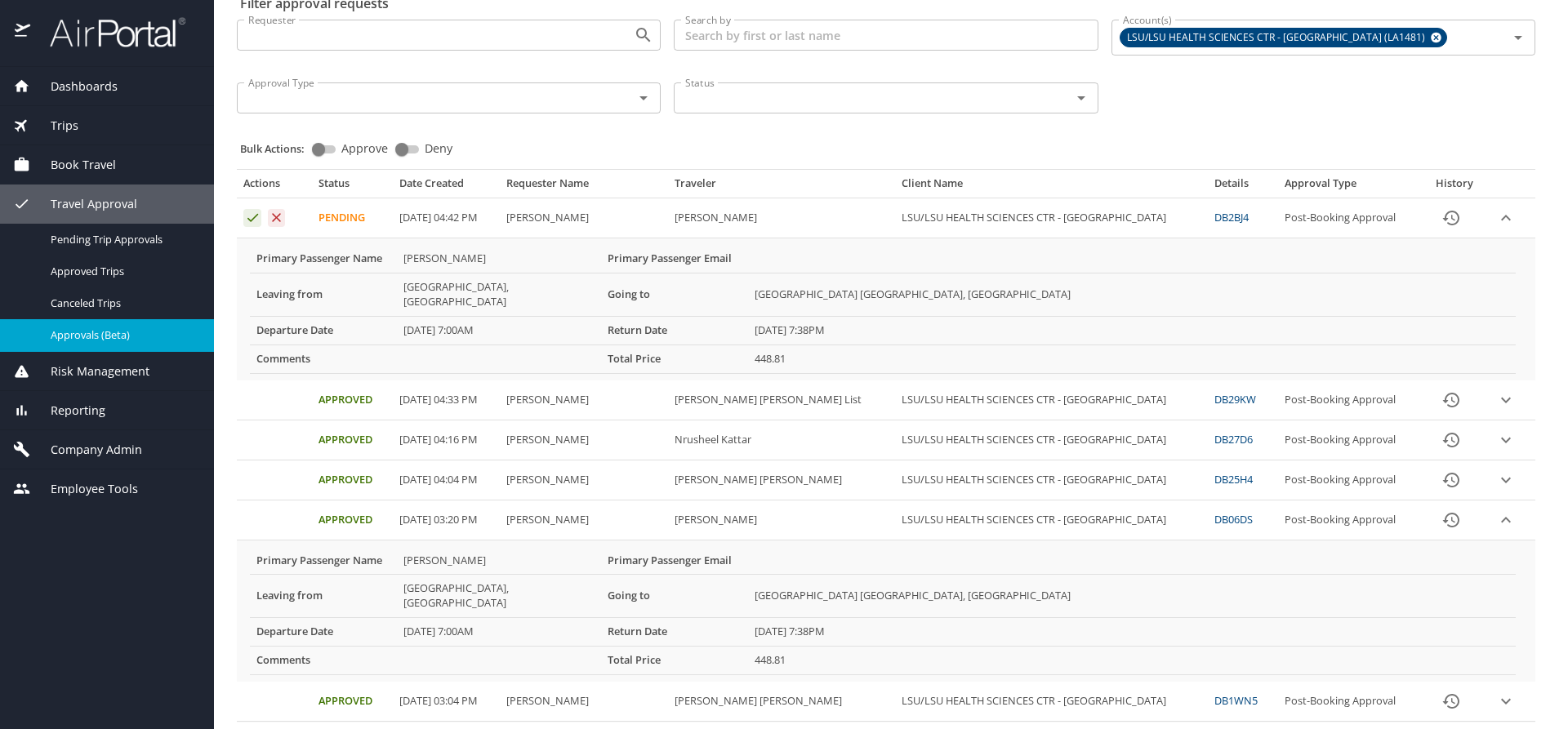
click at [81, 129] on div "Trips" at bounding box center [107, 126] width 188 height 18
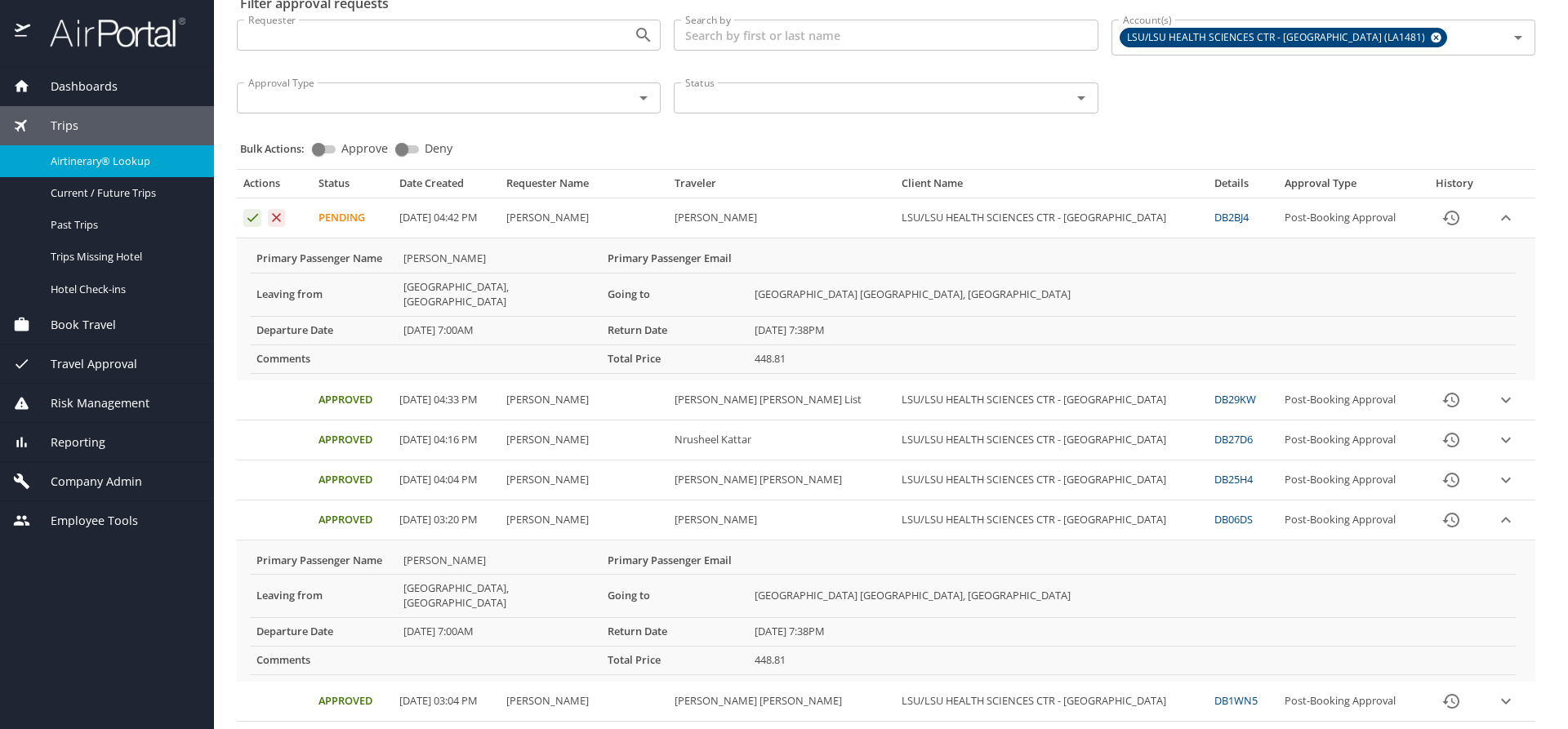
click at [90, 153] on span "Airtinerary® Lookup" at bounding box center [122, 161] width 143 height 16
